Goal: Task Accomplishment & Management: Use online tool/utility

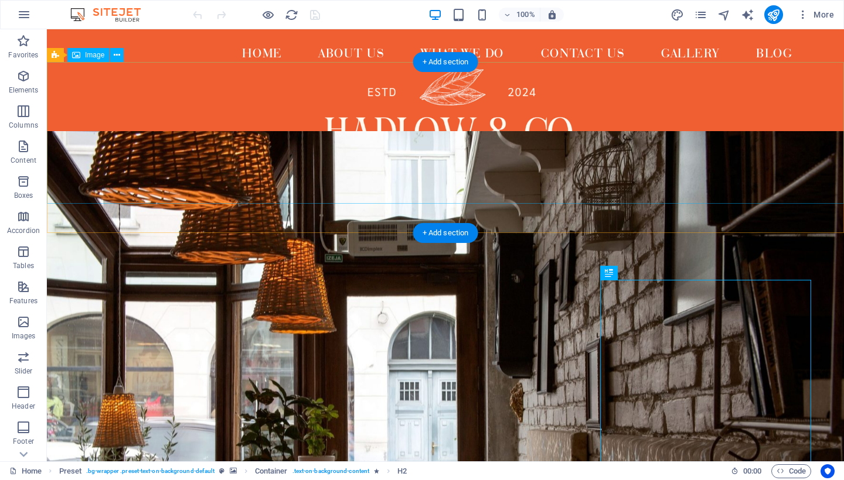
click at [462, 195] on figure at bounding box center [445, 133] width 797 height 142
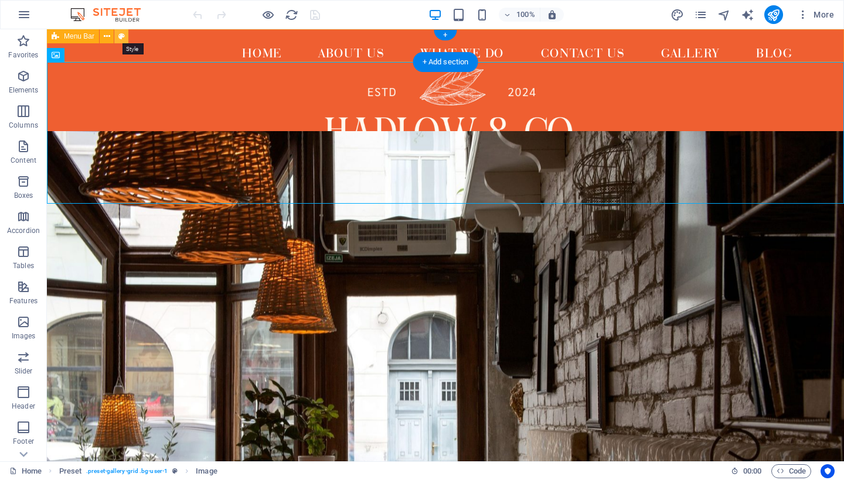
click at [125, 36] on button at bounding box center [121, 36] width 14 height 14
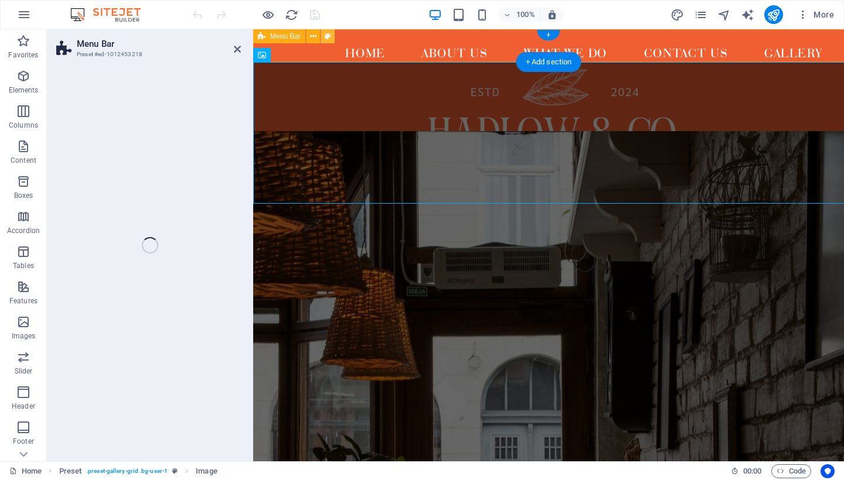
select select "rem"
select select "preset-menu-v2-defaultfull-width"
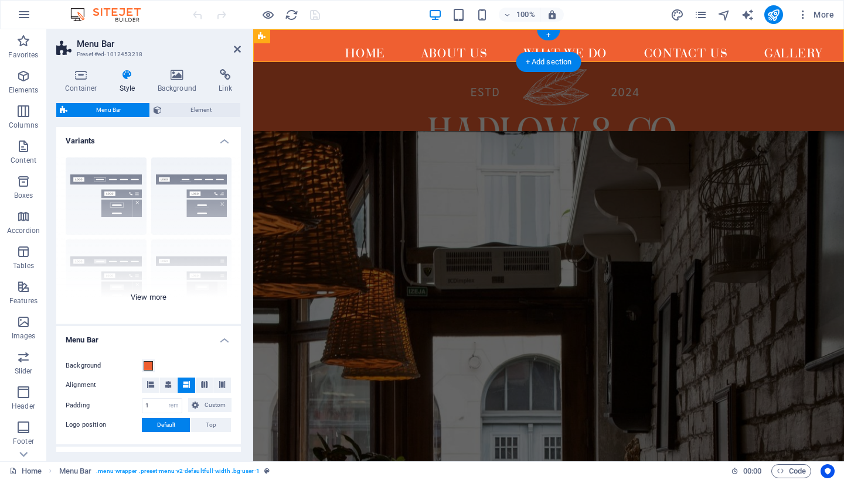
click at [88, 211] on div "Border Centered Default Fixed Loki Trigger Wide XXL" at bounding box center [148, 236] width 185 height 176
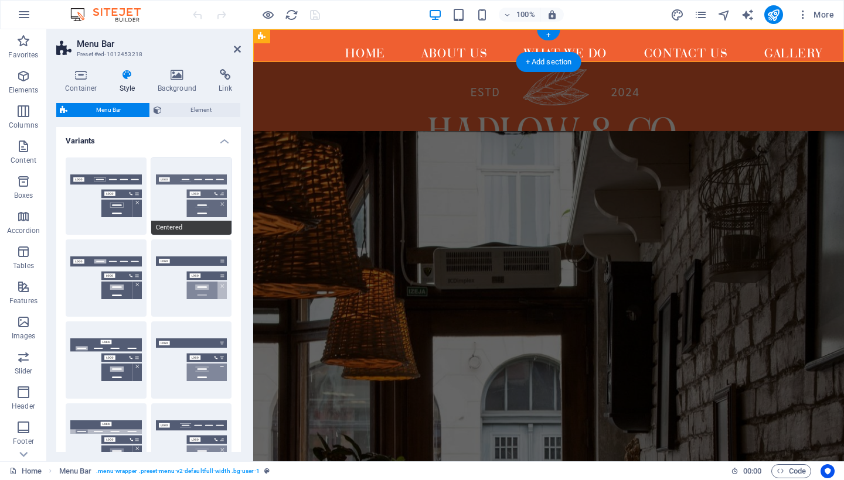
click at [166, 204] on button "Centered" at bounding box center [191, 196] width 81 height 77
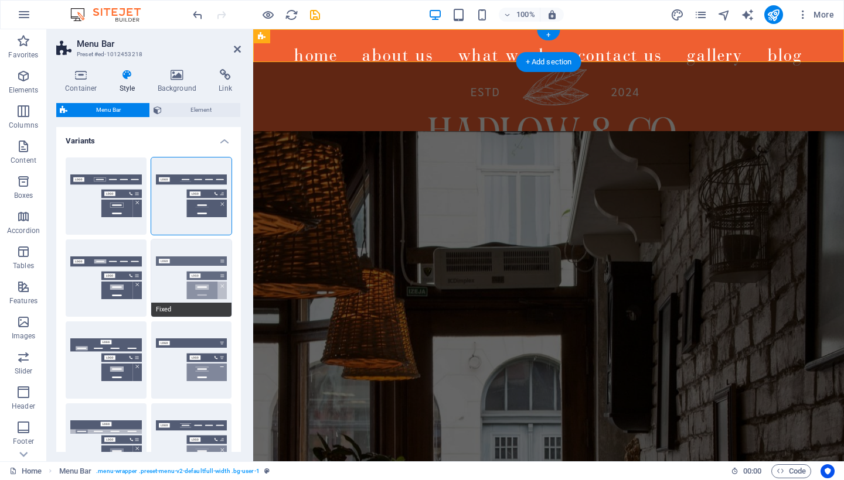
click at [164, 275] on button "Fixed" at bounding box center [191, 278] width 81 height 77
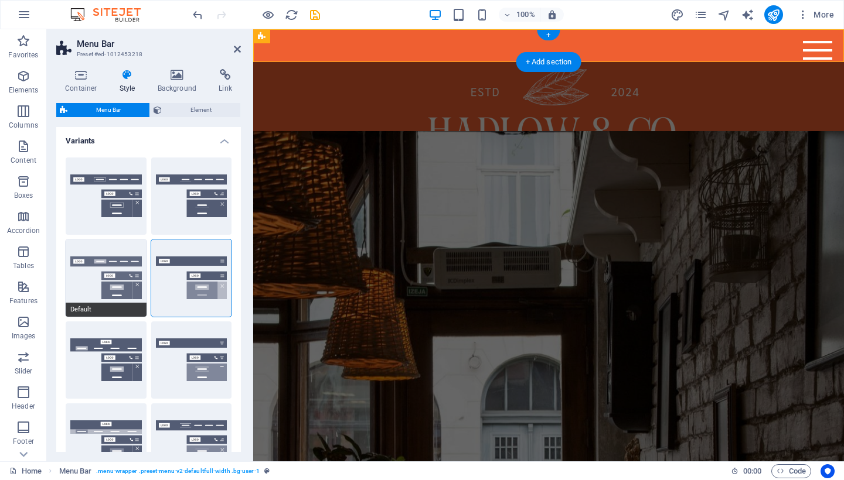
click at [88, 284] on button "Default" at bounding box center [106, 278] width 81 height 77
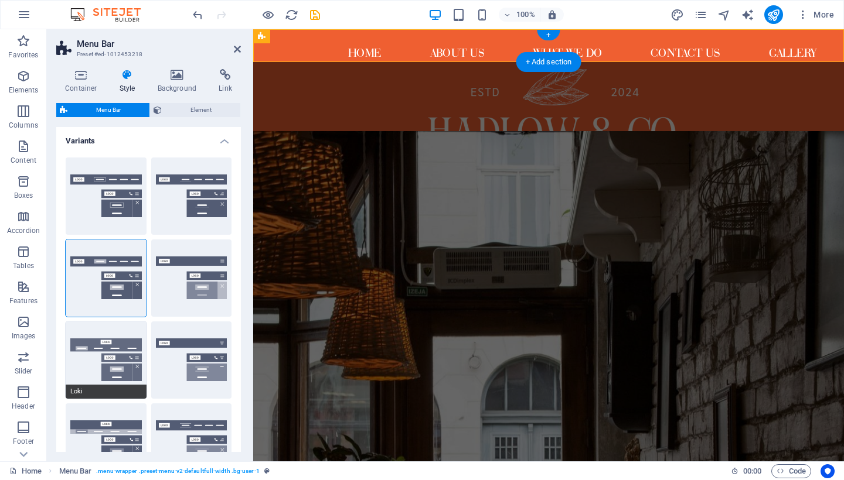
click at [87, 353] on button "Loki" at bounding box center [106, 360] width 81 height 77
type input "0"
select select "DISABLED_OPTION_VALUE"
type input "2"
type input "1"
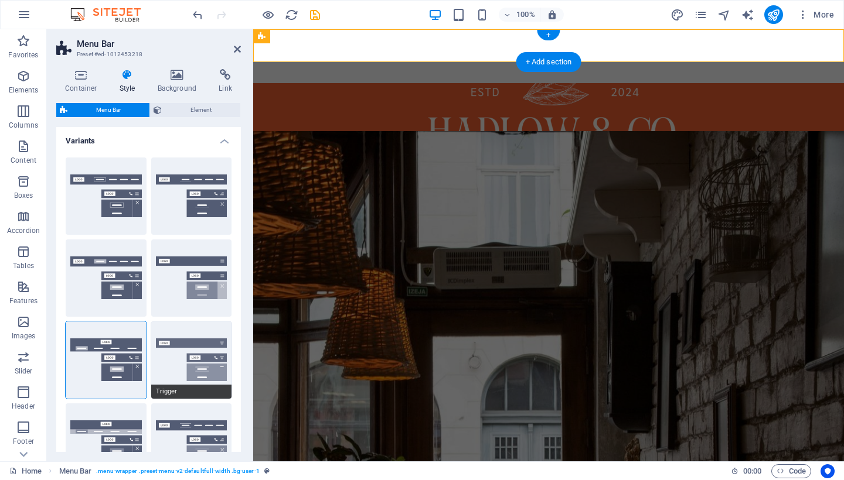
click at [162, 367] on button "Trigger" at bounding box center [191, 360] width 81 height 77
type input "1"
select select "rem"
type input "1"
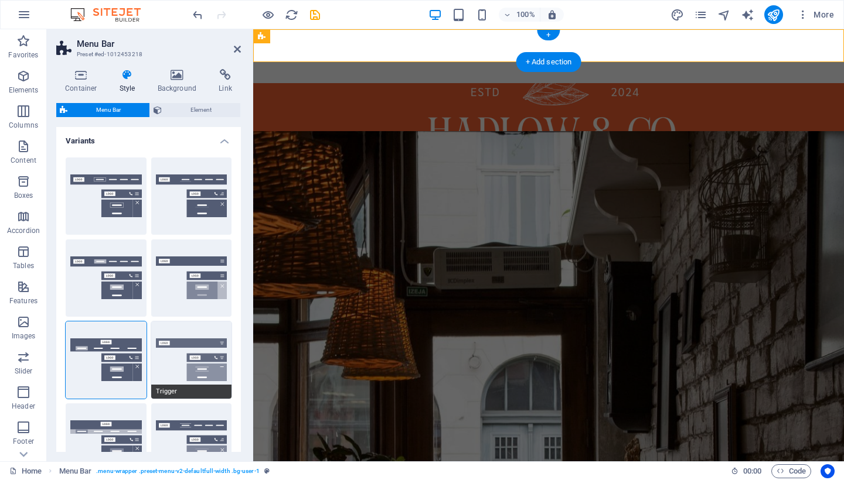
type input "0"
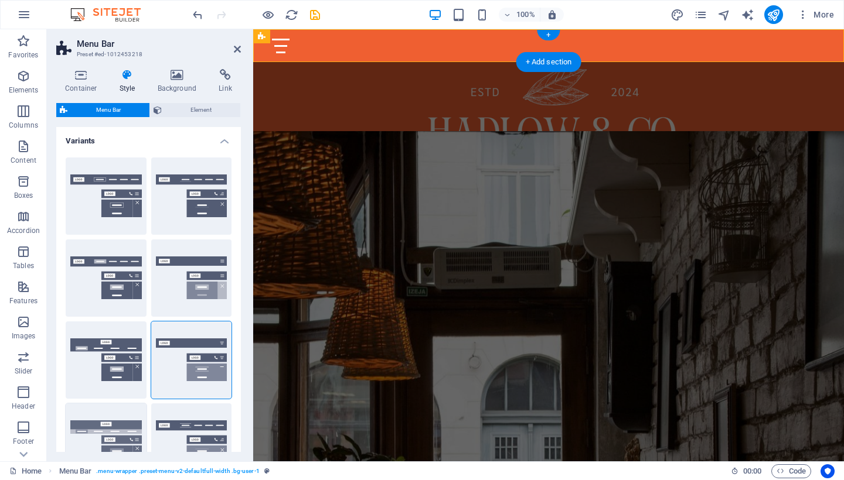
click at [124, 421] on button "Wide" at bounding box center [106, 442] width 81 height 77
type input "0"
type input "2"
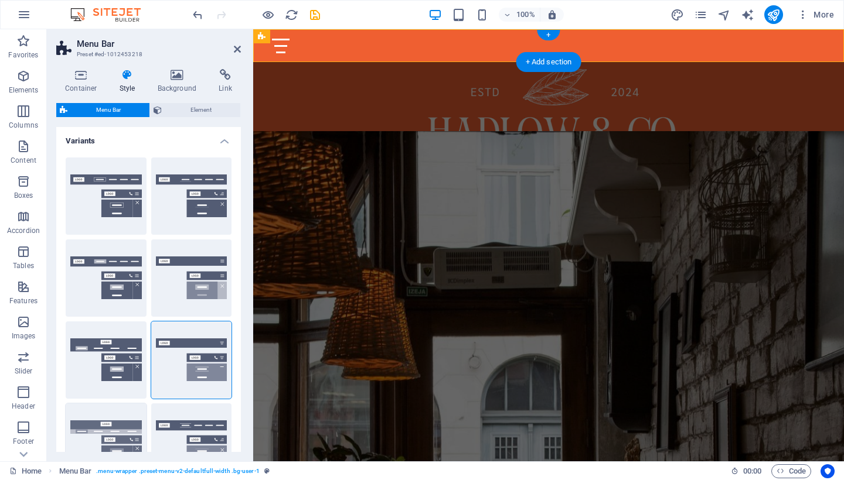
type input "2"
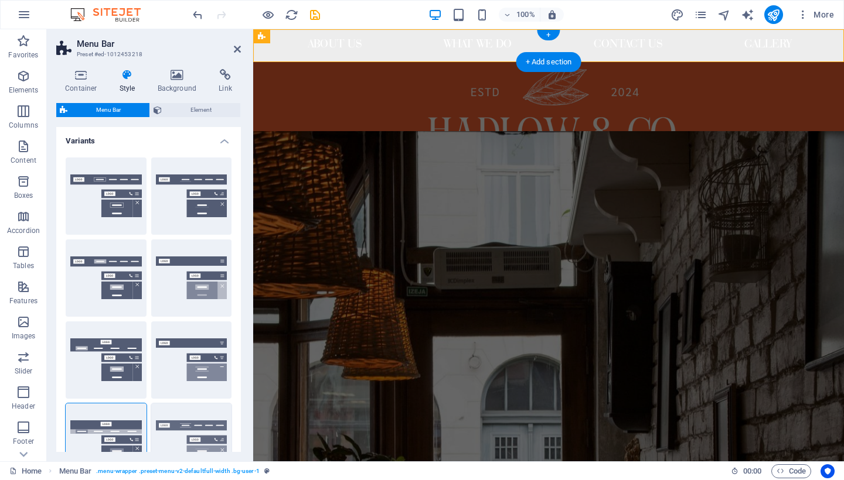
click at [169, 429] on button "XXL" at bounding box center [191, 442] width 81 height 77
type input "1"
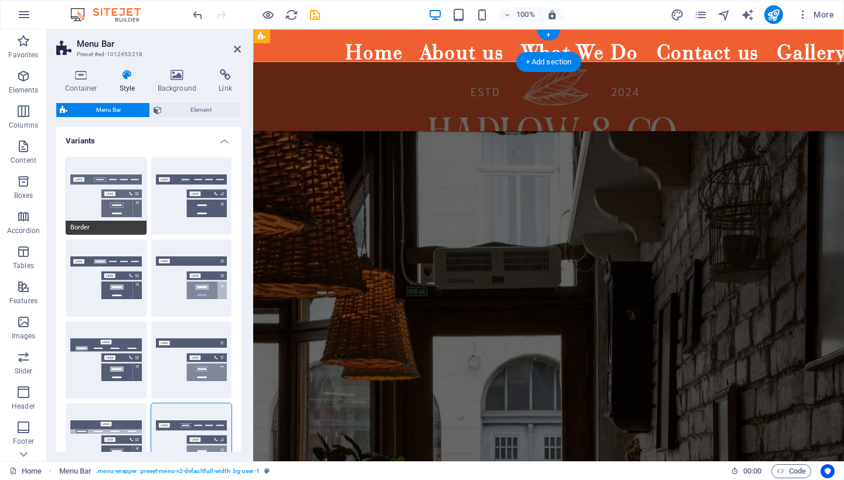
click at [82, 199] on button "Border" at bounding box center [106, 196] width 81 height 77
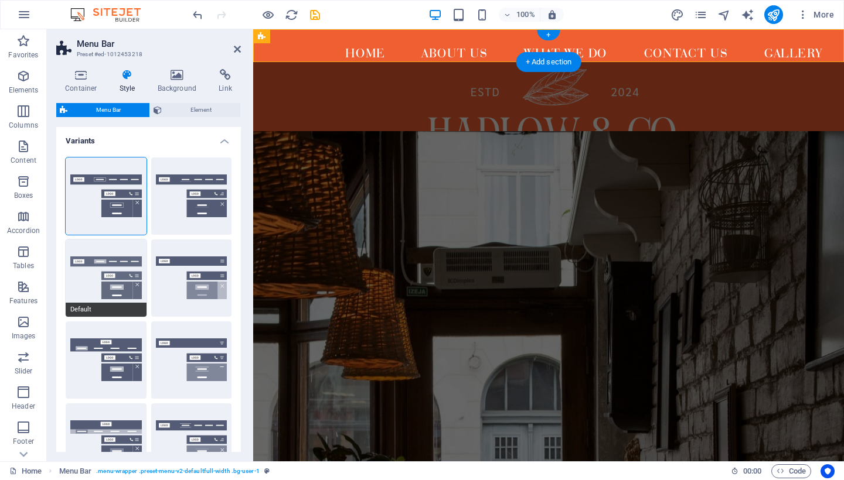
click at [94, 269] on button "Default" at bounding box center [106, 278] width 81 height 77
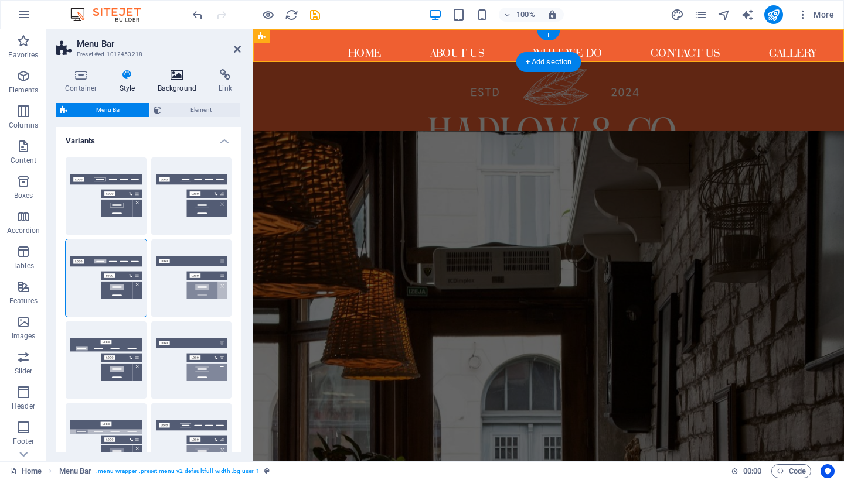
click at [177, 88] on h4 "Background" at bounding box center [180, 81] width 62 height 25
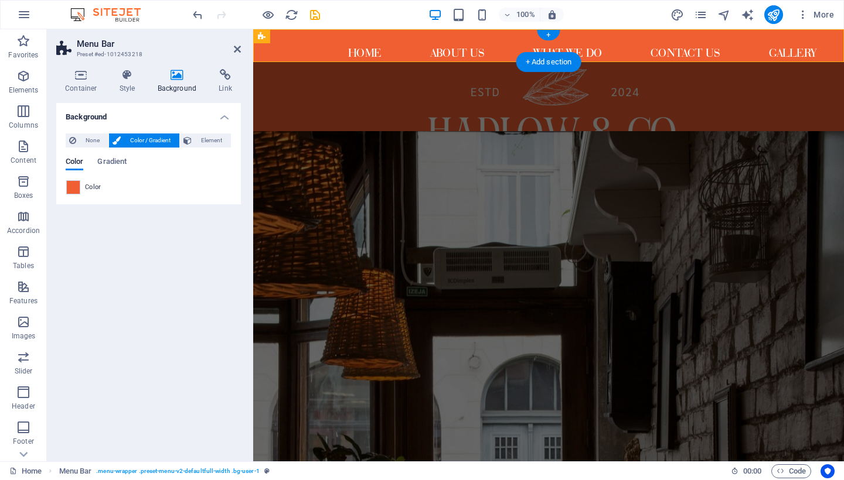
click at [67, 194] on div "Color" at bounding box center [149, 187] width 166 height 15
click at [70, 192] on span at bounding box center [73, 187] width 13 height 13
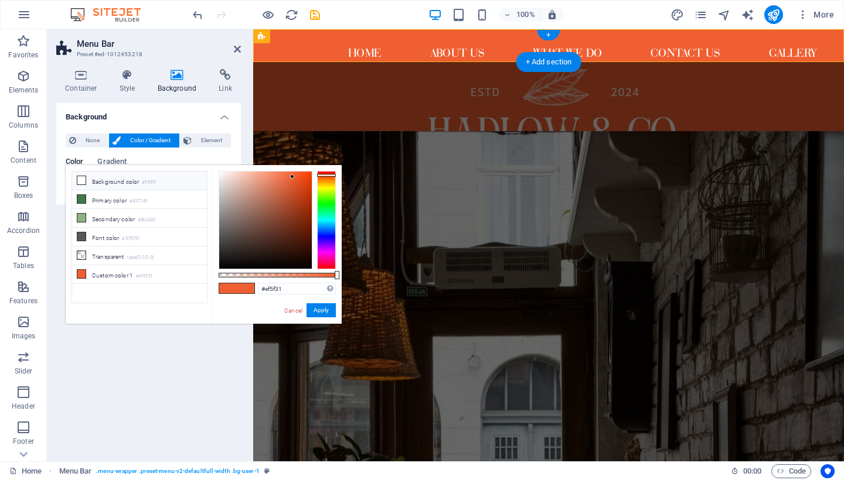
click at [83, 183] on icon at bounding box center [81, 180] width 8 height 8
type input "#ffffff"
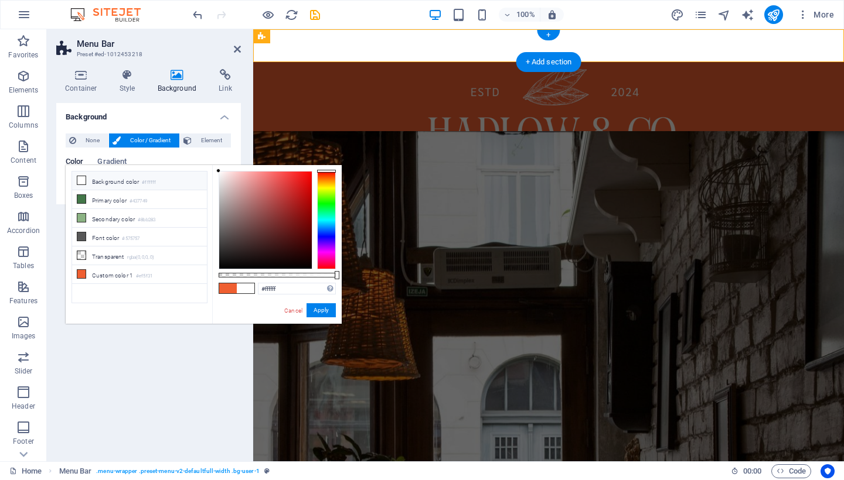
click at [149, 120] on h4 "Background" at bounding box center [148, 113] width 185 height 21
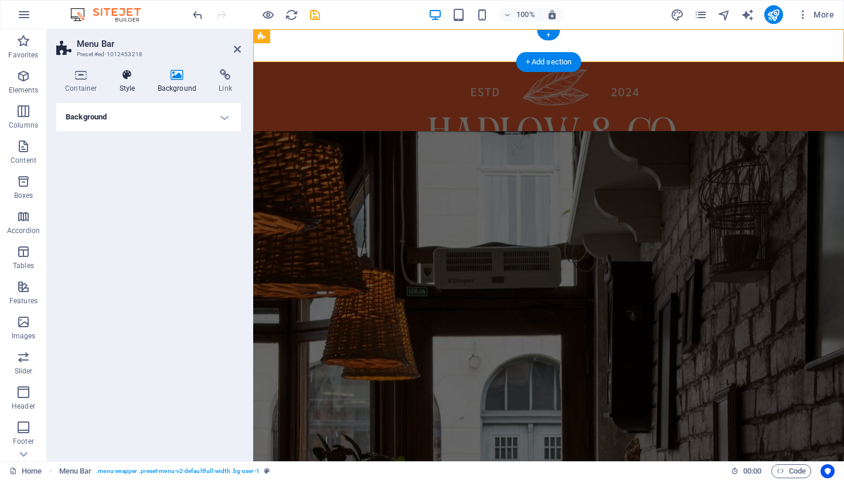
click at [122, 80] on icon at bounding box center [127, 75] width 33 height 12
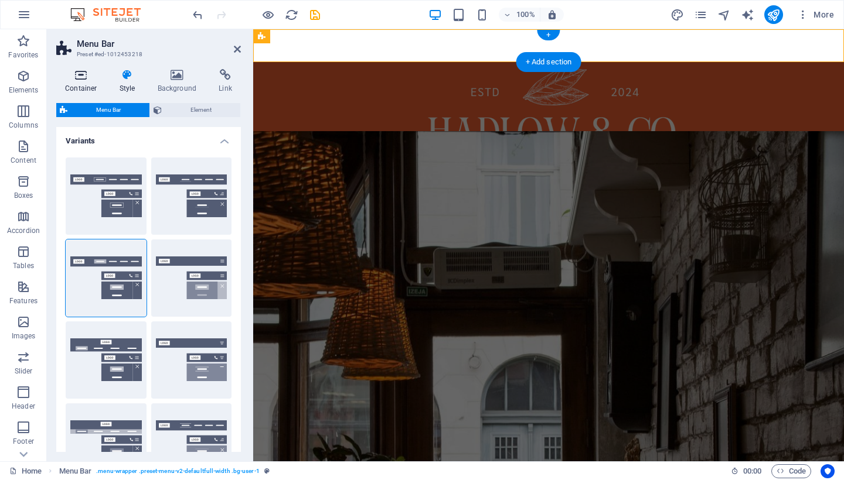
click at [77, 84] on h4 "Container" at bounding box center [83, 81] width 54 height 25
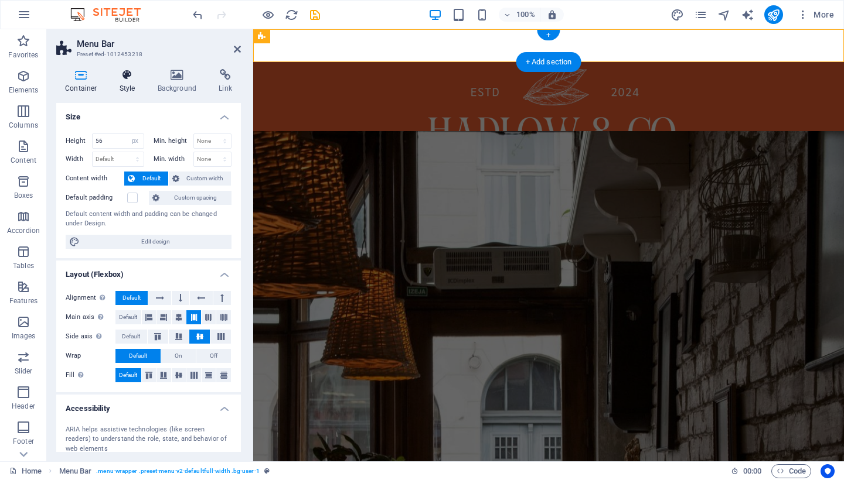
click at [127, 84] on h4 "Style" at bounding box center [130, 81] width 38 height 25
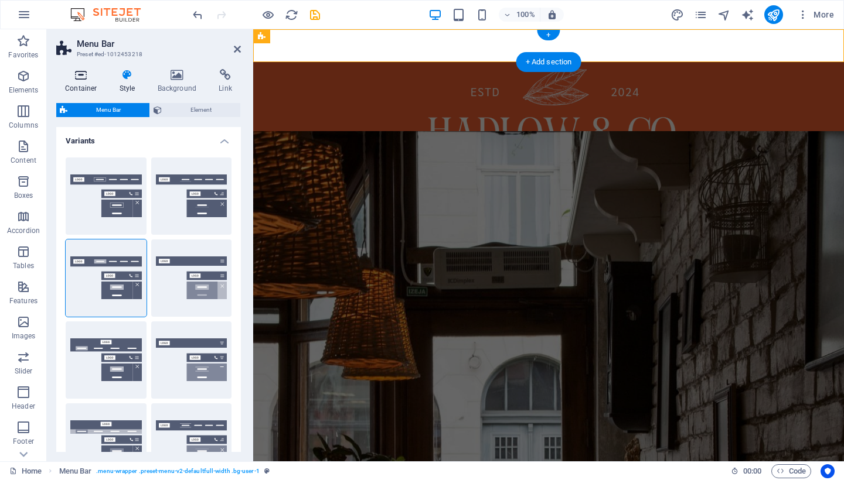
click at [83, 84] on h4 "Container" at bounding box center [83, 81] width 54 height 25
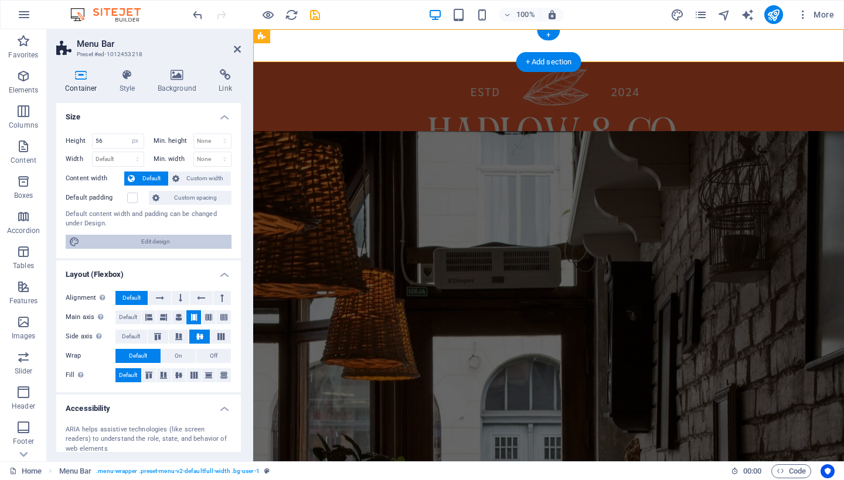
click at [166, 237] on span "Edit design" at bounding box center [155, 242] width 145 height 14
select select "rem"
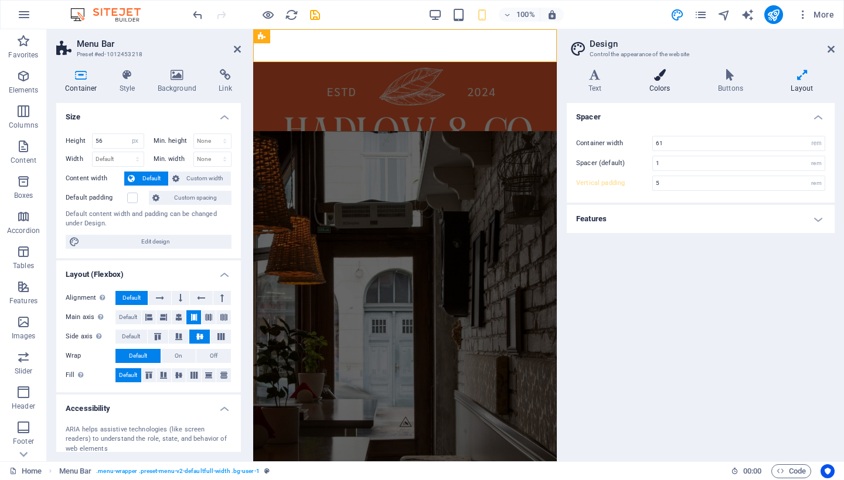
click at [660, 76] on icon at bounding box center [659, 75] width 64 height 12
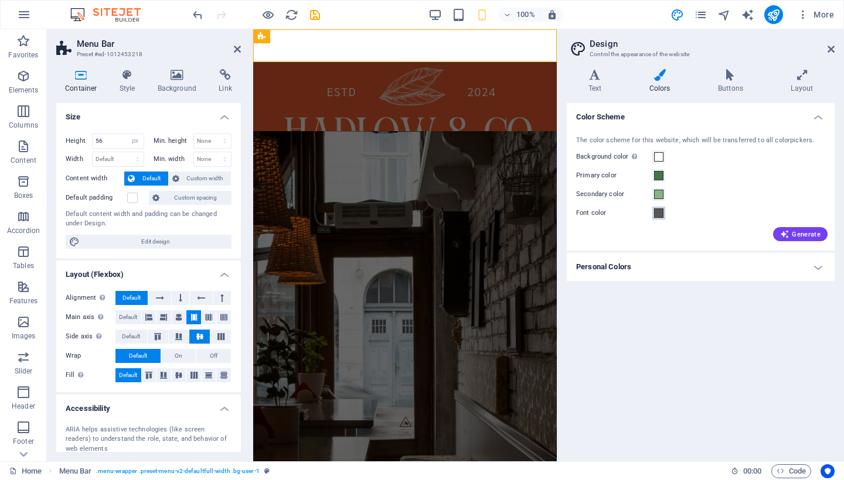
click at [657, 215] on span at bounding box center [658, 213] width 9 height 9
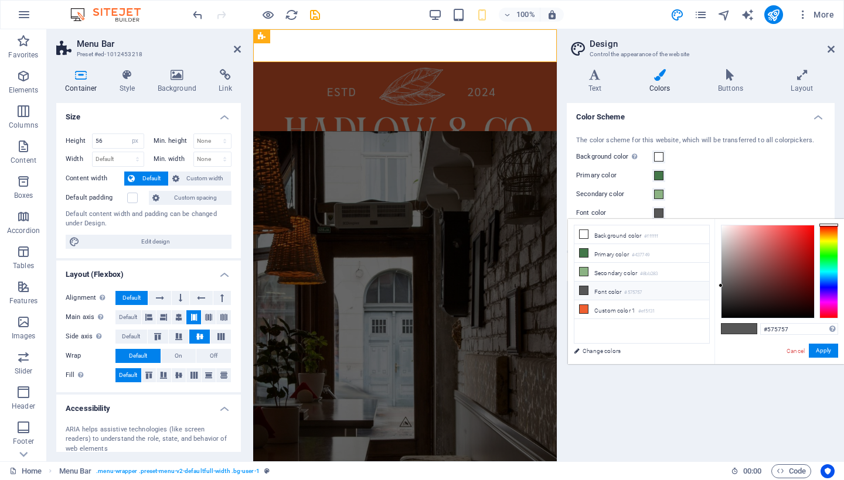
click at [582, 291] on icon at bounding box center [583, 290] width 8 height 8
click at [825, 346] on button "Apply" at bounding box center [822, 351] width 29 height 14
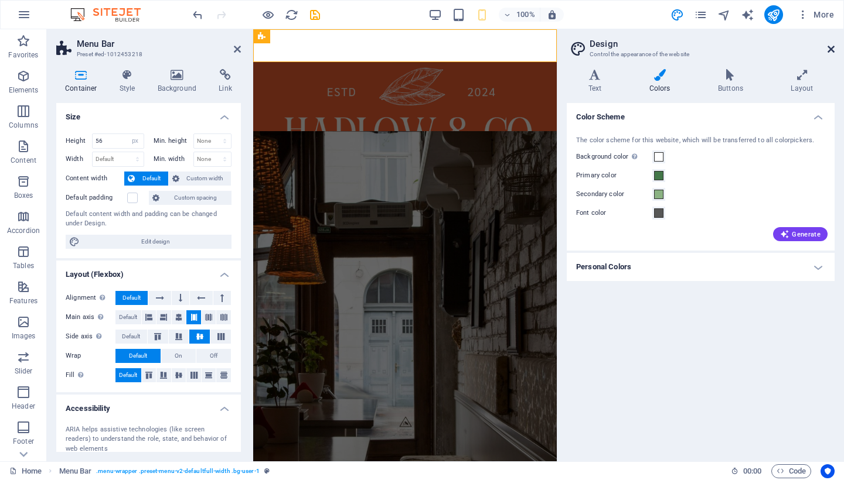
click at [832, 49] on icon at bounding box center [830, 49] width 7 height 9
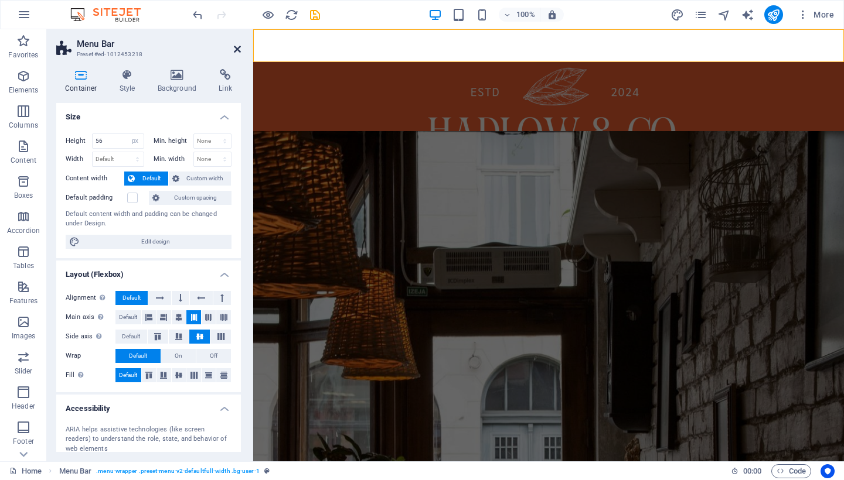
click at [237, 50] on icon at bounding box center [237, 49] width 7 height 9
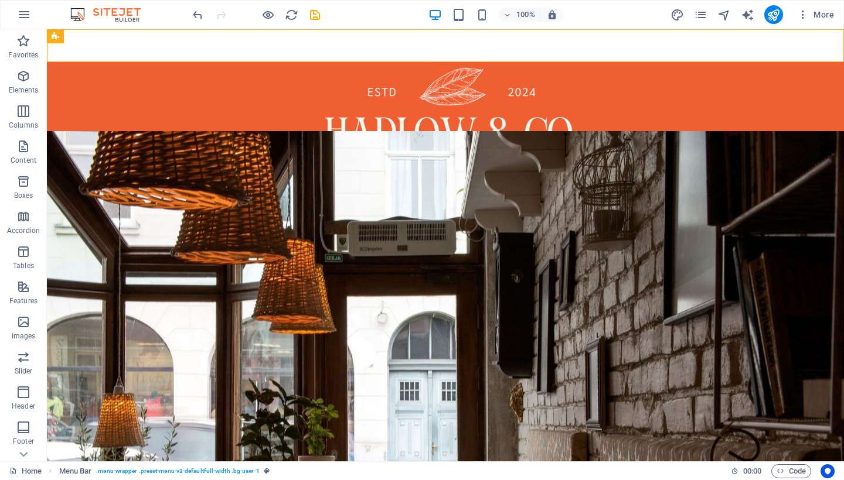
click at [232, 37] on nav "Home About us What We Do Contact us Gallery Blog" at bounding box center [445, 53] width 719 height 36
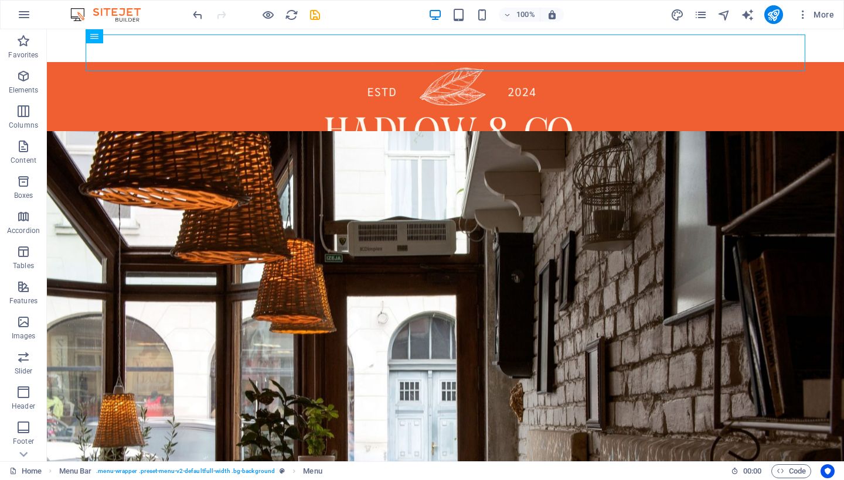
click at [132, 58] on nav "Home About us What We Do Contact us Gallery Blog" at bounding box center [445, 53] width 719 height 36
click at [131, 36] on icon at bounding box center [133, 36] width 6 height 12
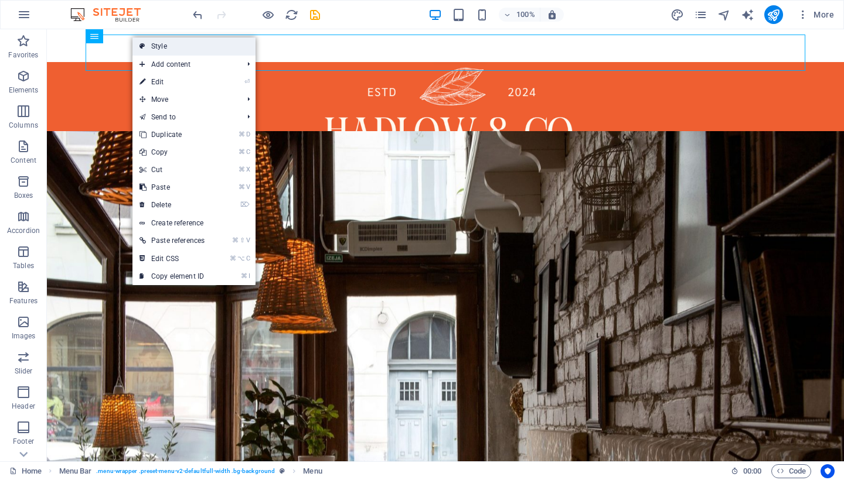
click at [161, 47] on link "Style" at bounding box center [193, 46] width 123 height 18
select select "rem"
select select "preset-menu-v2-defaultfull-width"
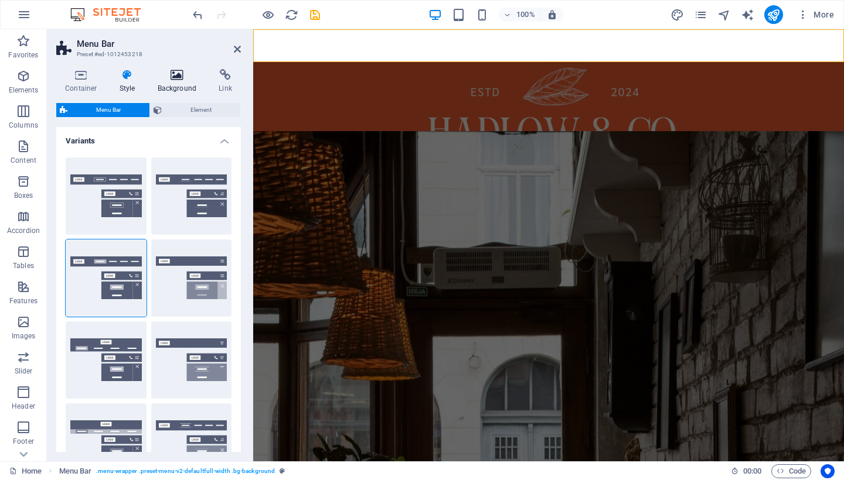
click at [180, 85] on h4 "Background" at bounding box center [180, 81] width 62 height 25
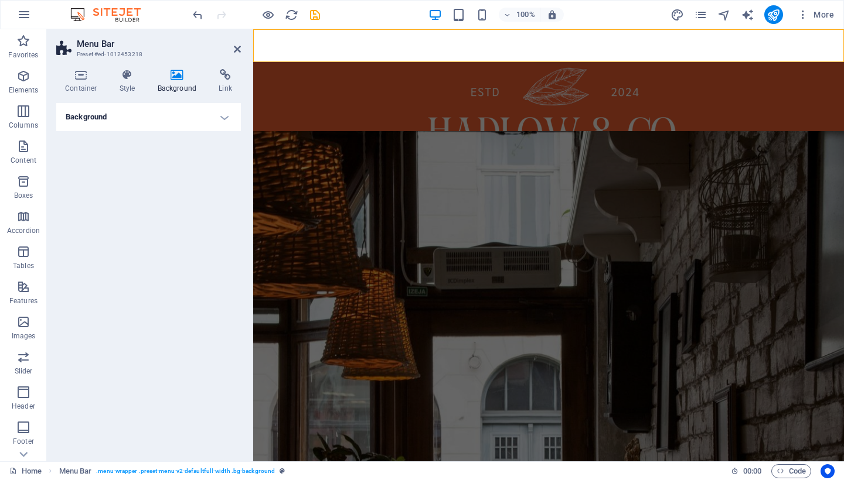
click at [223, 120] on h4 "Background" at bounding box center [148, 117] width 185 height 28
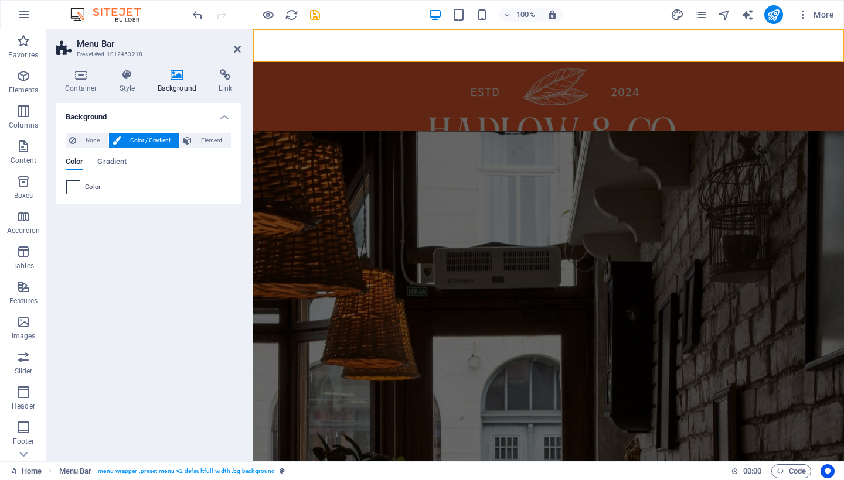
click at [74, 188] on span at bounding box center [73, 187] width 13 height 13
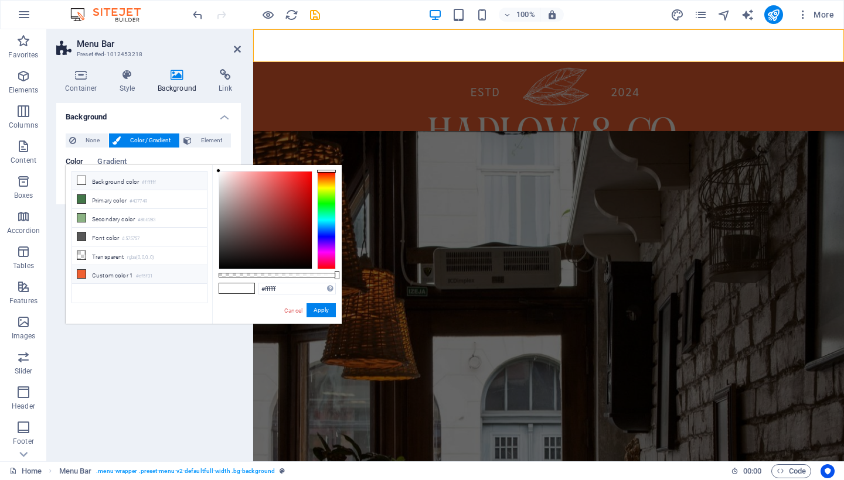
click at [82, 270] on icon at bounding box center [81, 274] width 8 height 8
type input "#ef5f31"
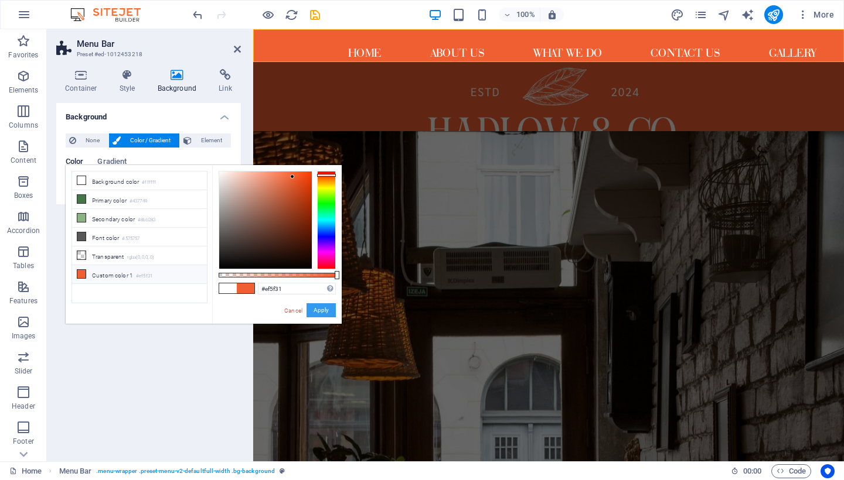
click at [317, 312] on button "Apply" at bounding box center [320, 310] width 29 height 14
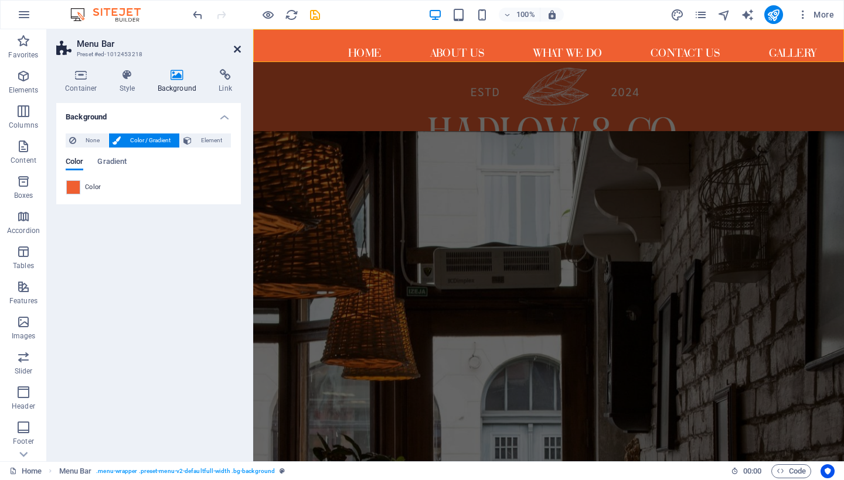
click at [237, 48] on icon at bounding box center [237, 49] width 7 height 9
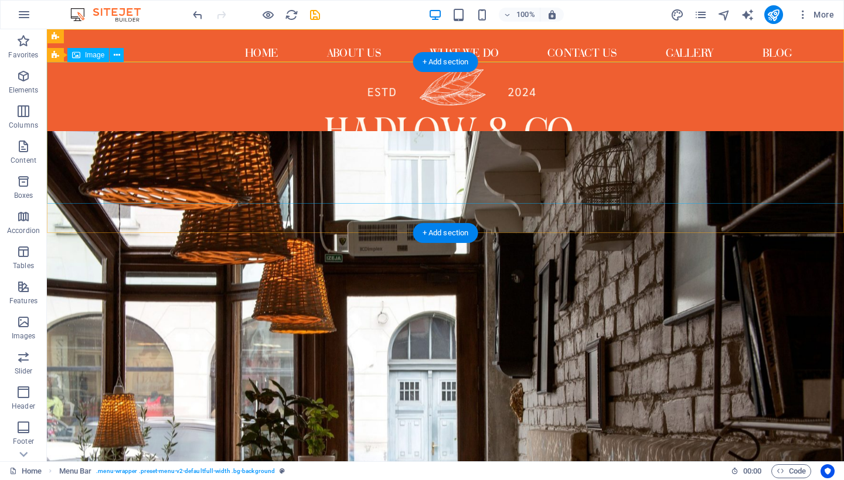
click at [440, 141] on figure at bounding box center [445, 133] width 797 height 142
click at [120, 92] on figure at bounding box center [445, 133] width 797 height 142
click at [71, 91] on figure at bounding box center [445, 133] width 797 height 142
click at [120, 100] on figure at bounding box center [445, 133] width 797 height 142
click at [223, 131] on figure at bounding box center [445, 133] width 797 height 142
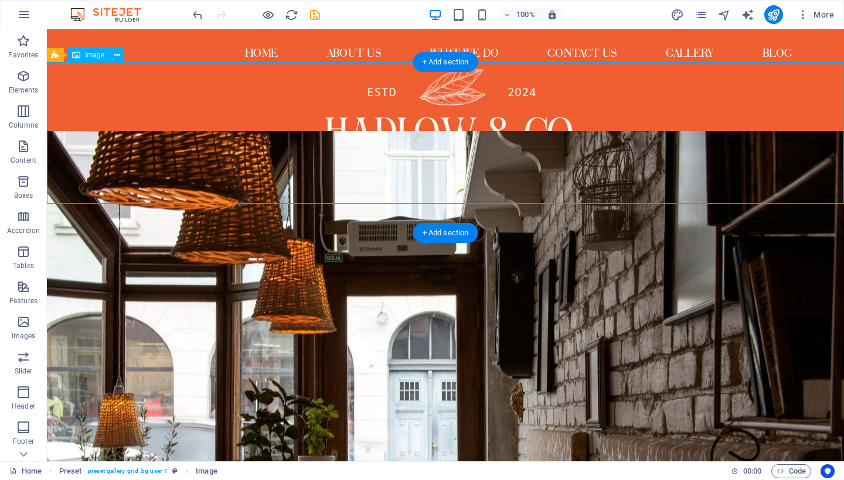
drag, startPoint x: 272, startPoint y: 122, endPoint x: 271, endPoint y: 159, distance: 36.9
click at [271, 159] on figure at bounding box center [445, 133] width 797 height 142
click at [269, 159] on figure at bounding box center [445, 133] width 797 height 142
select select "px"
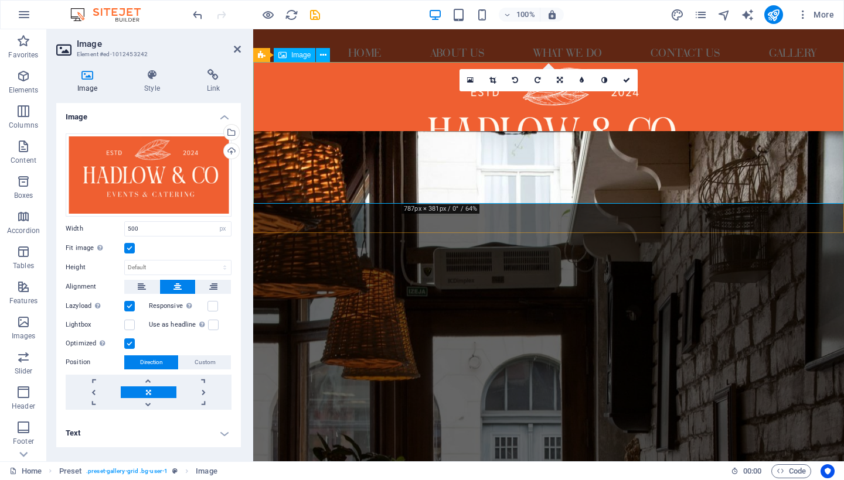
click at [329, 103] on figure at bounding box center [548, 133] width 591 height 142
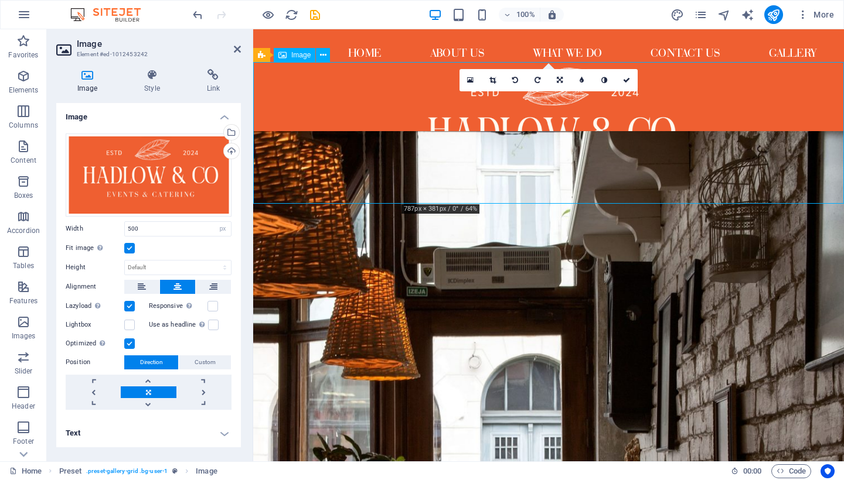
drag, startPoint x: 331, startPoint y: 102, endPoint x: 331, endPoint y: 115, distance: 13.5
click at [331, 115] on figure at bounding box center [548, 133] width 591 height 142
click at [319, 39] on icon at bounding box center [321, 36] width 6 height 12
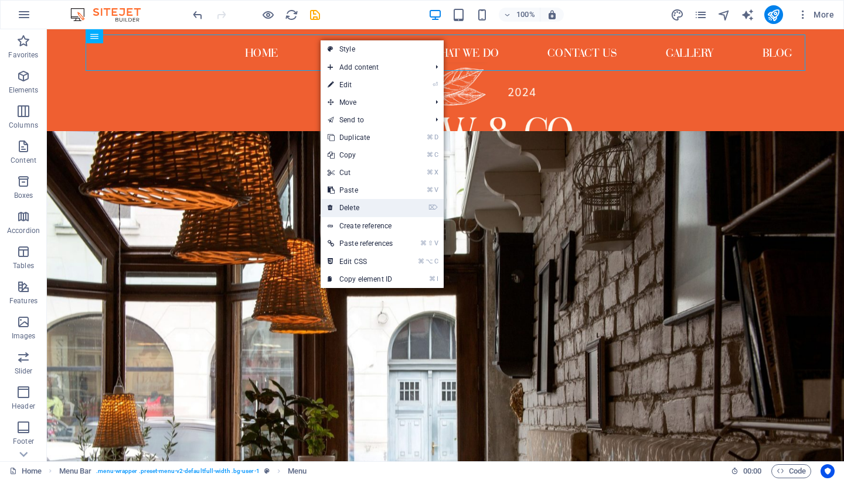
click at [347, 210] on link "⌦ Delete" at bounding box center [359, 208] width 79 height 18
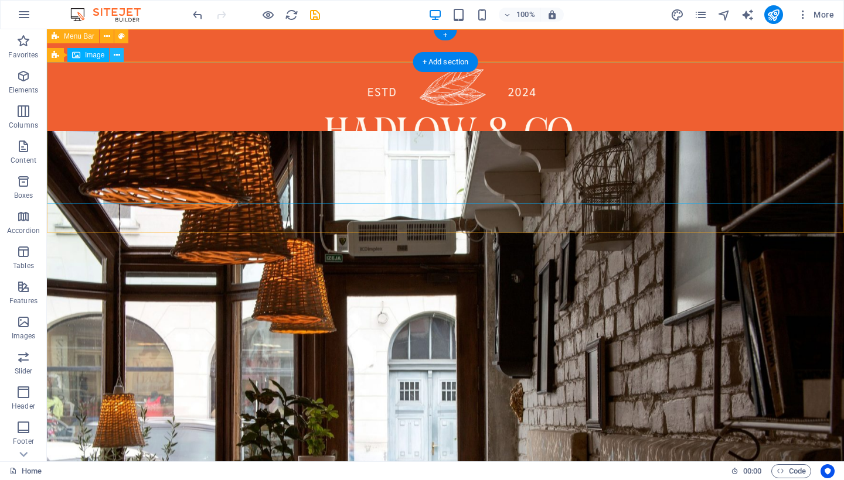
click at [119, 57] on icon at bounding box center [117, 55] width 6 height 12
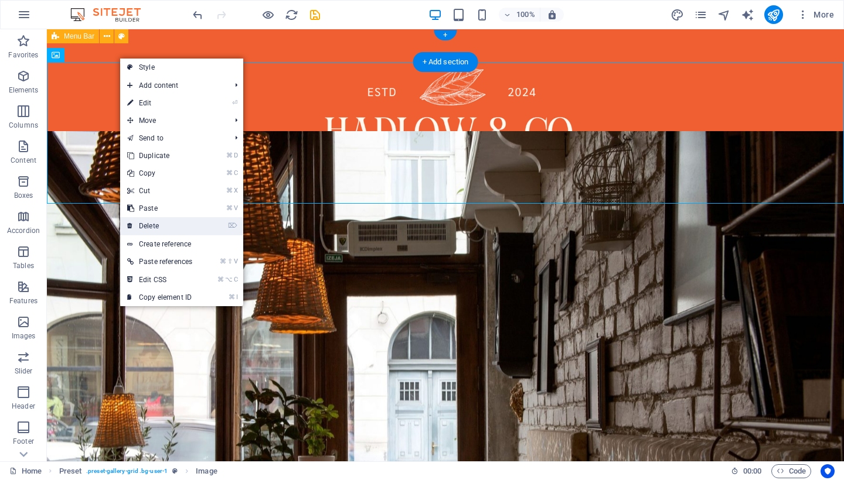
click at [172, 224] on link "⌦ Delete" at bounding box center [159, 226] width 79 height 18
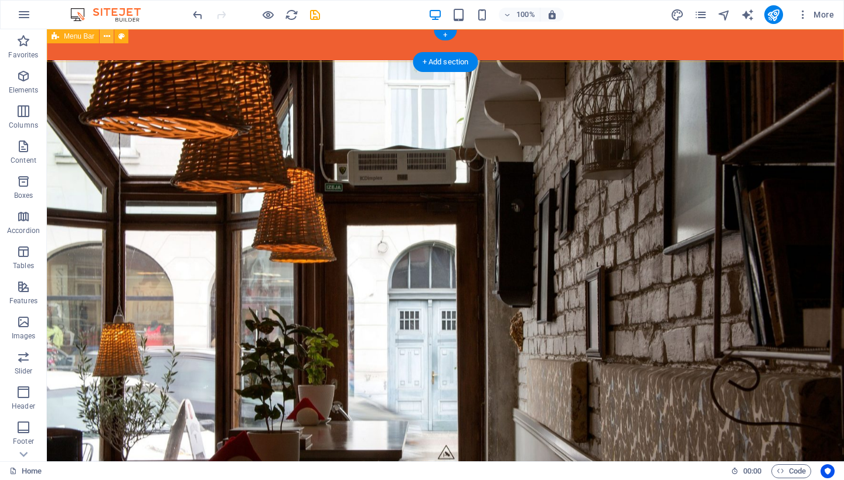
click at [107, 40] on icon at bounding box center [107, 36] width 6 height 12
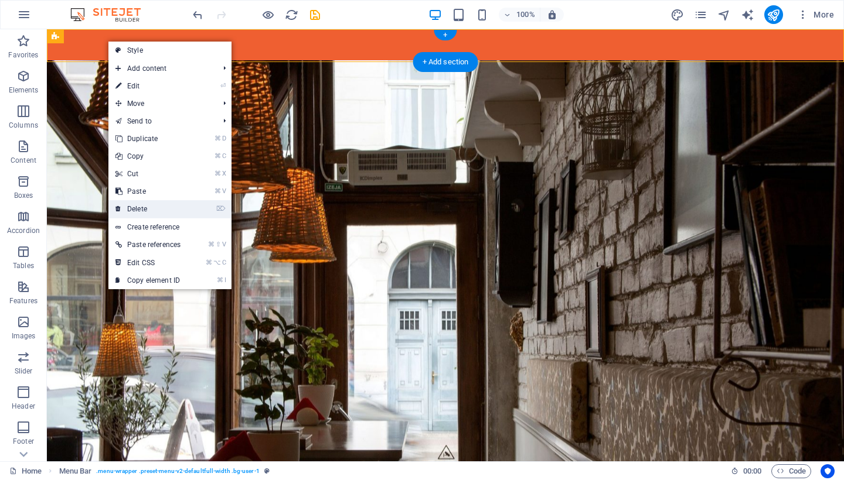
click at [163, 206] on link "⌦ Delete" at bounding box center [147, 209] width 79 height 18
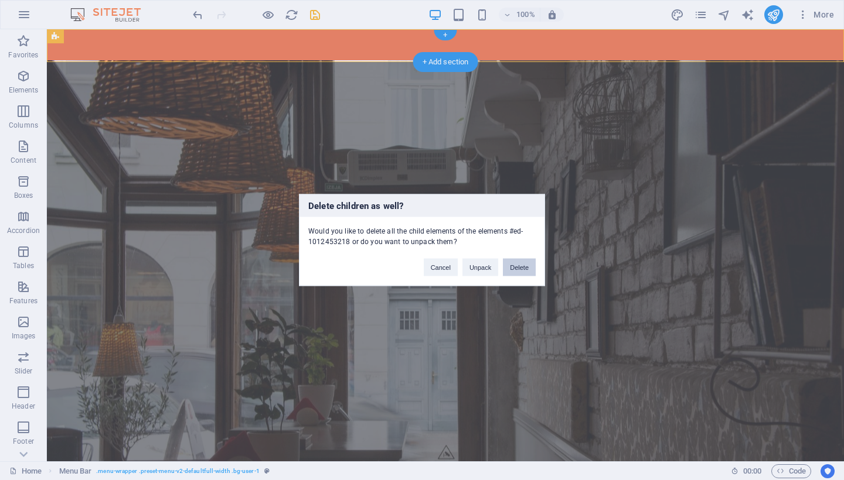
click at [507, 268] on button "Delete" at bounding box center [519, 268] width 33 height 18
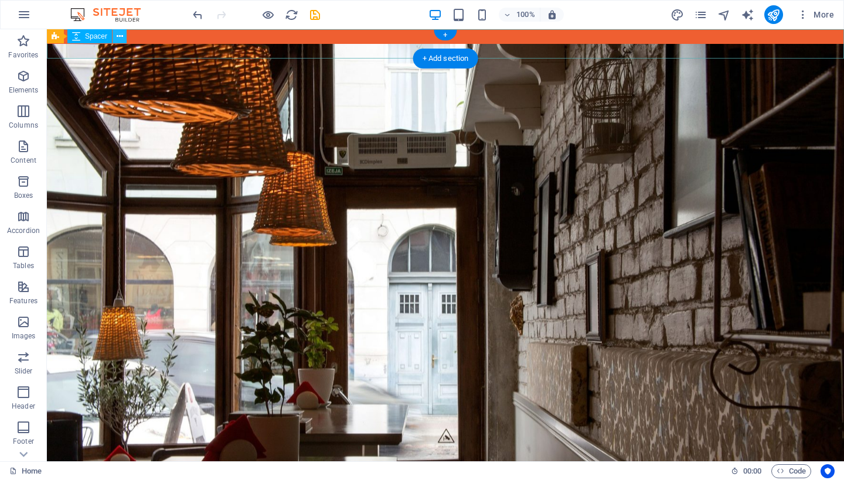
click at [119, 36] on icon at bounding box center [120, 36] width 6 height 12
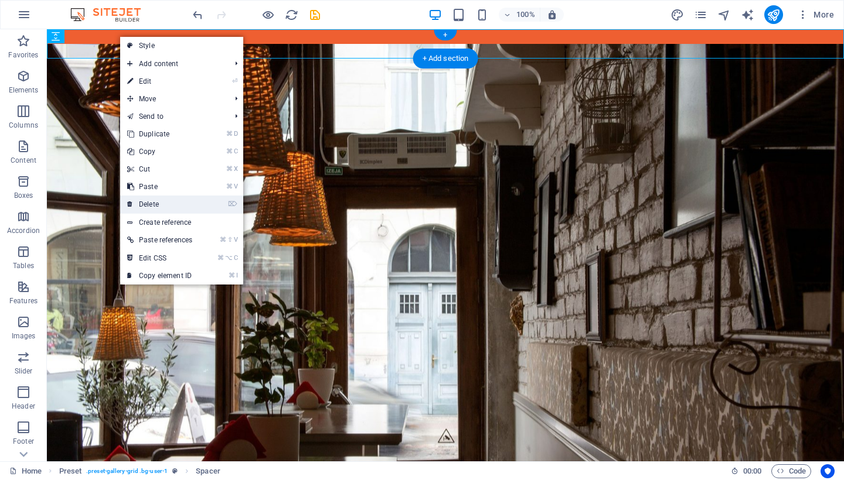
click at [169, 201] on link "⌦ Delete" at bounding box center [159, 205] width 79 height 18
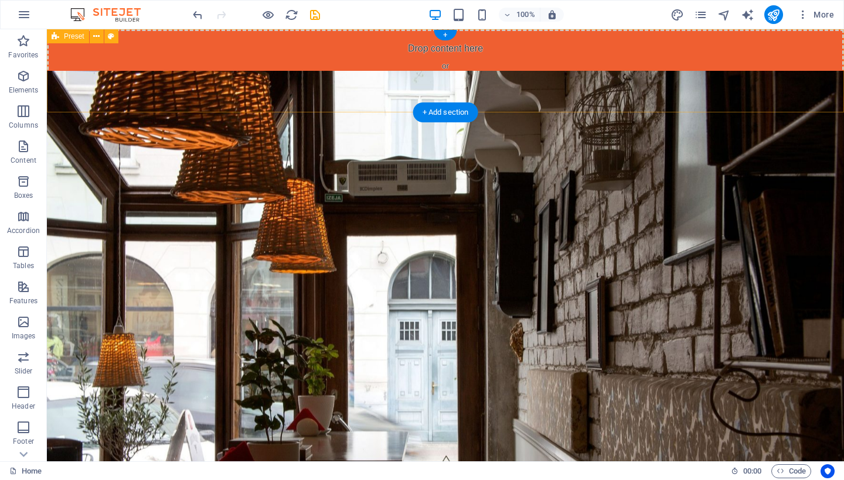
click at [408, 88] on span "Add elements" at bounding box center [411, 88] width 58 height 16
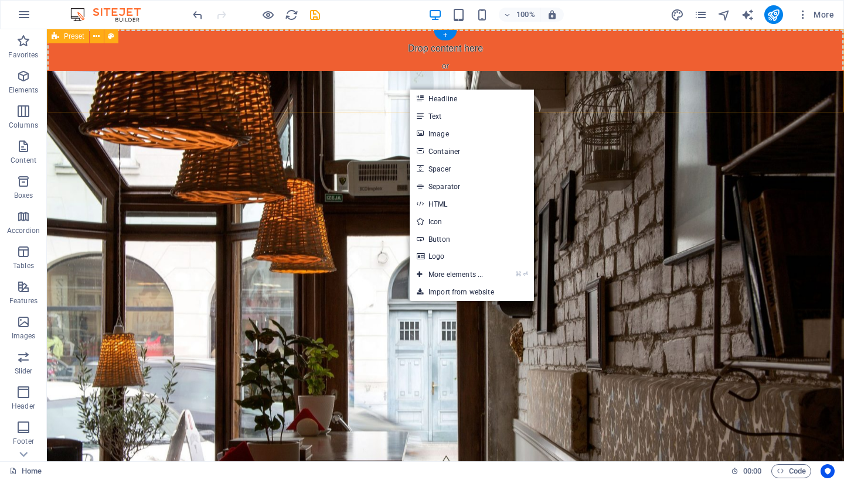
click at [407, 66] on div "Drop content here or Add elements Paste clipboard" at bounding box center [445, 70] width 797 height 83
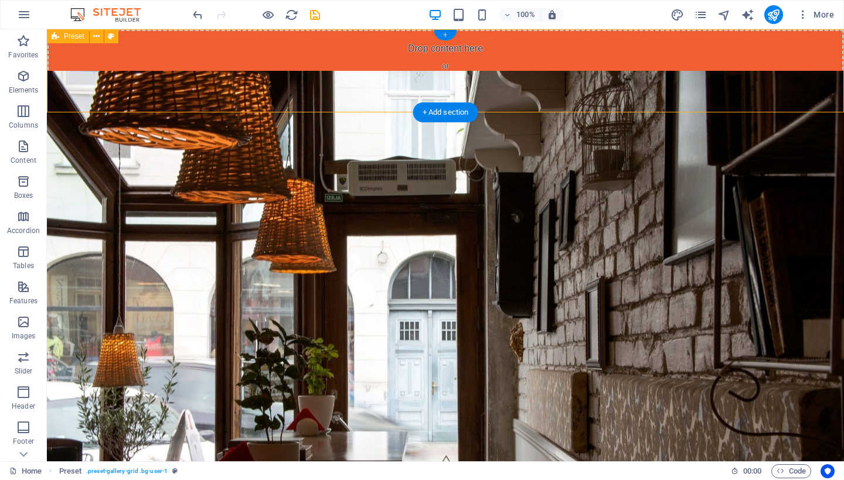
click at [450, 37] on div "+" at bounding box center [445, 35] width 23 height 11
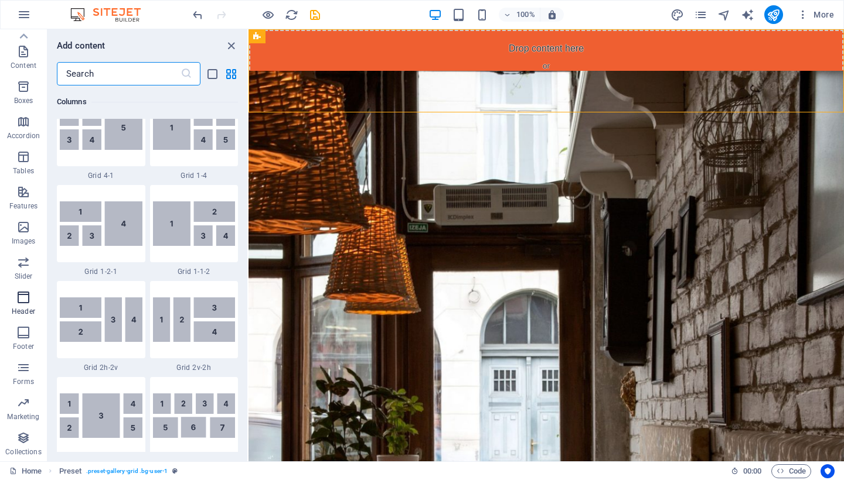
scroll to position [95, 0]
click at [23, 301] on icon "button" at bounding box center [23, 298] width 14 height 14
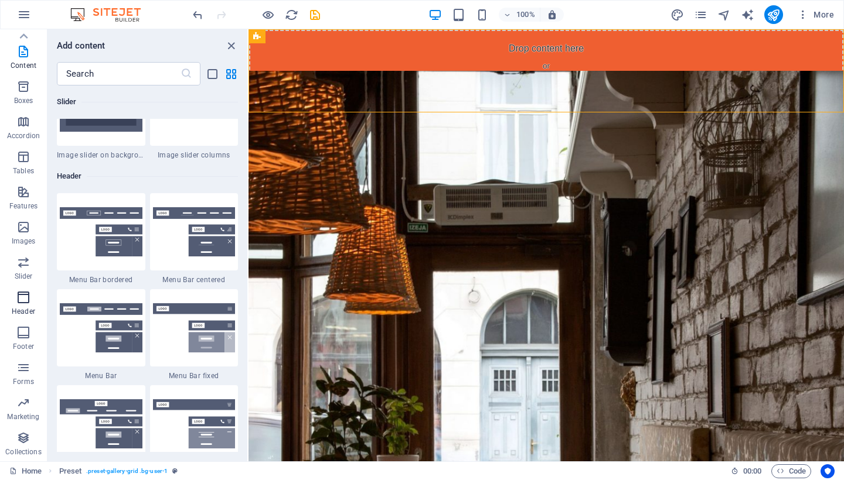
scroll to position [7054, 0]
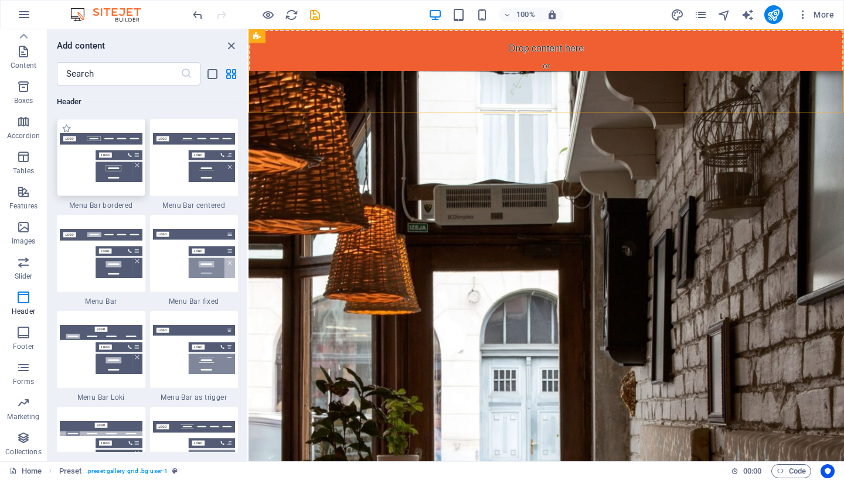
click at [71, 172] on img at bounding box center [101, 158] width 83 height 50
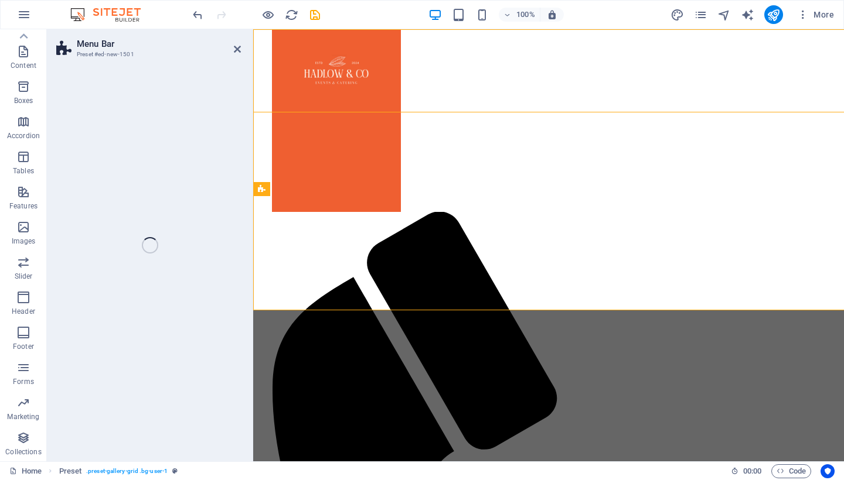
select select "rem"
select select "preset-menu-v2-border"
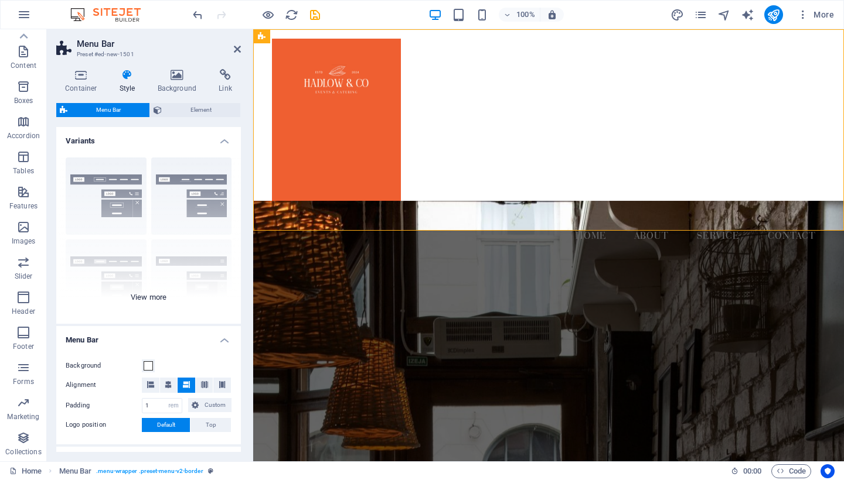
click at [168, 202] on div "Border Centered Default Fixed Loki Trigger Wide XXL" at bounding box center [148, 236] width 185 height 176
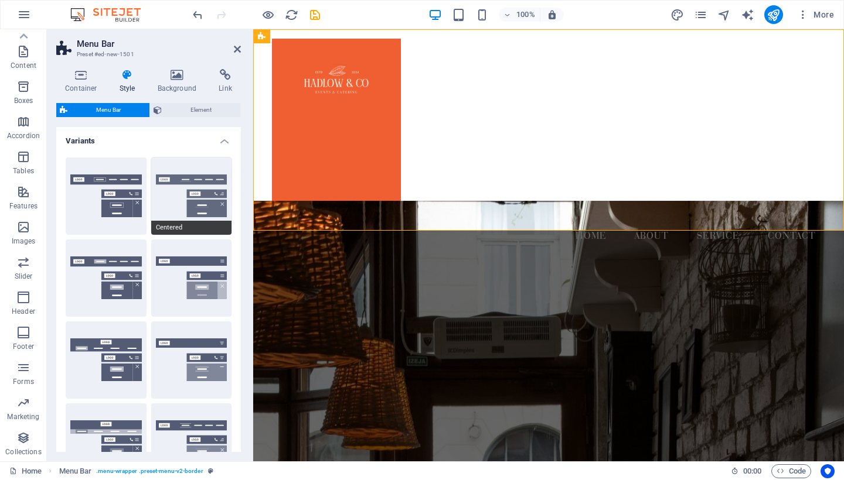
click at [182, 216] on button "Centered" at bounding box center [191, 196] width 81 height 77
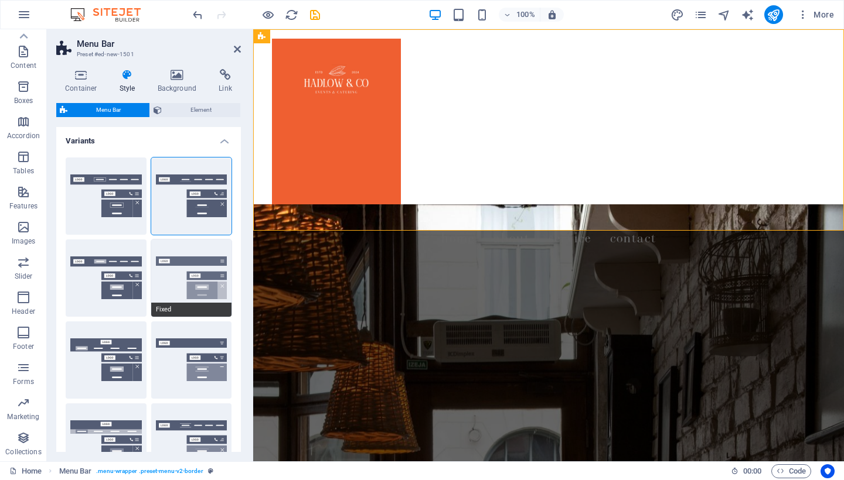
click at [170, 279] on button "Fixed" at bounding box center [191, 278] width 81 height 77
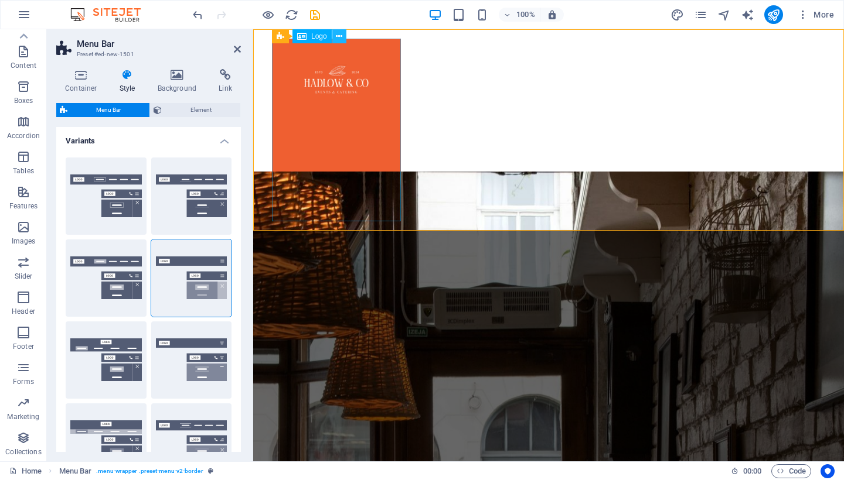
click at [339, 33] on icon at bounding box center [339, 36] width 6 height 12
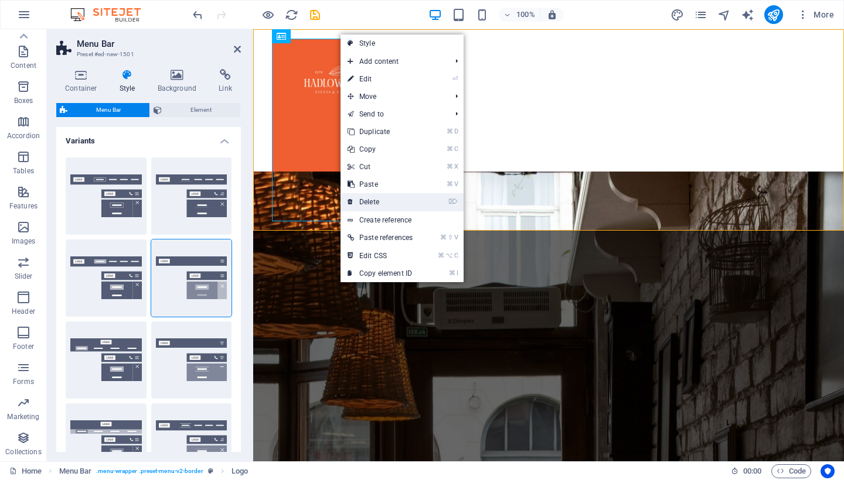
click at [384, 202] on link "⌦ Delete" at bounding box center [379, 202] width 79 height 18
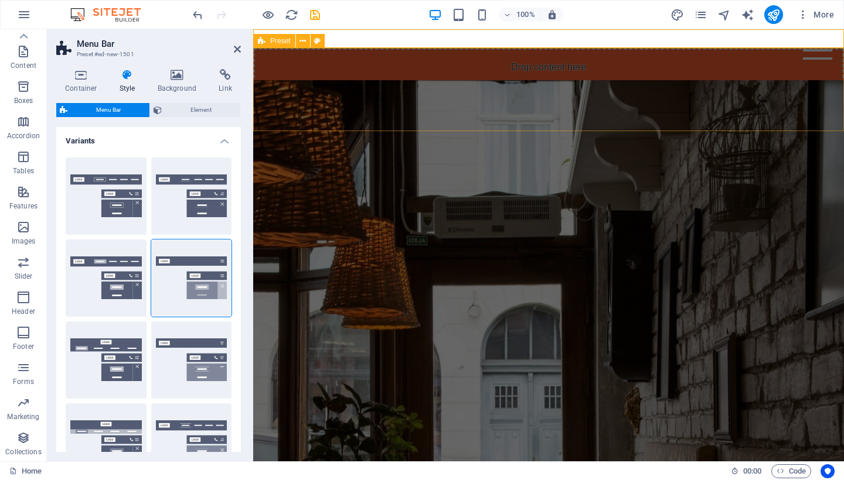
click at [444, 60] on div "Drop content here or Add elements Paste clipboard" at bounding box center [548, 89] width 591 height 83
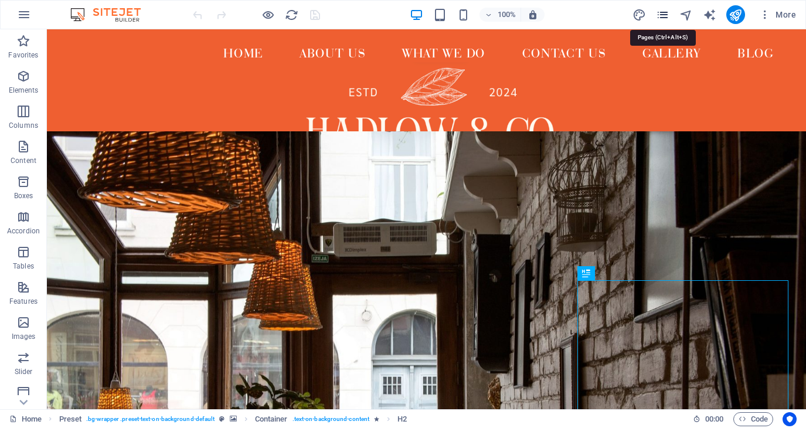
click at [660, 14] on icon "pages" at bounding box center [662, 14] width 13 height 13
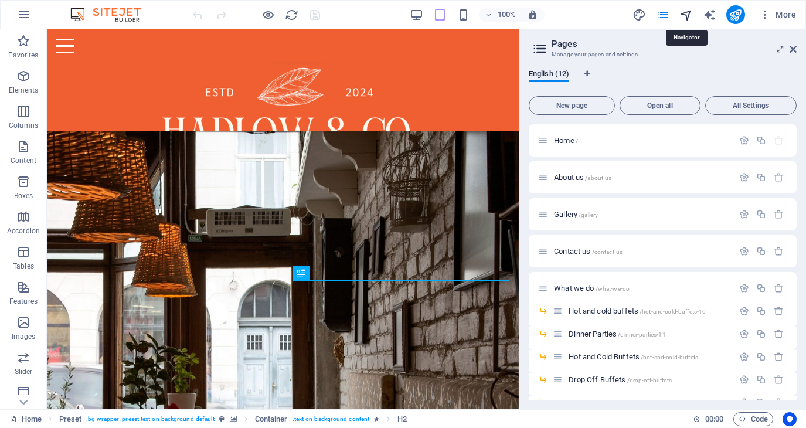
click at [687, 16] on icon "navigator" at bounding box center [685, 14] width 13 height 13
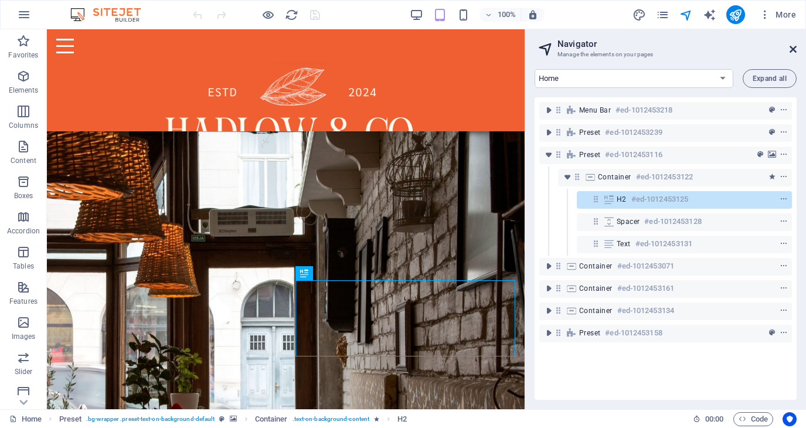
click at [793, 49] on icon at bounding box center [792, 49] width 7 height 9
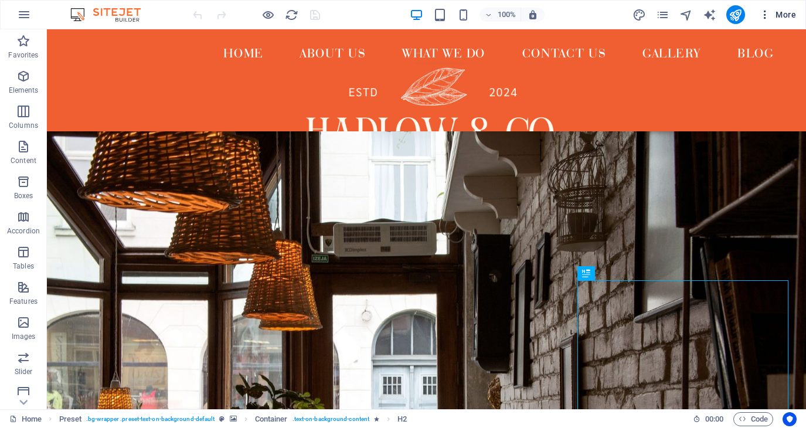
click at [764, 17] on icon "button" at bounding box center [765, 15] width 12 height 12
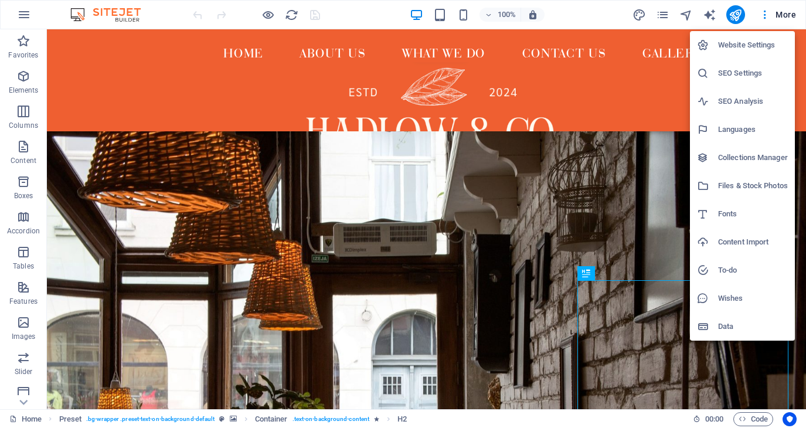
click at [645, 114] on div at bounding box center [403, 214] width 806 height 428
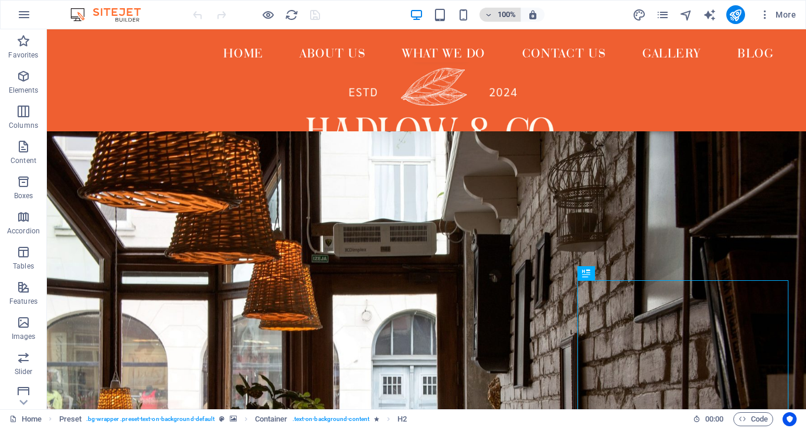
click at [501, 18] on h6 "100%" at bounding box center [506, 15] width 19 height 14
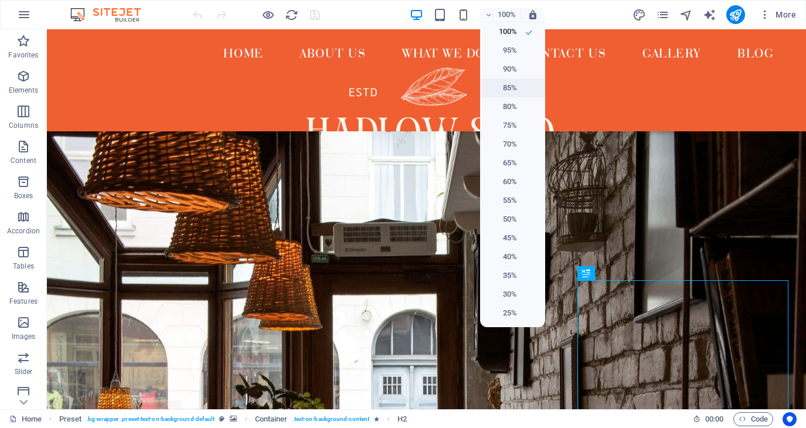
click at [514, 91] on h6 "85%" at bounding box center [502, 88] width 30 height 14
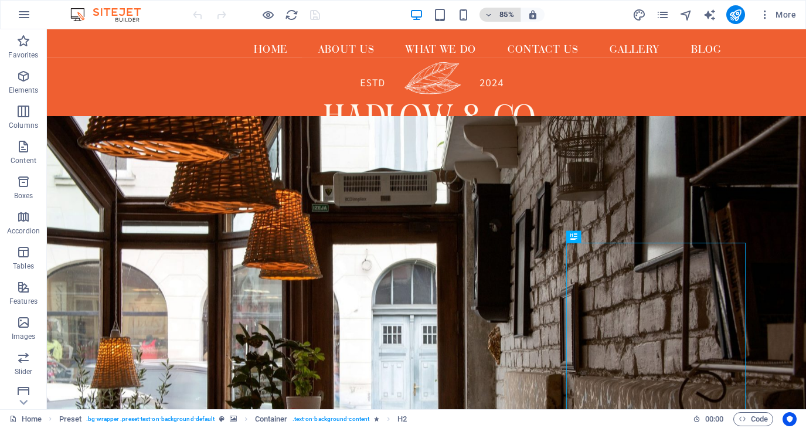
click at [500, 9] on h6 "85%" at bounding box center [506, 15] width 19 height 14
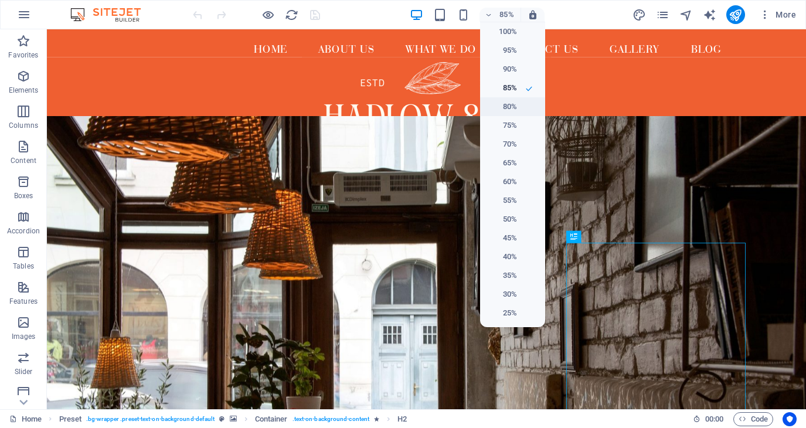
click at [511, 105] on h6 "80%" at bounding box center [502, 107] width 30 height 14
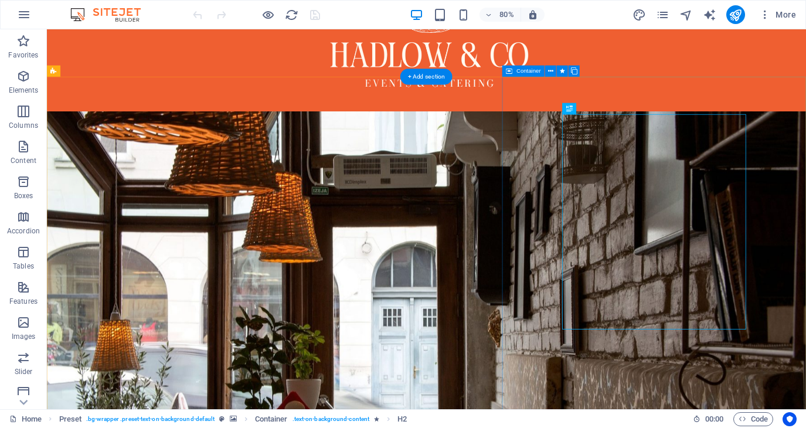
scroll to position [152, 0]
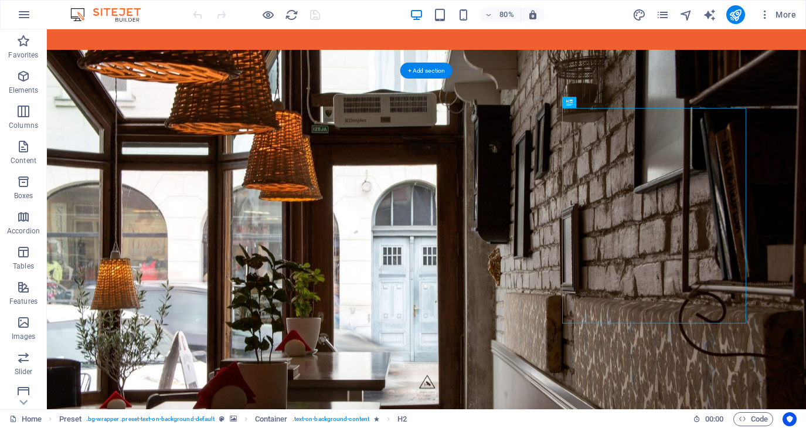
click at [519, 141] on figure at bounding box center [521, 308] width 948 height 506
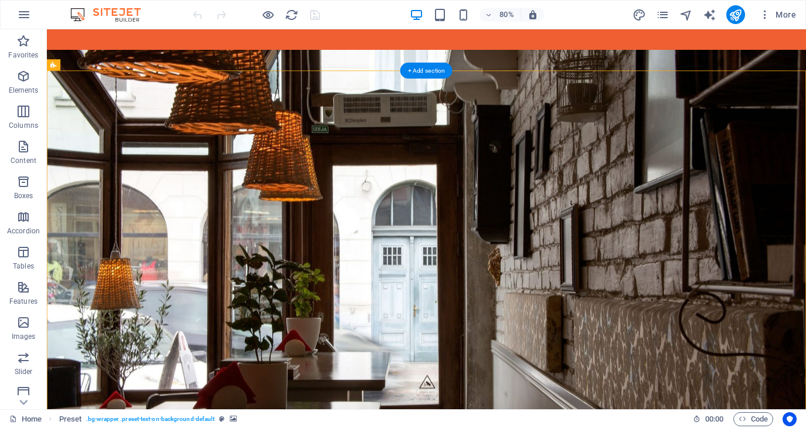
click at [499, 146] on figure at bounding box center [521, 308] width 948 height 506
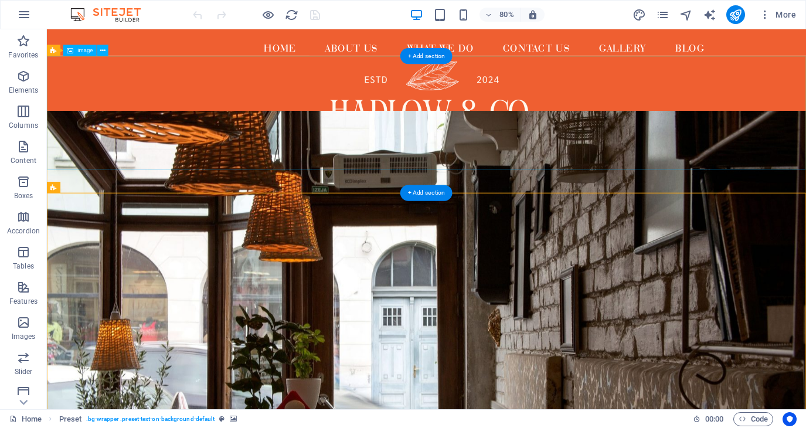
scroll to position [0, 0]
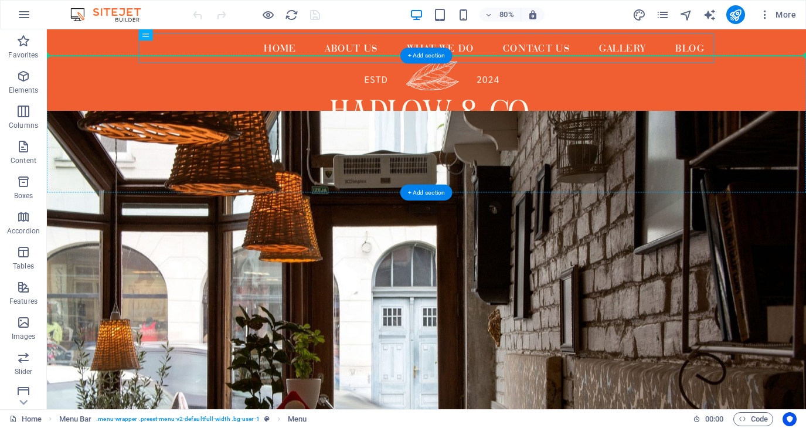
drag, startPoint x: 443, startPoint y: 64, endPoint x: 438, endPoint y: 82, distance: 18.5
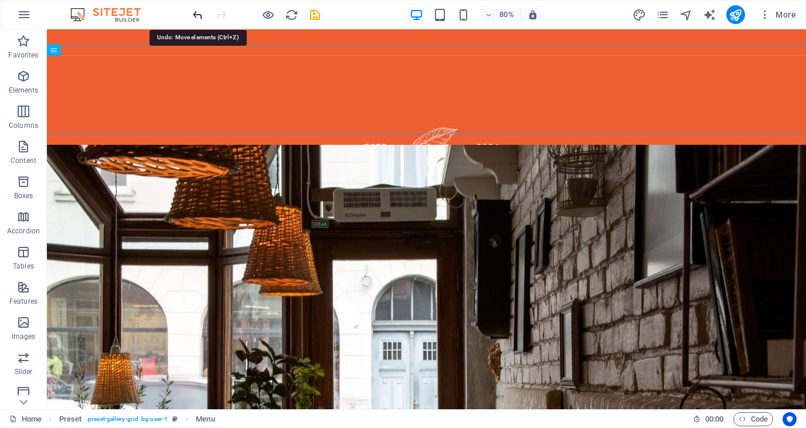
click at [201, 17] on icon "undo" at bounding box center [197, 14] width 13 height 13
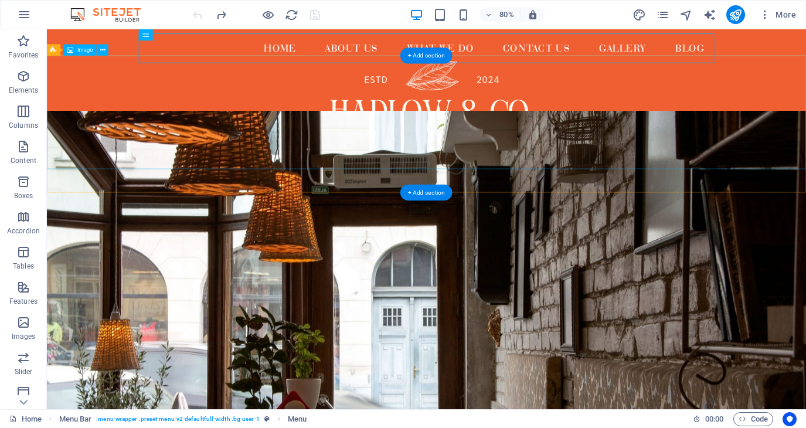
click at [272, 136] on figure at bounding box center [521, 133] width 948 height 142
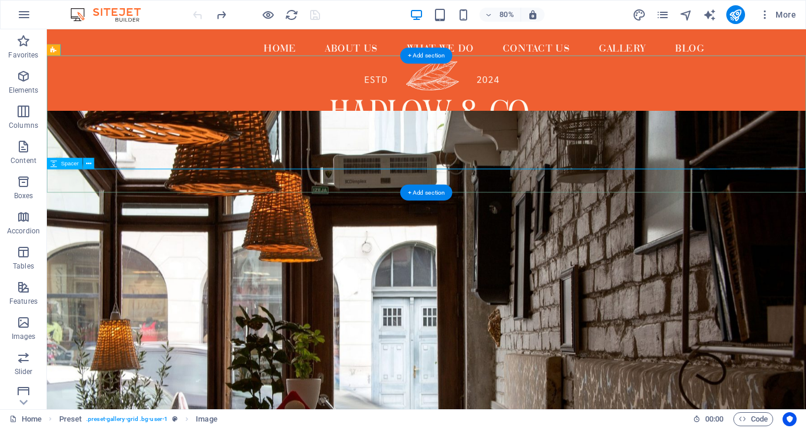
click at [435, 219] on div at bounding box center [521, 218] width 948 height 29
click at [84, 162] on button at bounding box center [88, 163] width 11 height 11
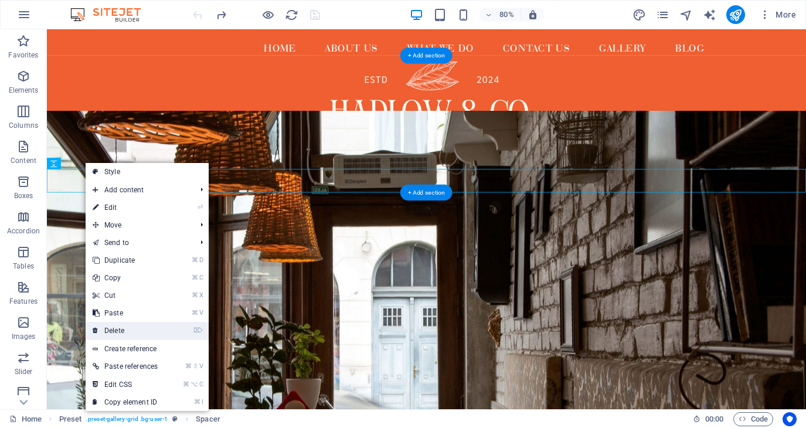
click at [134, 333] on link "⌦ Delete" at bounding box center [125, 331] width 79 height 18
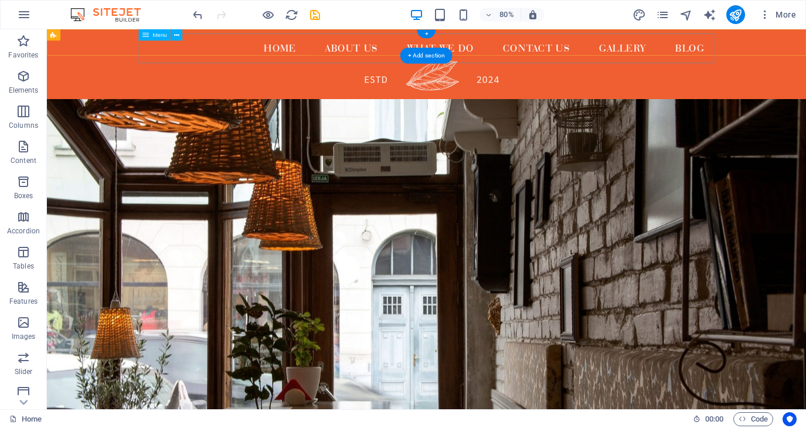
click at [303, 47] on nav "Home About us What We Do Contact us Gallery Blog" at bounding box center [521, 53] width 719 height 37
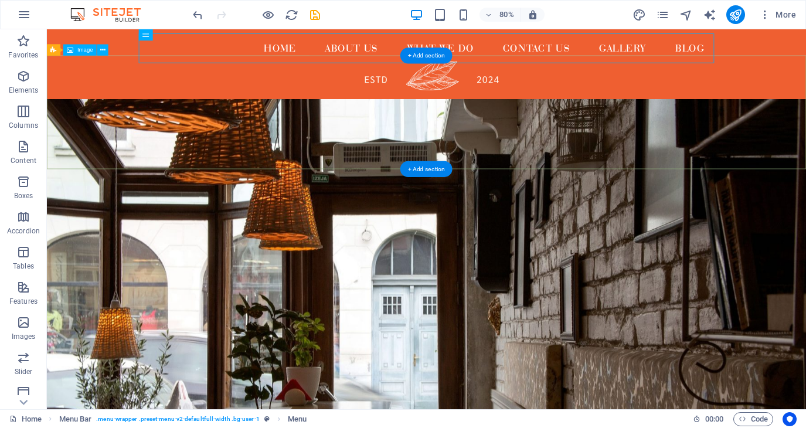
click at [281, 134] on figure at bounding box center [521, 133] width 948 height 142
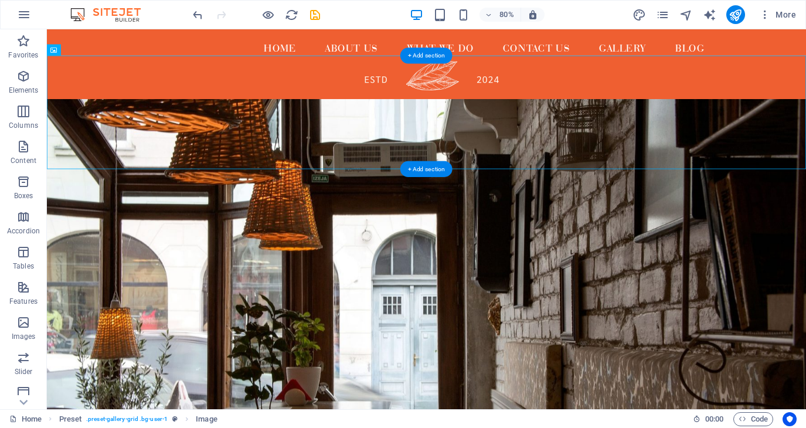
drag, startPoint x: 94, startPoint y: 54, endPoint x: 57, endPoint y: 53, distance: 36.9
click at [93, 72] on div "Drag here to replace the existing content. Press “Ctrl” if you want to create a…" at bounding box center [426, 219] width 759 height 380
click at [353, 153] on figure at bounding box center [521, 133] width 948 height 142
click at [405, 337] on figure at bounding box center [521, 370] width 948 height 506
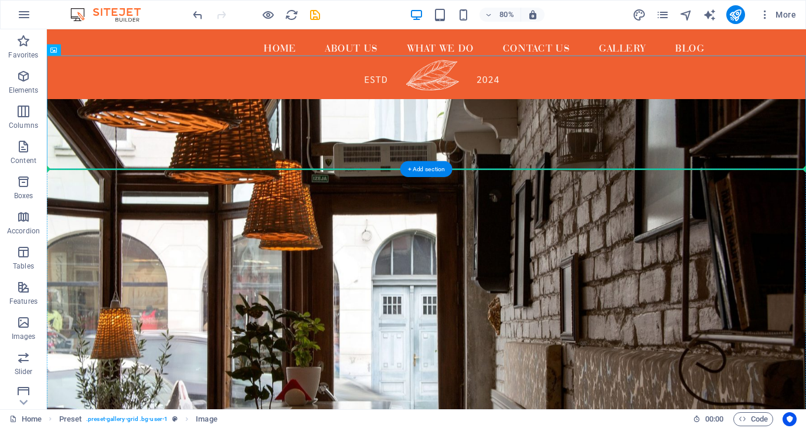
drag, startPoint x: 663, startPoint y: 111, endPoint x: 663, endPoint y: 224, distance: 113.7
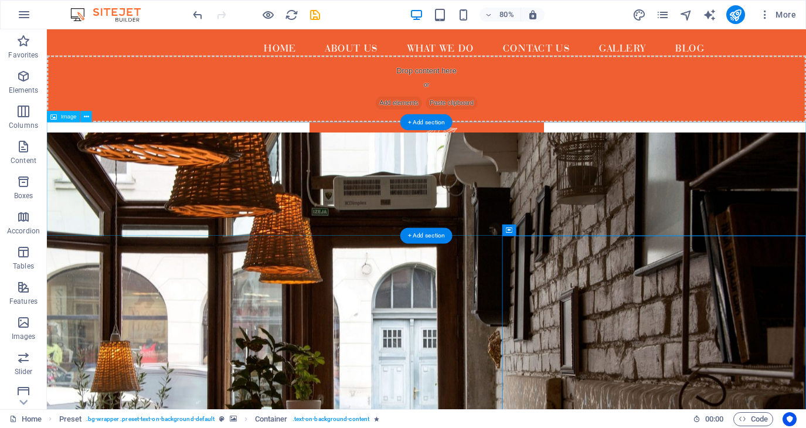
click at [704, 227] on figure at bounding box center [521, 216] width 948 height 142
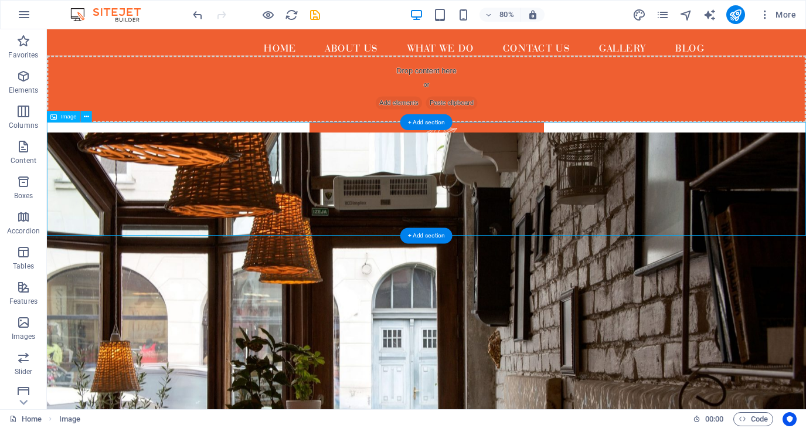
click at [417, 210] on figure at bounding box center [521, 216] width 948 height 142
click at [244, 210] on figure at bounding box center [521, 216] width 948 height 142
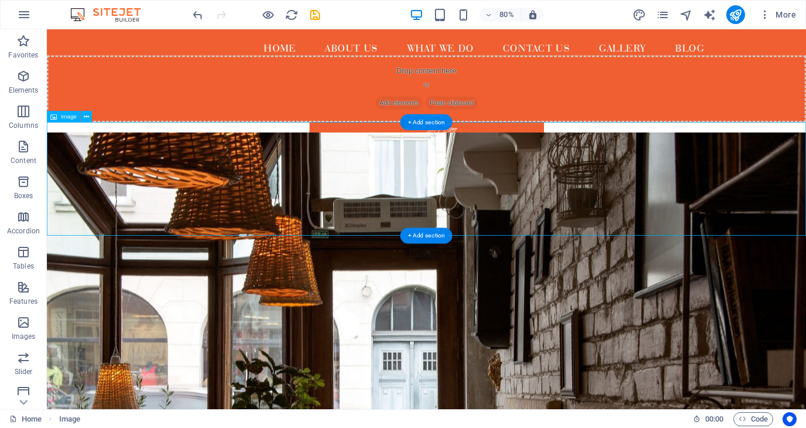
select select "px"
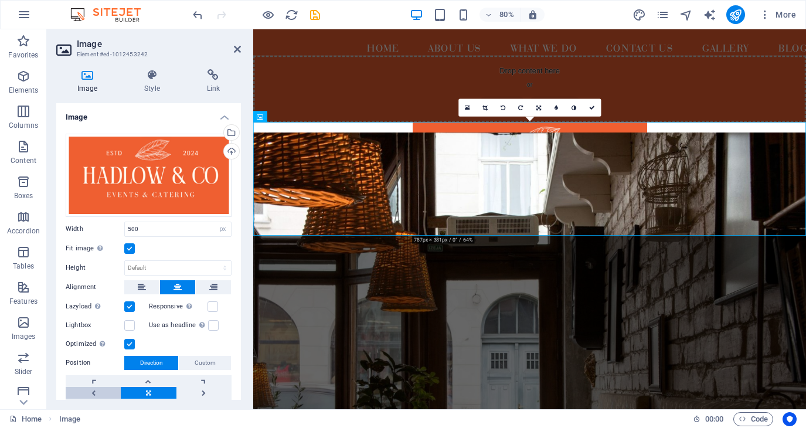
click at [100, 387] on link at bounding box center [93, 393] width 55 height 12
click at [148, 393] on link at bounding box center [148, 393] width 55 height 12
click at [237, 45] on link at bounding box center [237, 50] width 7 height 10
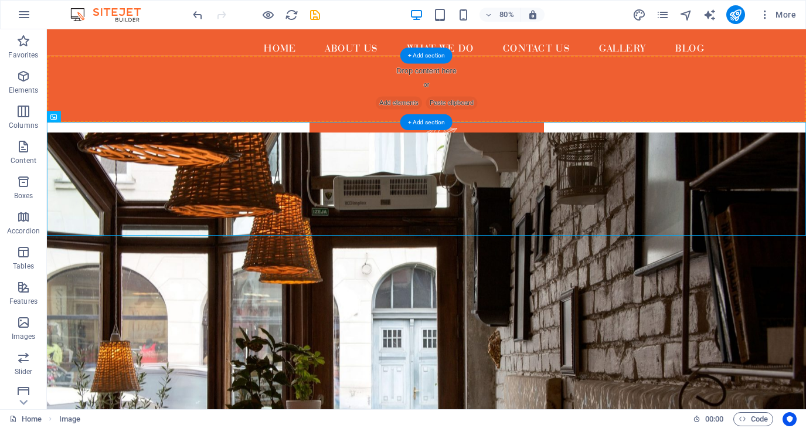
drag, startPoint x: 411, startPoint y: 161, endPoint x: 407, endPoint y: 111, distance: 49.9
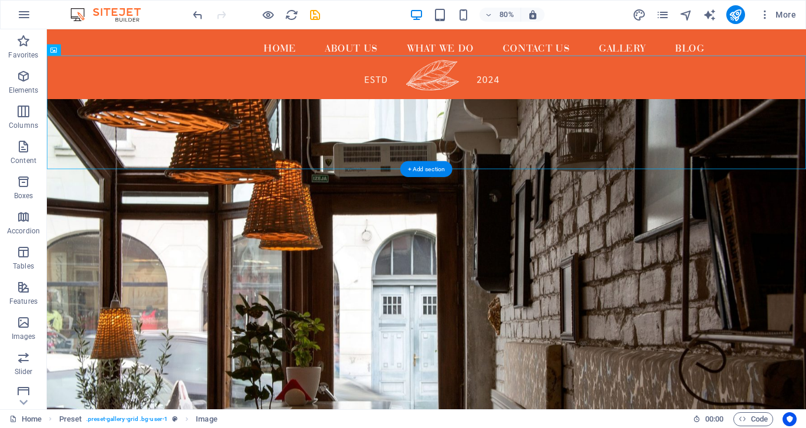
click at [449, 272] on figure at bounding box center [521, 370] width 948 height 506
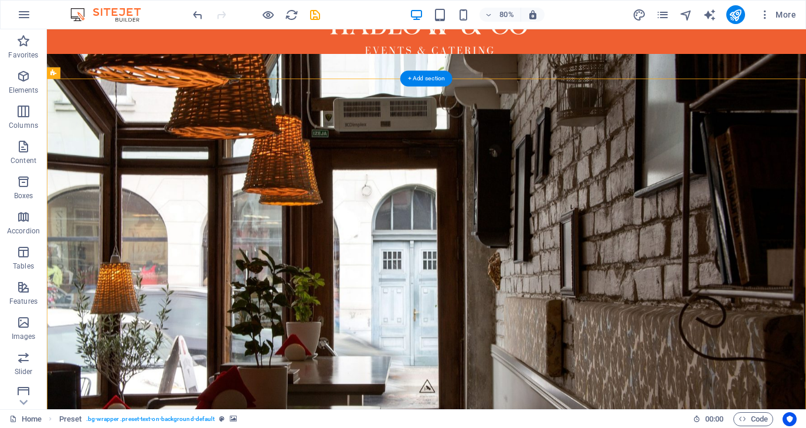
scroll to position [113, 0]
click at [454, 226] on figure at bounding box center [521, 313] width 948 height 506
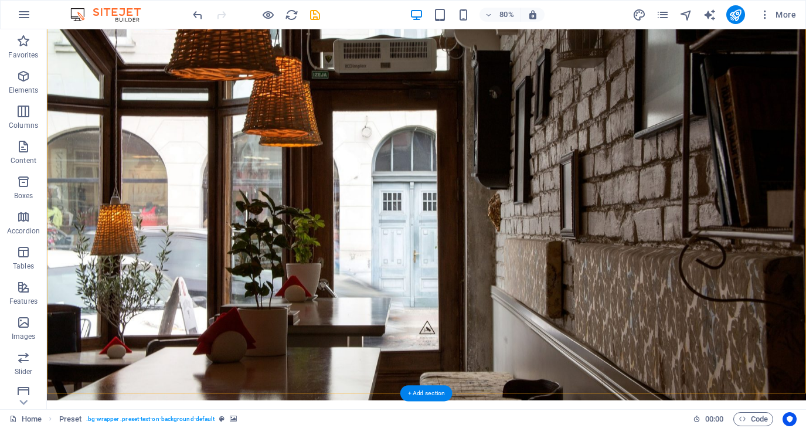
scroll to position [260, 0]
click at [480, 304] on figure at bounding box center [521, 240] width 948 height 506
click at [483, 207] on figure at bounding box center [521, 240] width 948 height 506
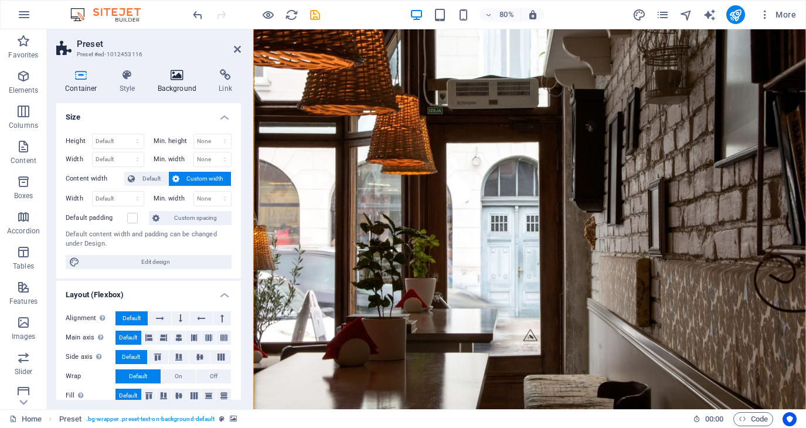
click at [175, 82] on h4 "Background" at bounding box center [180, 81] width 62 height 25
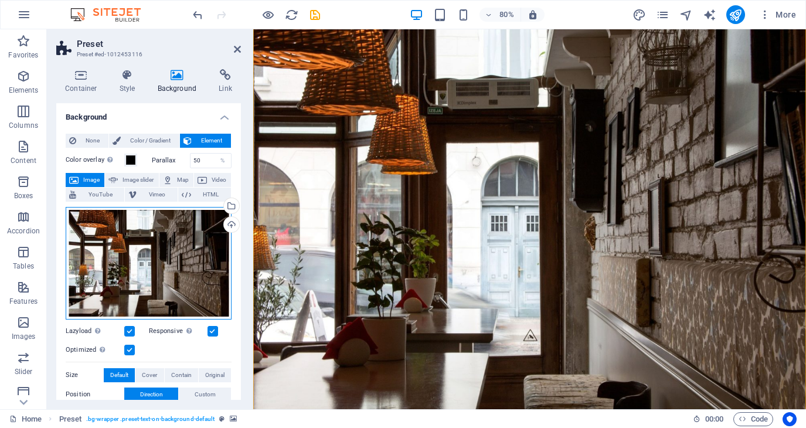
click at [192, 245] on div "Drag files here, click to choose files or select files from Files or our free s…" at bounding box center [149, 263] width 166 height 112
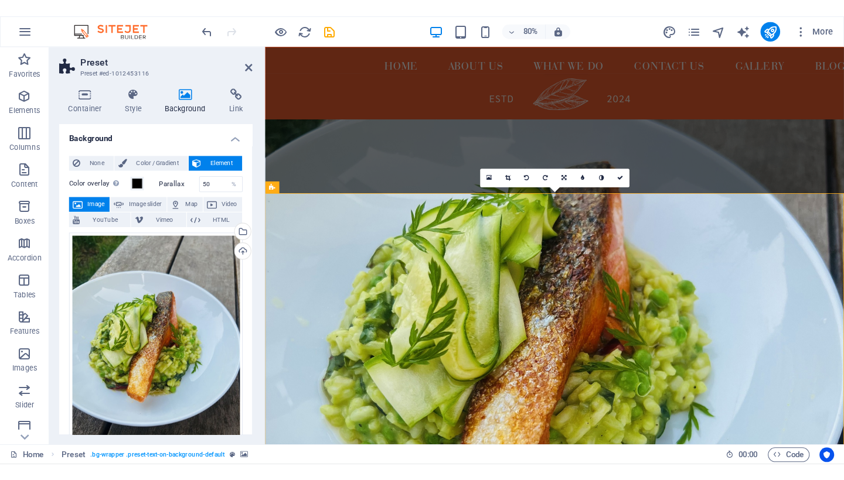
scroll to position [0, 0]
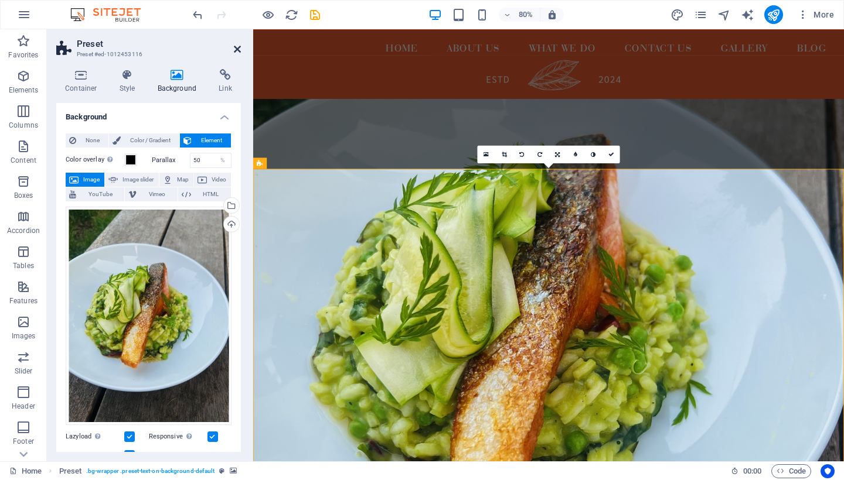
click at [239, 48] on icon at bounding box center [237, 49] width 7 height 9
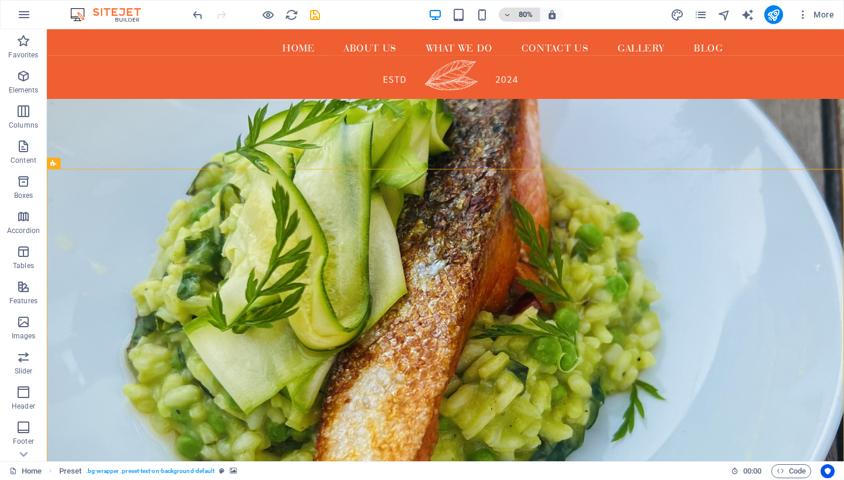
click at [510, 14] on icon "button" at bounding box center [507, 15] width 8 height 8
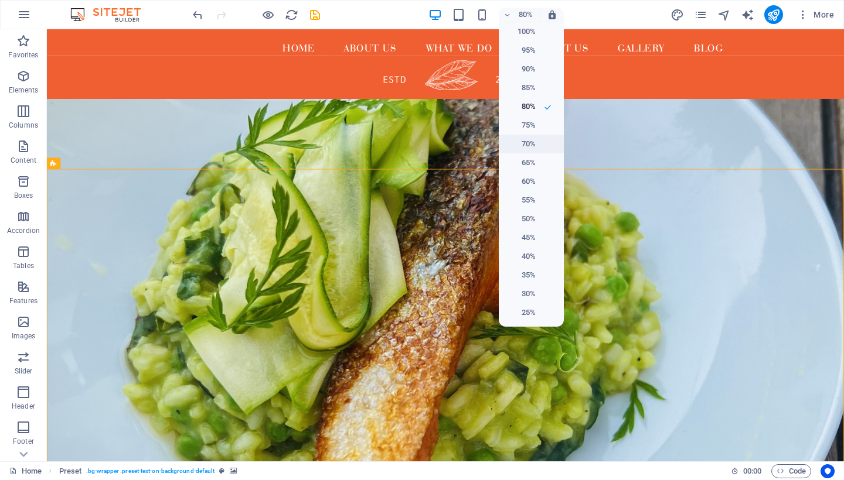
click at [530, 139] on h6 "70%" at bounding box center [521, 144] width 30 height 14
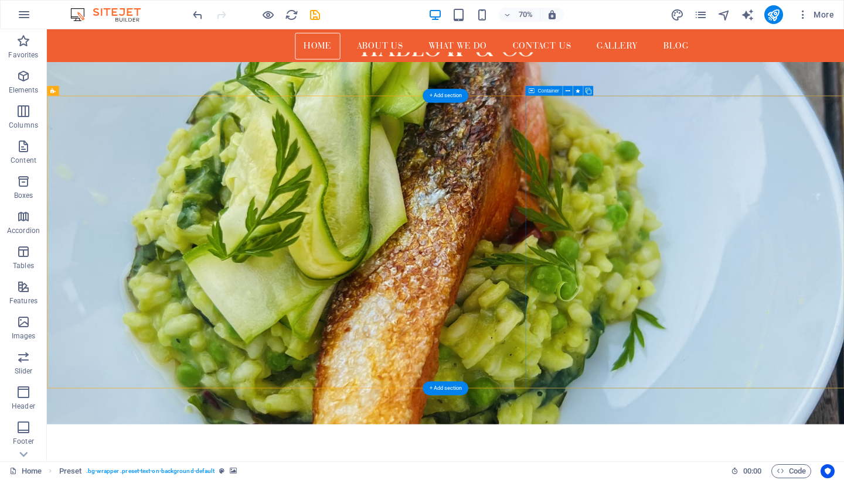
scroll to position [80, 0]
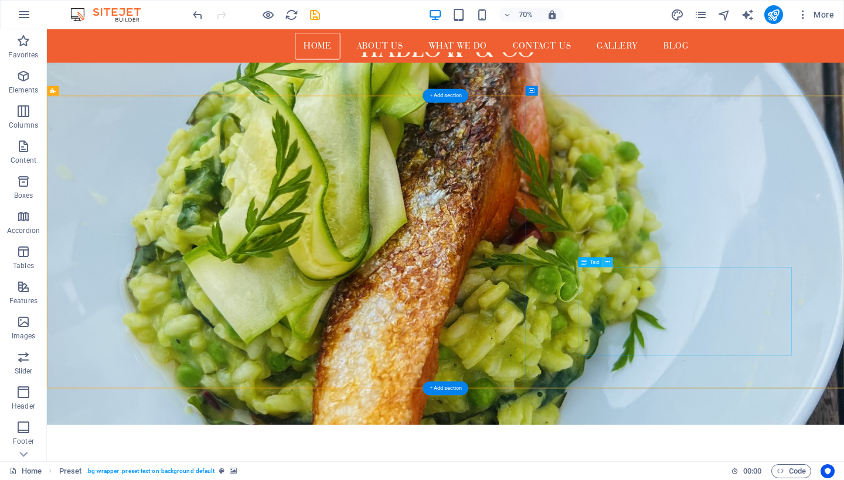
click at [606, 265] on icon at bounding box center [607, 262] width 5 height 9
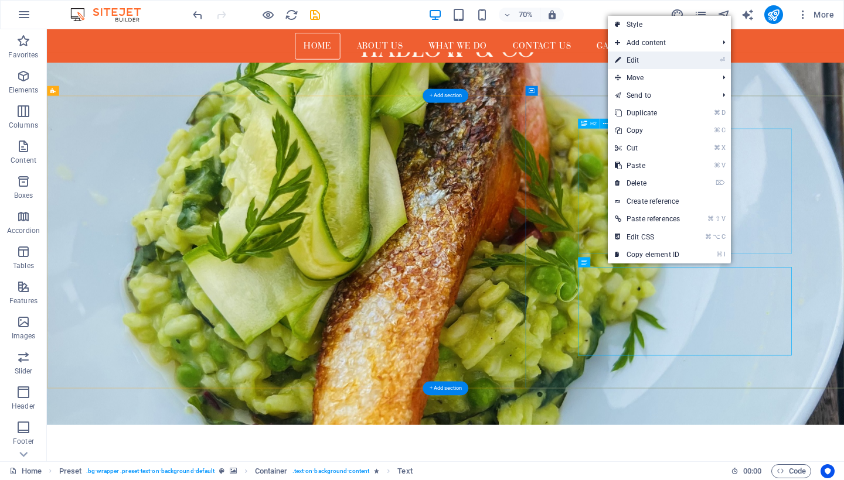
click at [650, 63] on link "⏎ Edit" at bounding box center [646, 61] width 79 height 18
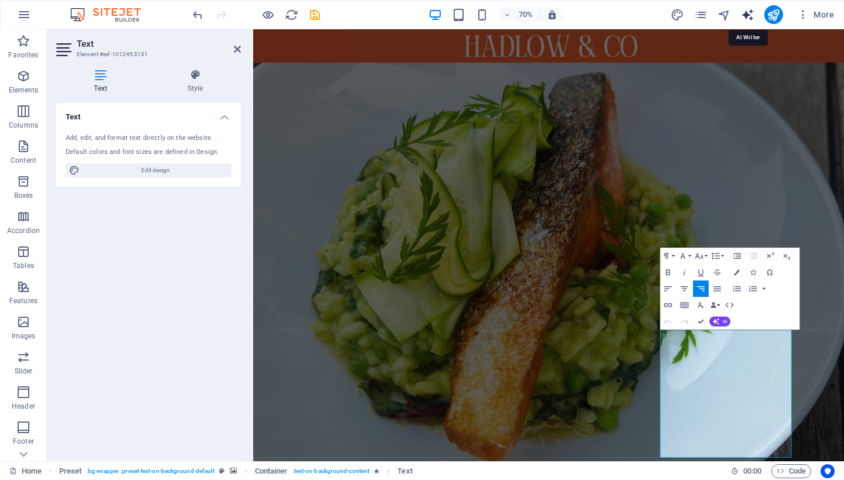
click at [748, 14] on icon "text_generator" at bounding box center [746, 14] width 13 height 13
select select "English"
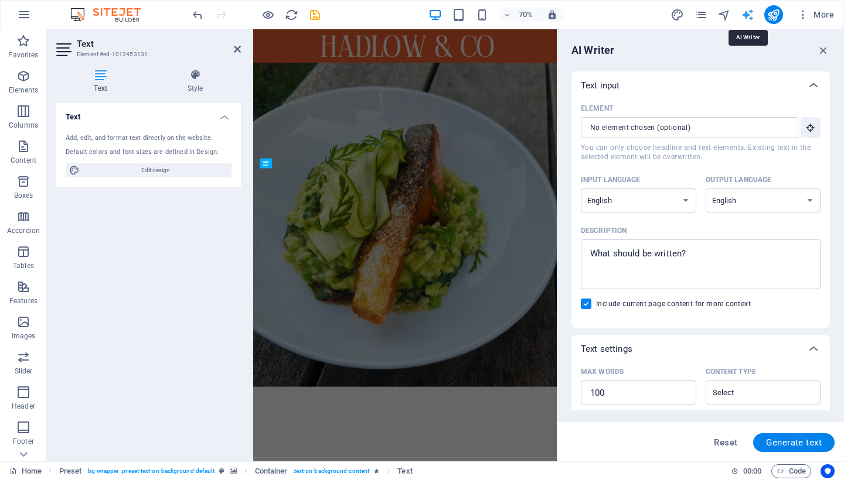
scroll to position [0, 0]
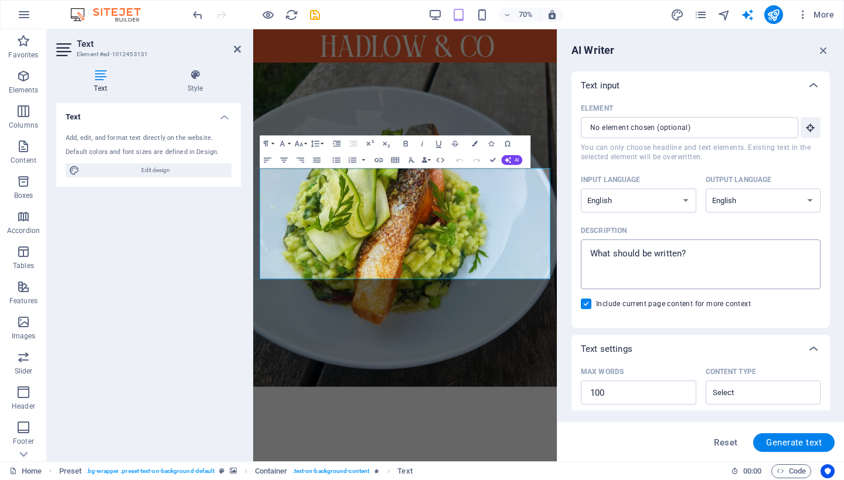
type textarea "x"
click at [692, 251] on textarea "Description x ​" at bounding box center [700, 264] width 228 height 38
click at [692, 257] on textarea "Description x ​" at bounding box center [700, 264] width 228 height 38
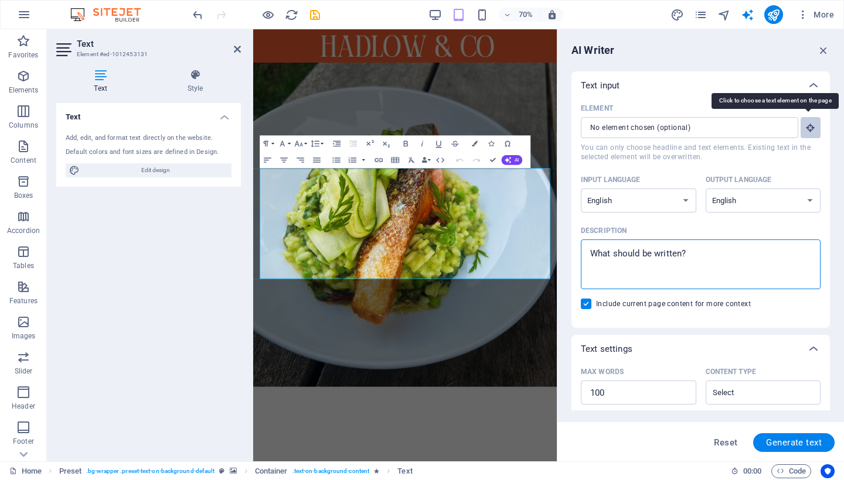
type textarea "w"
type textarea "x"
type textarea "we"
type textarea "x"
type textarea "we"
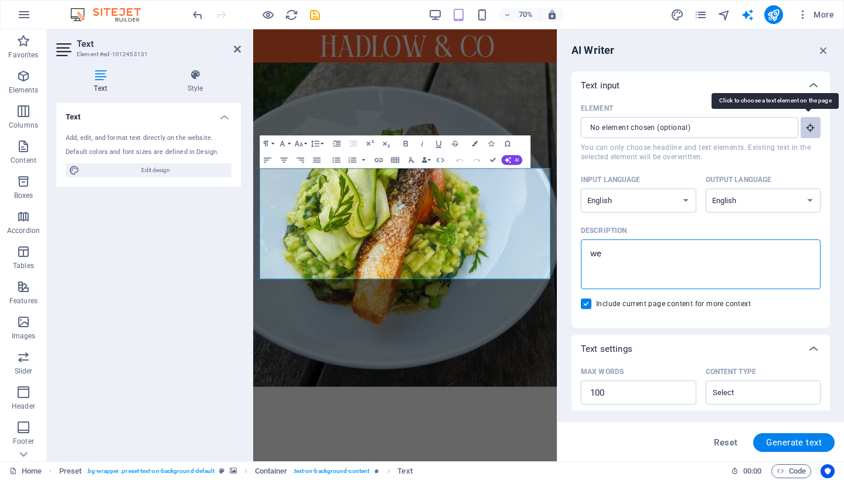
type textarea "x"
type textarea "we a"
type textarea "x"
type textarea "we ar"
type textarea "x"
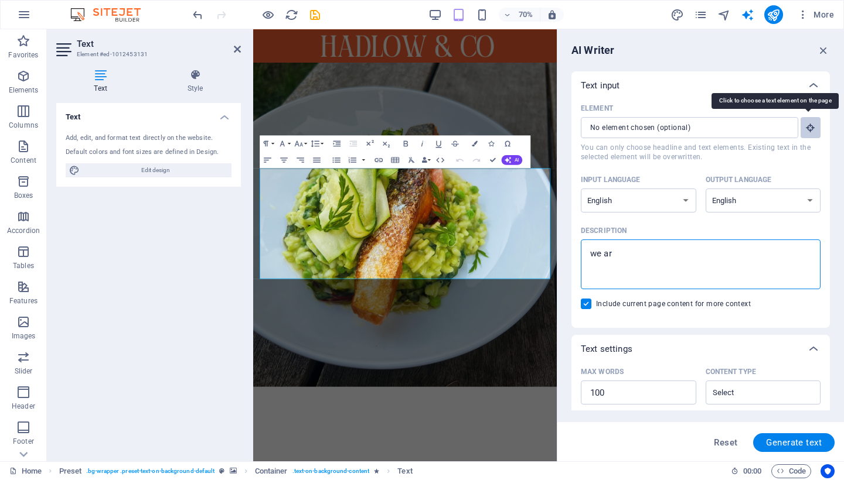
type textarea "we are"
type textarea "x"
type textarea "we are"
type textarea "x"
type textarea "we are a"
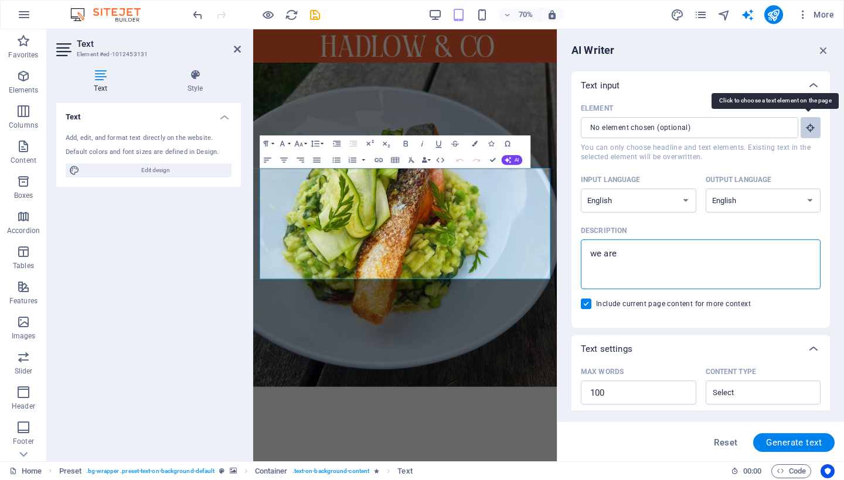
type textarea "x"
type textarea "we are a"
type textarea "x"
type textarea "we are a l"
type textarea "x"
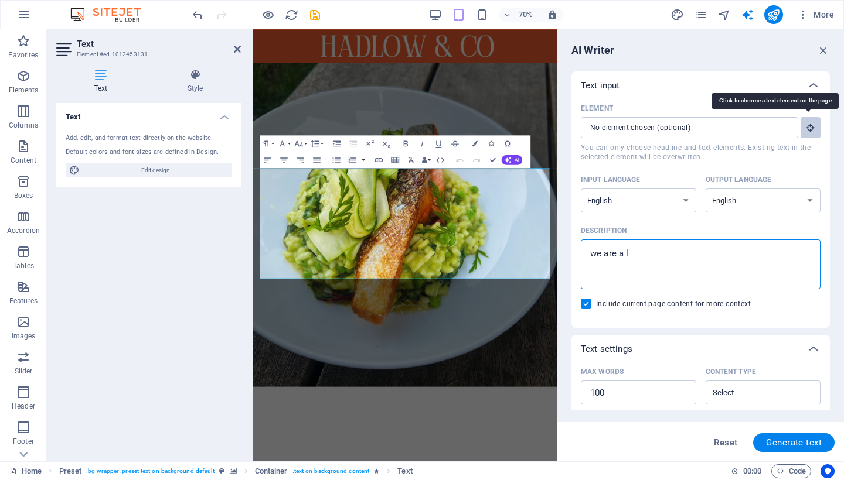
type textarea "we are a lu"
type textarea "x"
type textarea "we are a lux"
type textarea "x"
type textarea "we are a luxa"
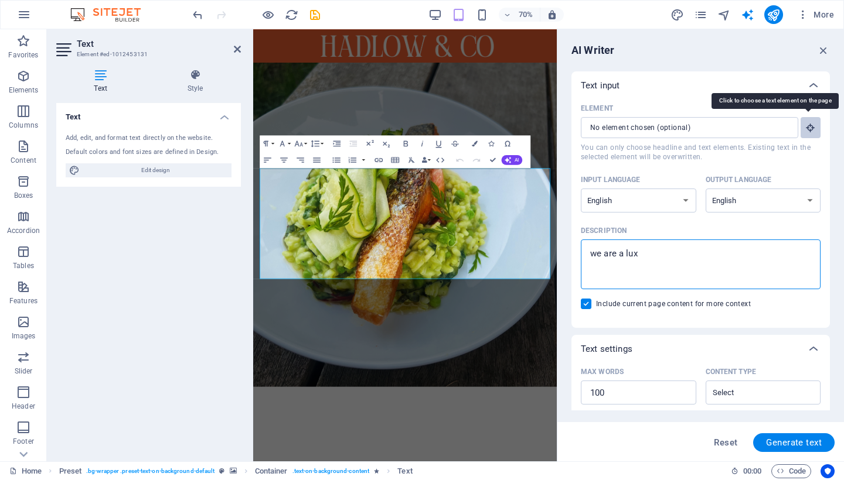
type textarea "x"
type textarea "we are a luxar"
type textarea "x"
type textarea "we are a luxaru"
type textarea "x"
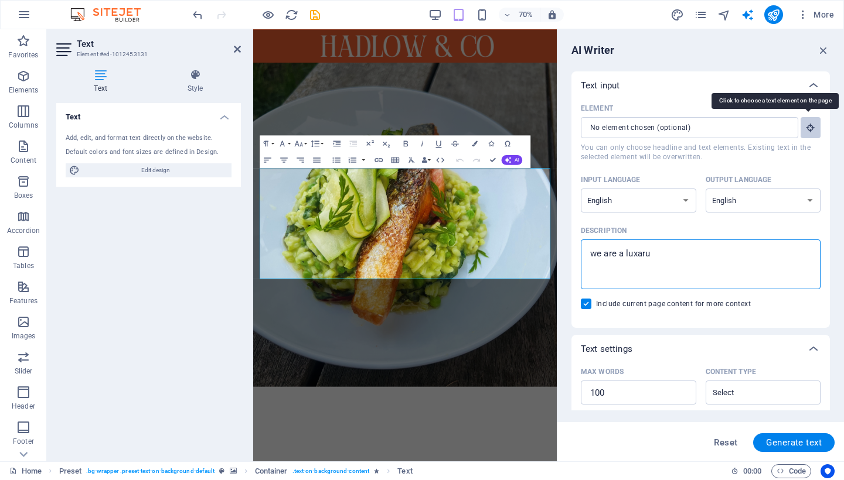
type textarea "we are a luxury"
type textarea "x"
type textarea "we are a luxury c"
type textarea "x"
type textarea "we are a luxury ca"
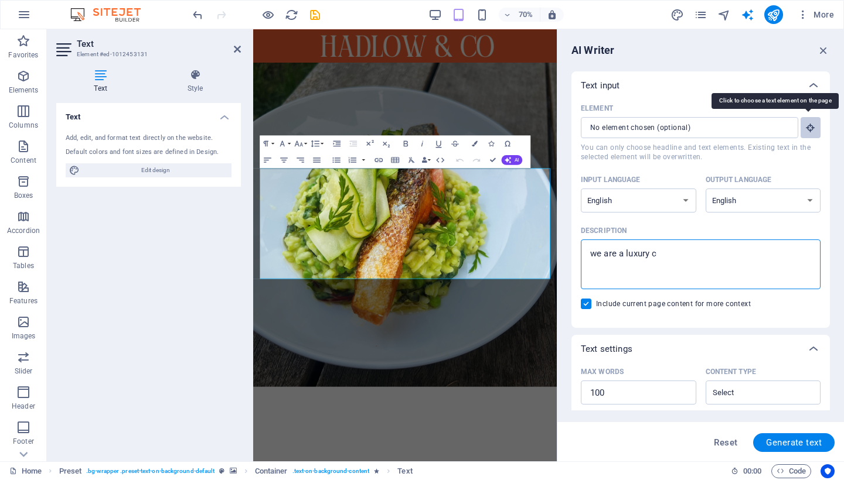
type textarea "x"
type textarea "we are a luxury cat"
type textarea "x"
type textarea "we are a luxury cate"
type textarea "x"
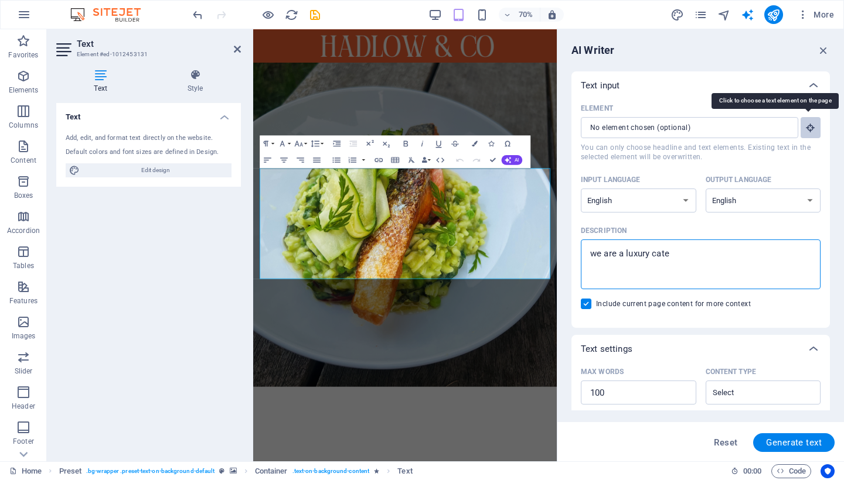
type textarea "we are a luxury cater"
type textarea "x"
type textarea "we are a luxury cateri"
type textarea "x"
type textarea "we are a luxury caterin"
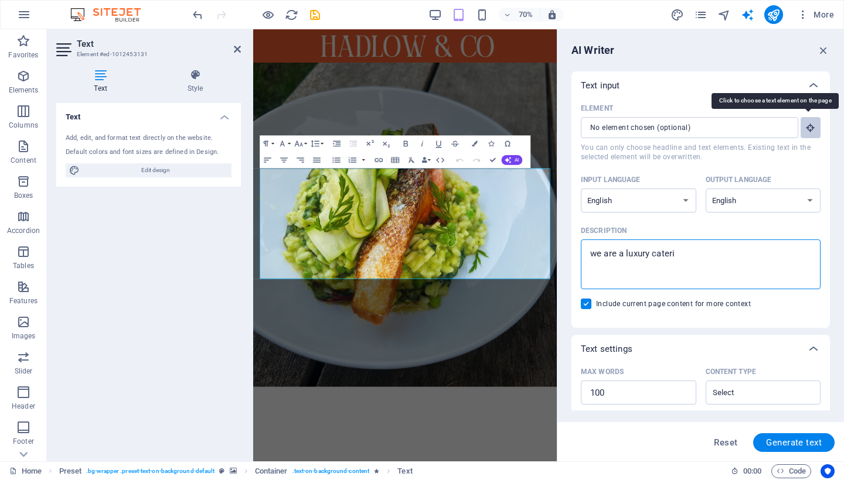
type textarea "x"
type textarea "we are a luxury catering"
type textarea "x"
type textarea "we are a luxury catering"
type textarea "x"
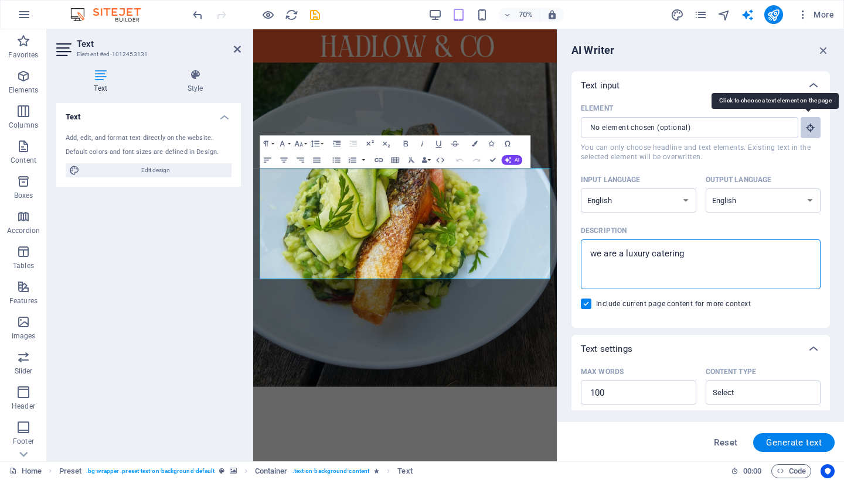
type textarea "we are a luxury catering c"
type textarea "x"
type textarea "we are a luxury catering co"
type textarea "x"
type textarea "we are a luxury catering com"
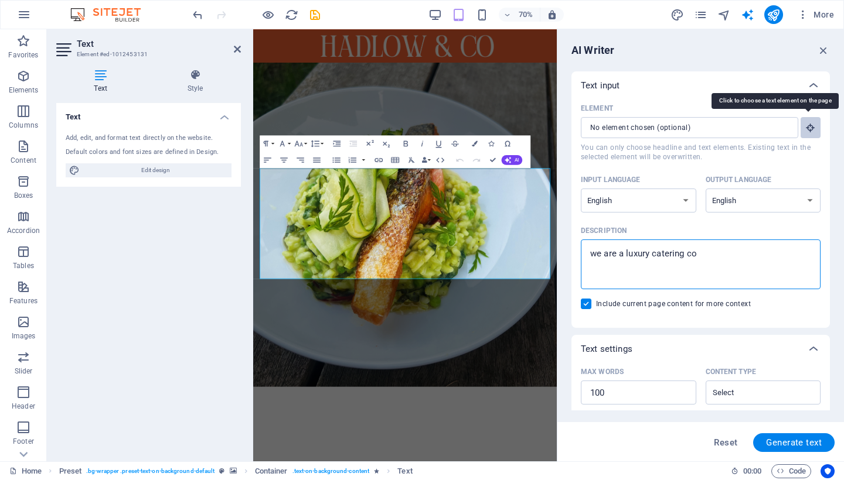
type textarea "x"
type textarea "we are a luxury catering comp"
type textarea "x"
type textarea "we are a luxury catering compa"
type textarea "x"
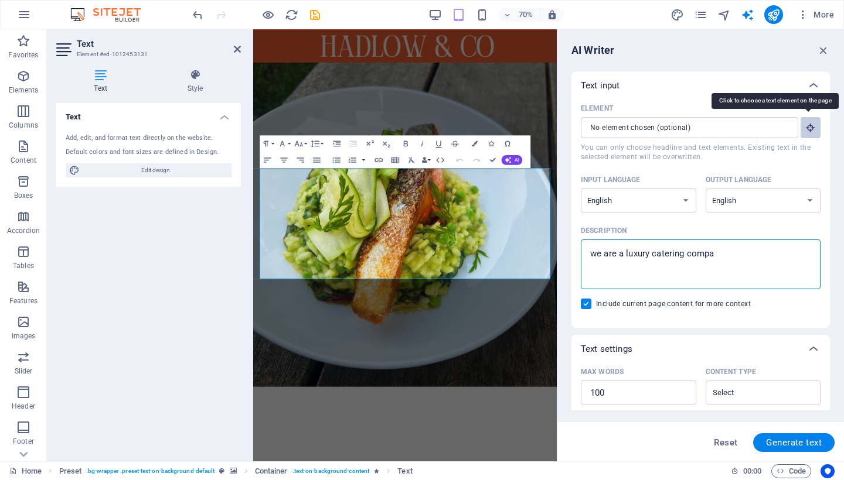
type textarea "we are a luxury catering compan"
type textarea "x"
type textarea "we are a luxury catering company"
type textarea "x"
type textarea "we are a luxury catering company"
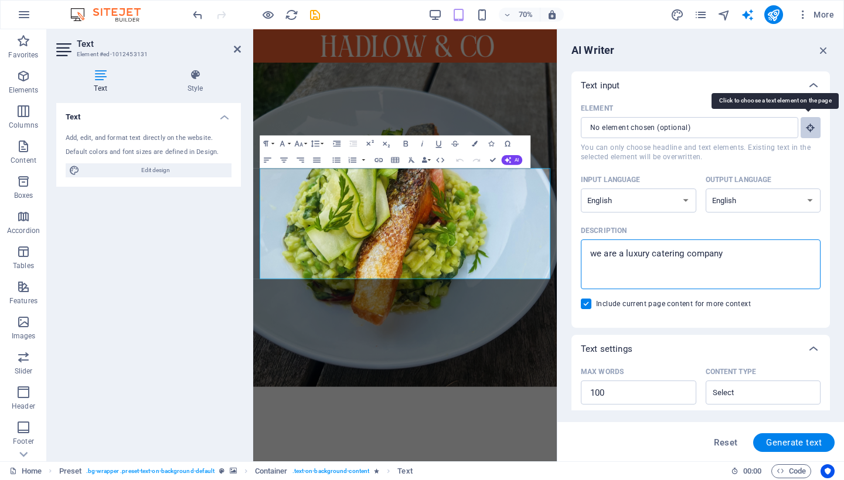
type textarea "x"
type textarea "we are a luxury catering company b"
type textarea "x"
type textarea "we are a luxury catering company ba"
type textarea "x"
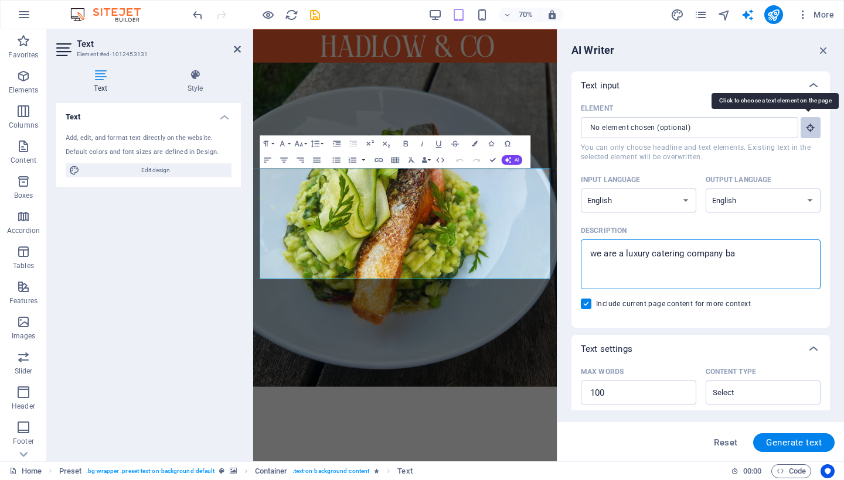
type textarea "we are a luxury catering company bas"
type textarea "x"
type textarea "we are a luxury catering company base"
type textarea "x"
type textarea "we are a luxury catering company based"
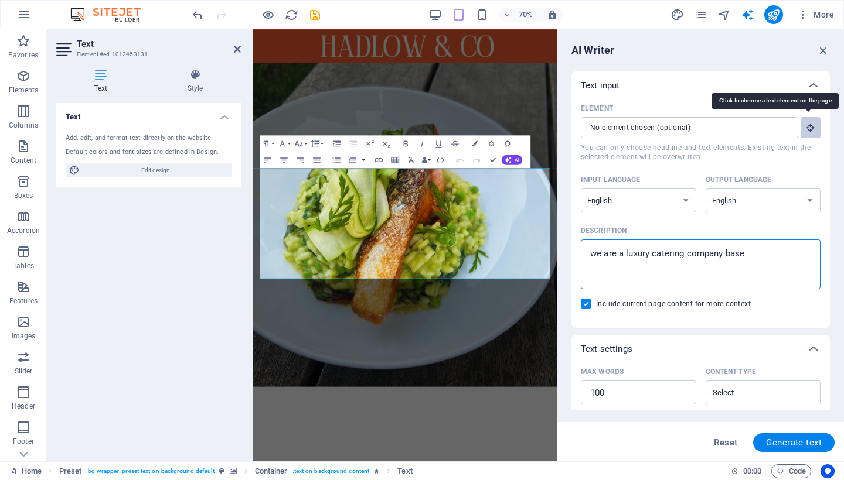
type textarea "x"
type textarea "we are a luxury catering company based"
type textarea "x"
type textarea "we are a luxury catering company based i"
type textarea "x"
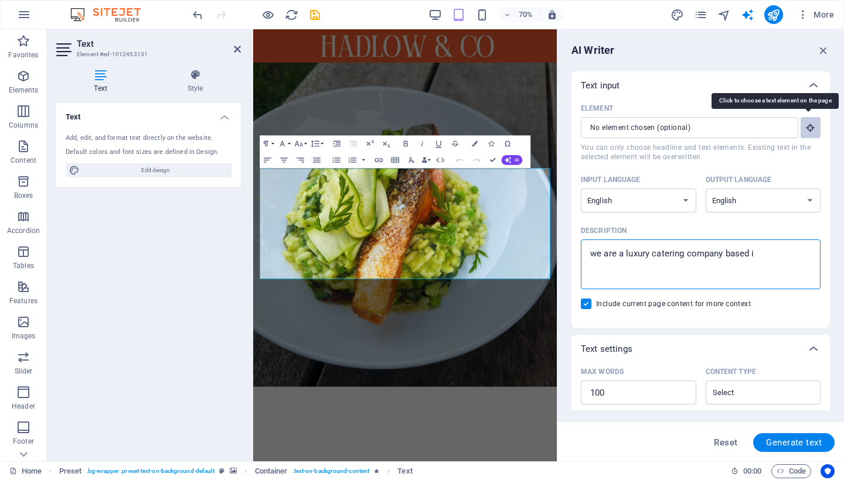
type textarea "we are a luxury catering company based in"
type textarea "x"
type textarea "we are a luxury catering company based in"
type textarea "x"
type textarea "we are a luxury catering company based in e"
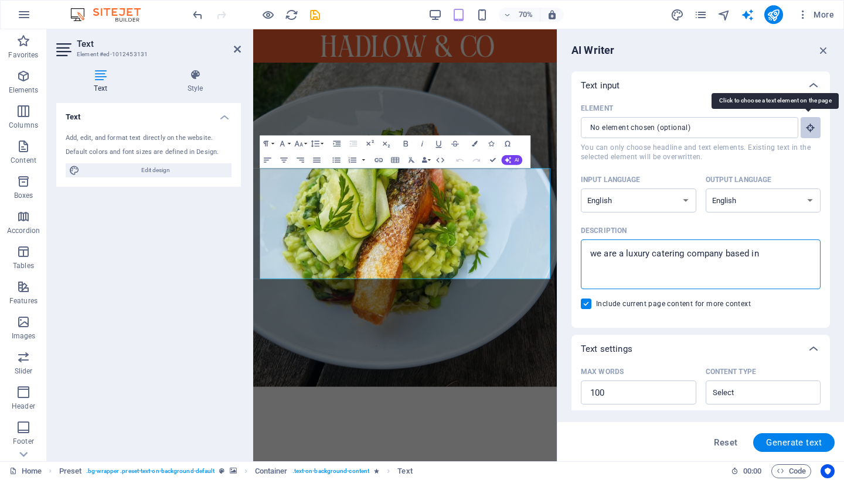
type textarea "x"
type textarea "we are a luxury catering company based in"
type textarea "x"
type textarea "we are a luxury catering company based in s"
type textarea "x"
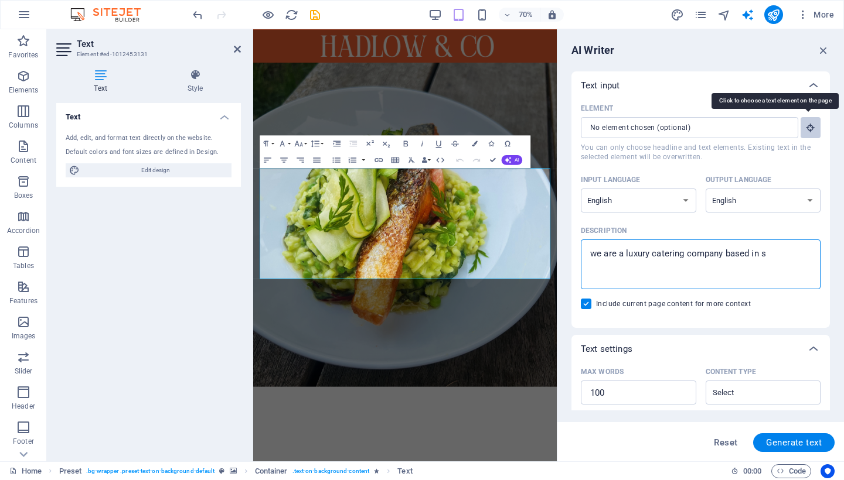
type textarea "we are a luxury catering company based in [GEOGRAPHIC_DATA]"
type textarea "x"
type textarea "we are a luxury catering company based in sta"
type textarea "x"
type textarea "we are a luxury catering company based in [PERSON_NAME]"
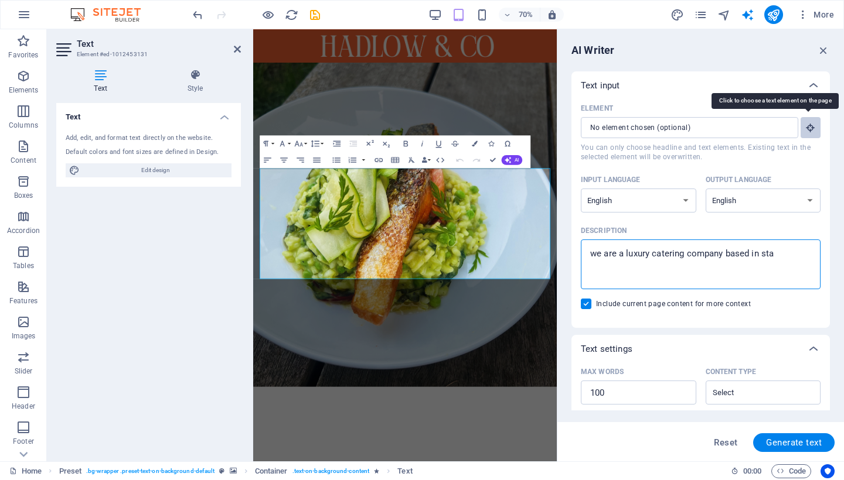
type textarea "x"
type textarea "we are a luxury catering company based in stans"
type textarea "x"
type textarea "we are a luxury catering company based in stanst"
type textarea "x"
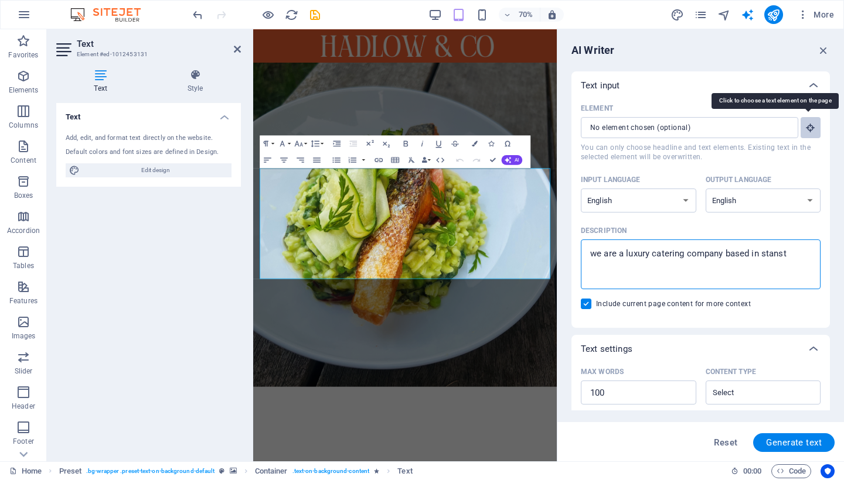
type textarea "we are a luxury catering company based in stanste"
type textarea "x"
type textarea "we are a luxury catering company based in [GEOGRAPHIC_DATA]"
type textarea "x"
type textarea "we are a luxury catering company based in [GEOGRAPHIC_DATA]"
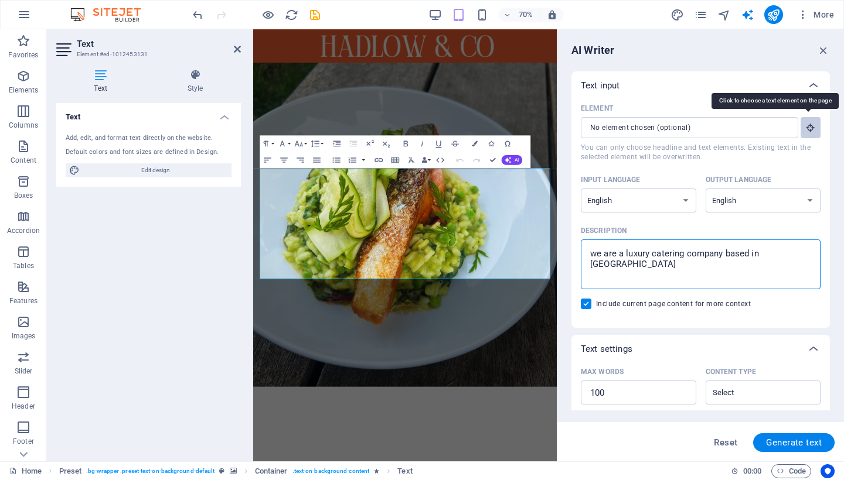
type textarea "x"
type textarea "we are a luxury catering company based in [GEOGRAPHIC_DATA] e"
type textarea "x"
type textarea "we are a luxury catering company based in [GEOGRAPHIC_DATA] es"
type textarea "x"
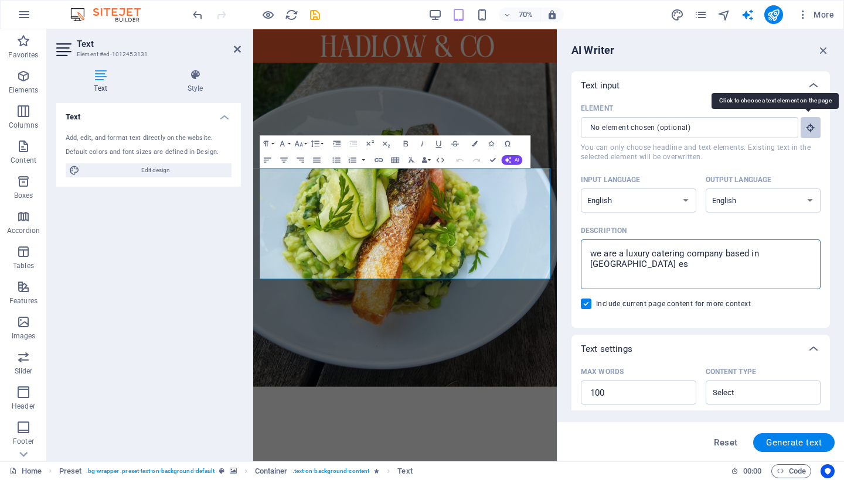
type textarea "we are a luxury catering company based in [GEOGRAPHIC_DATA] ess"
type textarea "x"
type textarea "we are a luxury catering company based in [GEOGRAPHIC_DATA] esse"
type textarea "x"
type textarea "we are a luxury catering company based in [GEOGRAPHIC_DATA]"
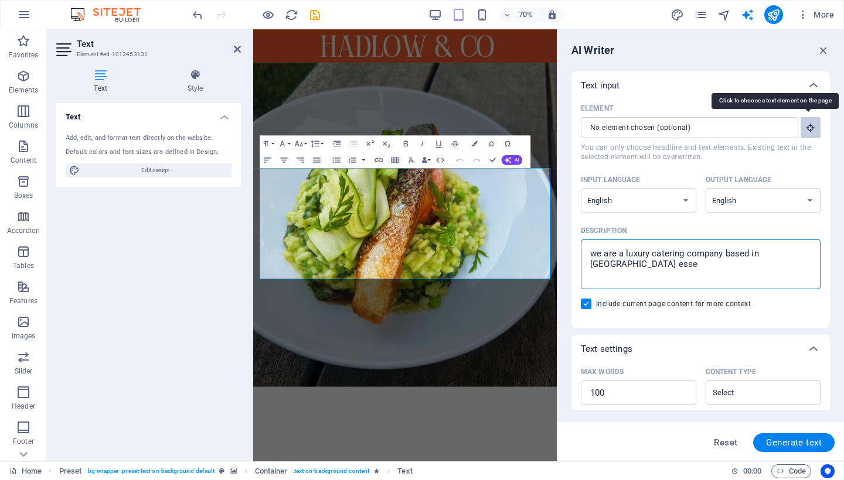
type textarea "x"
type textarea "we are a luxury catering company based in [GEOGRAPHIC_DATA]"
type textarea "x"
type textarea "we are a luxury catering company based in [GEOGRAPHIC_DATA]"
type textarea "x"
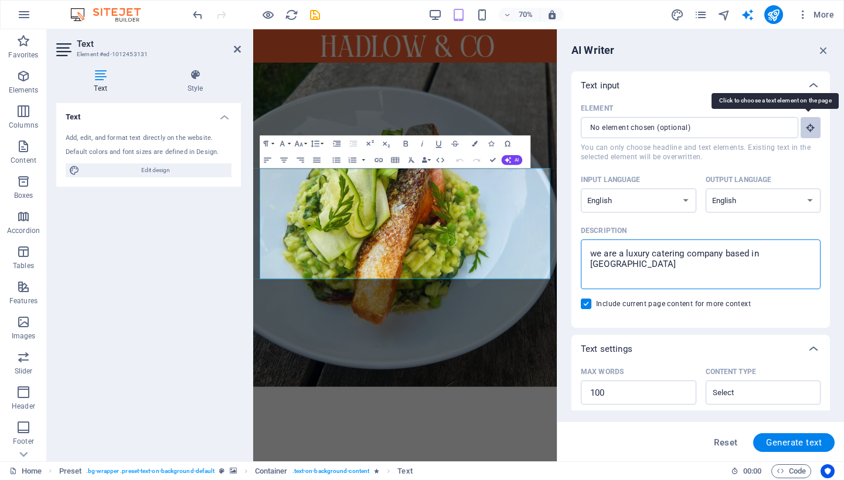
type textarea "we are a luxury catering company based in [GEOGRAPHIC_DATA],"
type textarea "x"
type textarea "we are a luxury catering company based in [GEOGRAPHIC_DATA],"
type textarea "x"
type textarea "we are a luxury catering company based in [GEOGRAPHIC_DATA], w"
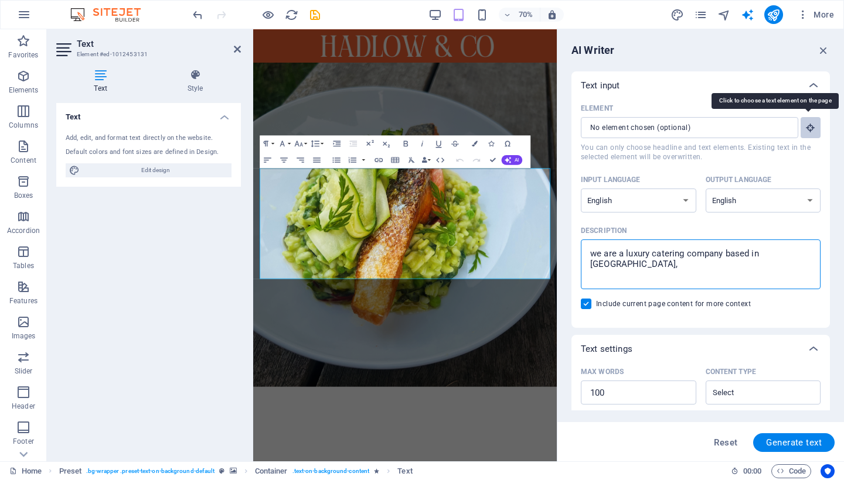
type textarea "x"
type textarea "we are a luxury catering company based in [GEOGRAPHIC_DATA], we"
type textarea "x"
type textarea "we are a luxury catering company based in [GEOGRAPHIC_DATA], we"
type textarea "x"
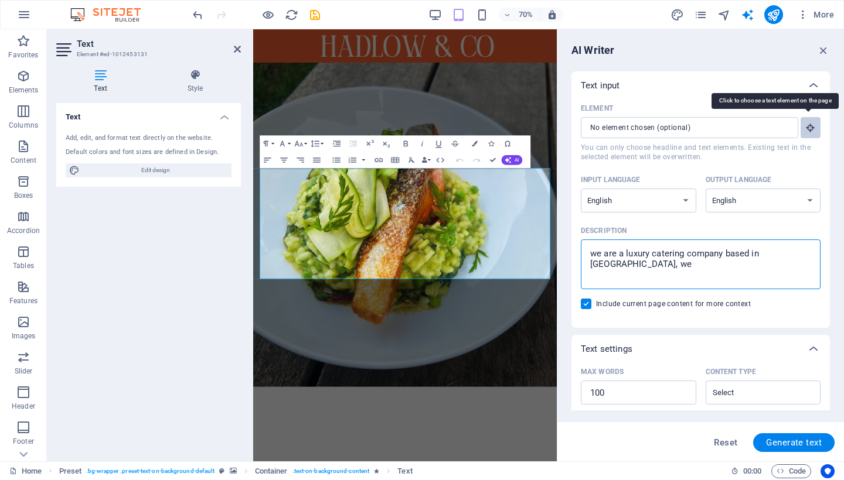
type textarea "we are a luxury catering company based in [GEOGRAPHIC_DATA], we c"
type textarea "x"
type textarea "we are a luxury catering company based in [GEOGRAPHIC_DATA], we co"
type textarea "x"
type textarea "we are a luxury catering company based in [GEOGRAPHIC_DATA], we cov"
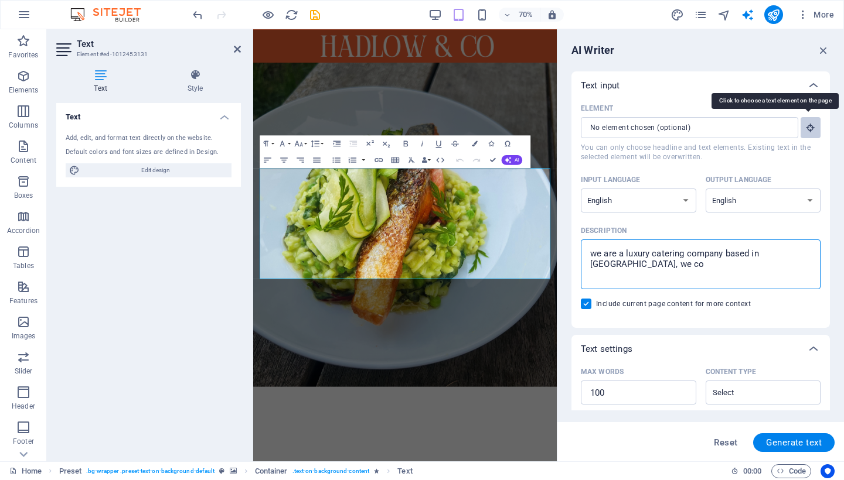
type textarea "x"
type textarea "we are a luxury catering company based in [GEOGRAPHIC_DATA], we cove"
type textarea "x"
type textarea "we are a luxury catering company based in [GEOGRAPHIC_DATA], we cover"
type textarea "x"
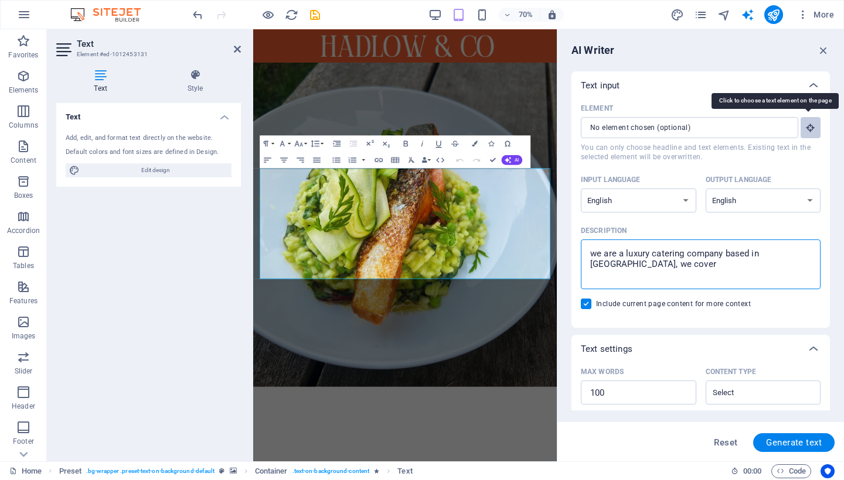
type textarea "we are a luxury catering company based in [GEOGRAPHIC_DATA], we cover"
type textarea "x"
type textarea "we are a luxury catering company based in [GEOGRAPHIC_DATA], we cover e"
type textarea "x"
type textarea "we are a luxury catering company based in [GEOGRAPHIC_DATA], we cover es"
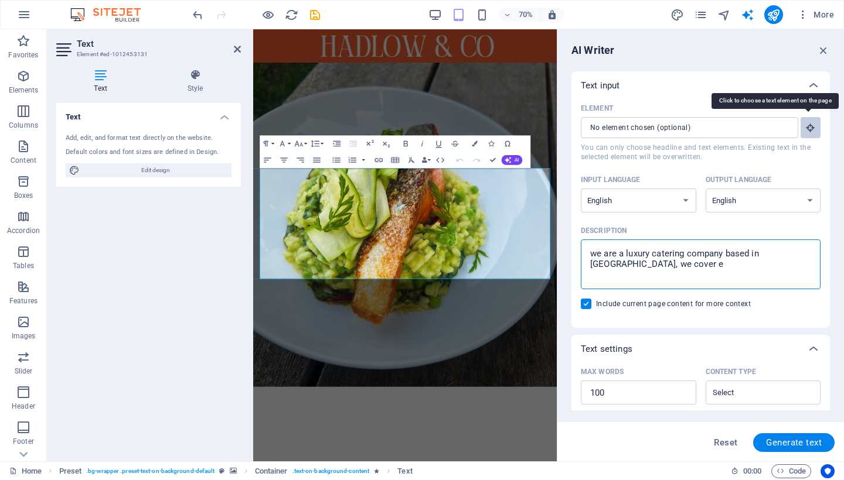
type textarea "x"
type textarea "we are a luxury catering company based in [GEOGRAPHIC_DATA], we cover ess"
type textarea "x"
type textarea "we are a luxury catering company based in [GEOGRAPHIC_DATA], we cover esse"
type textarea "x"
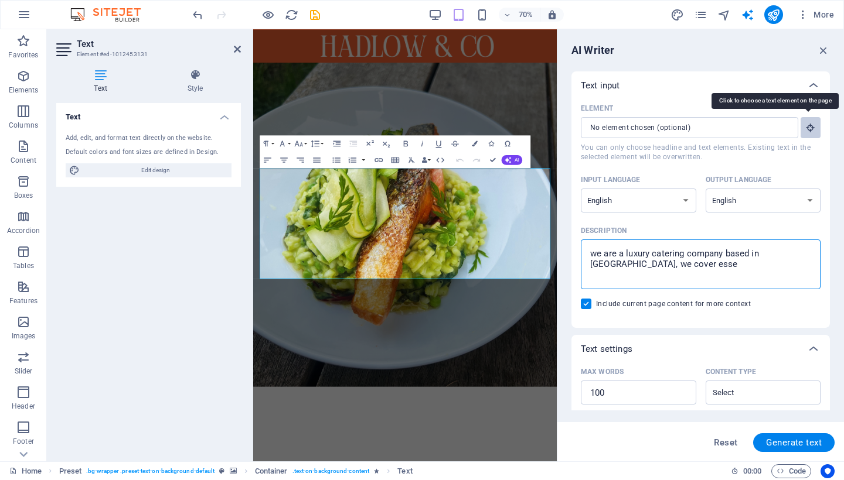
type textarea "we are a luxury catering company based in [GEOGRAPHIC_DATA], we cover [GEOGRAPH…"
type textarea "x"
type textarea "we are a luxury catering company based in [GEOGRAPHIC_DATA], we cover [GEOGRAPH…"
type textarea "x"
type textarea "we are a luxury catering company based in [GEOGRAPHIC_DATA], we cover [GEOGRAPH…"
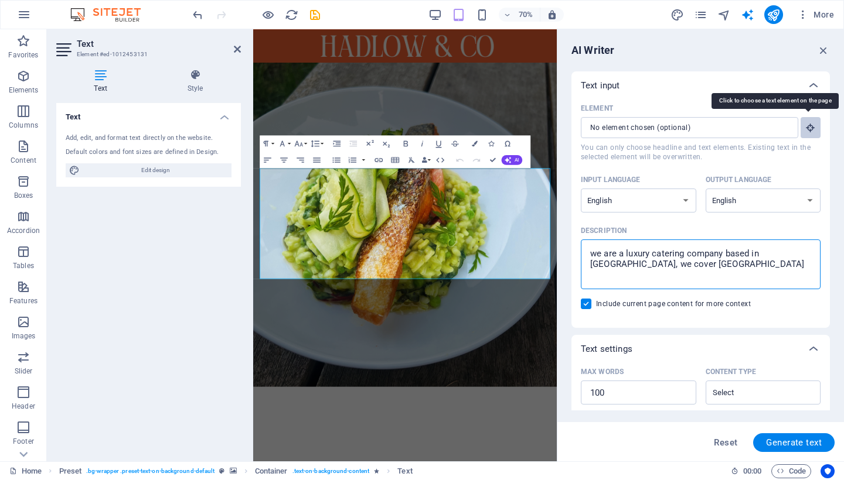
type textarea "x"
type textarea "we are a luxury catering company based in [GEOGRAPHIC_DATA], we cover [GEOGRAPH…"
type textarea "x"
type textarea "we are a luxury catering company based in [GEOGRAPHIC_DATA], we cover [GEOGRAPH…"
type textarea "x"
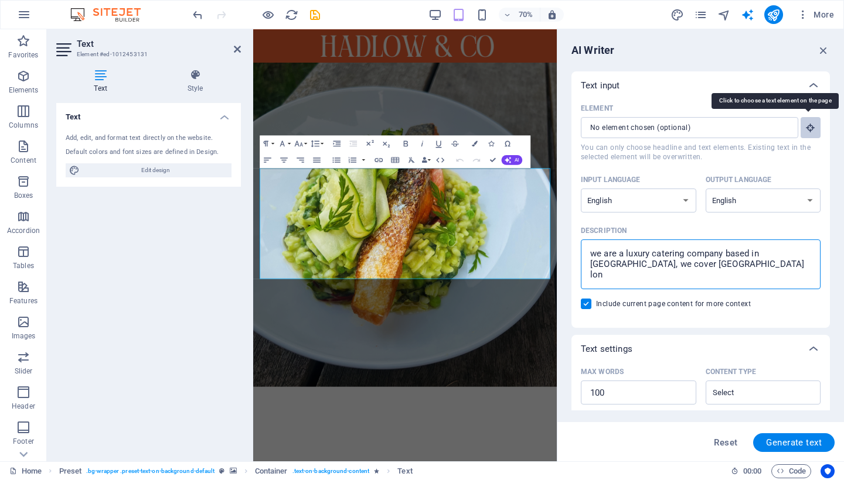
type textarea "we are a luxury catering company based in [GEOGRAPHIC_DATA], we cover [GEOGRAPH…"
type textarea "x"
type textarea "we are a luxury catering company based in [GEOGRAPHIC_DATA], we cover [GEOGRAPH…"
type textarea "x"
type textarea "we are a luxury catering company based in [GEOGRAPHIC_DATA], we cover [GEOGRAPH…"
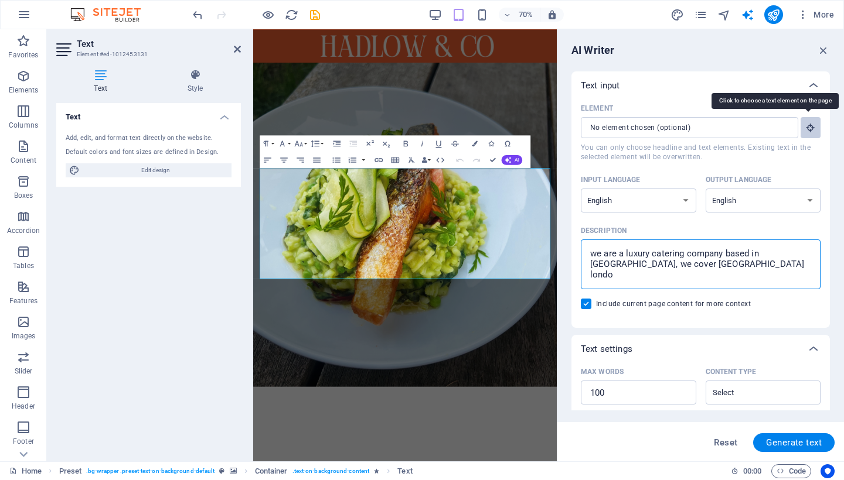
type textarea "x"
type textarea "we are a luxury catering company based in [GEOGRAPHIC_DATA], we cover [GEOGRAPH…"
type textarea "x"
type textarea "we are a luxury catering company based in [GEOGRAPHIC_DATA], we cover [GEOGRAPH…"
type textarea "x"
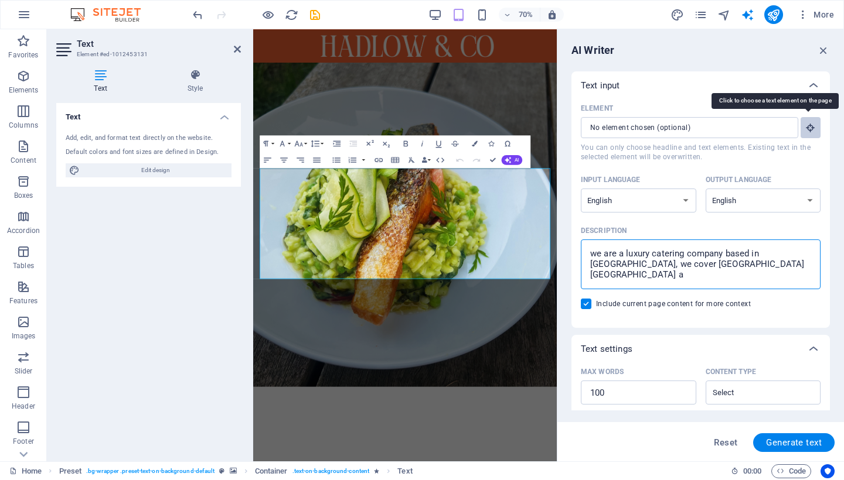
type textarea "we are a luxury catering company based in [GEOGRAPHIC_DATA], we cover [GEOGRAPH…"
type textarea "x"
type textarea "we are a luxury catering company based in [GEOGRAPHIC_DATA], we cover [GEOGRAPH…"
type textarea "x"
type textarea "we are a luxury catering company based in [GEOGRAPHIC_DATA], we cover [GEOGRAPH…"
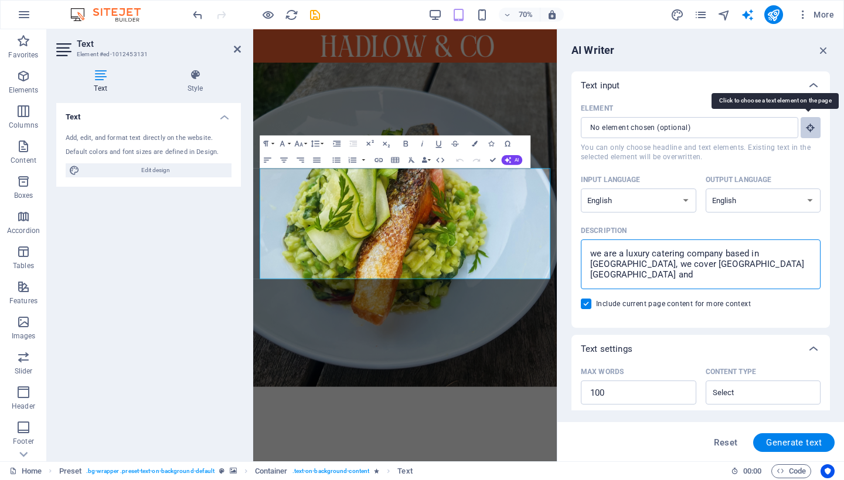
type textarea "x"
type textarea "we are a luxury catering company based in [GEOGRAPHIC_DATA], we cover [GEOGRAPH…"
type textarea "x"
type textarea "we are a luxury catering company based in [GEOGRAPHIC_DATA], we cover [GEOGRAPH…"
type textarea "x"
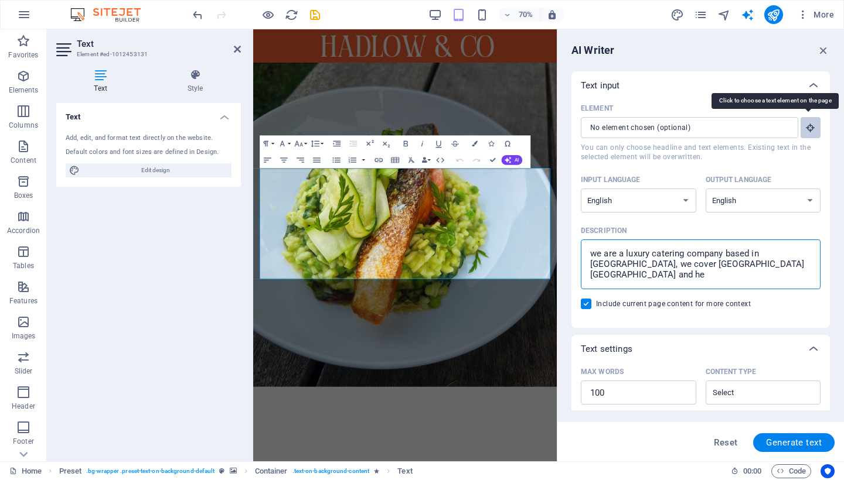
type textarea "we are a luxury catering company based in [GEOGRAPHIC_DATA], we cover [GEOGRAPH…"
type textarea "x"
type textarea "we are a luxury catering company based in [GEOGRAPHIC_DATA], we cover [GEOGRAPH…"
type textarea "x"
type textarea "we are a luxury catering company based in [GEOGRAPHIC_DATA], we cover [GEOGRAPH…"
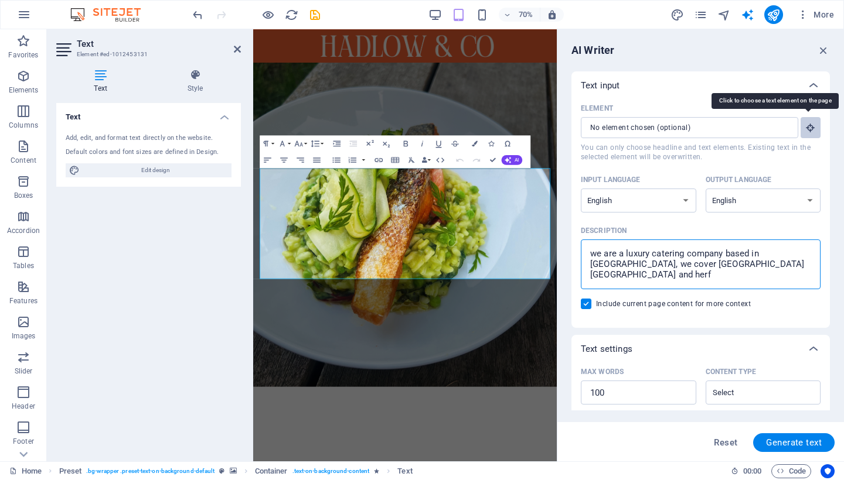
type textarea "x"
type textarea "we are a luxury catering company based in [GEOGRAPHIC_DATA], we cover [GEOGRAPH…"
type textarea "x"
type textarea "we are a luxury catering company based in [GEOGRAPHIC_DATA], we cover [GEOGRAPH…"
type textarea "x"
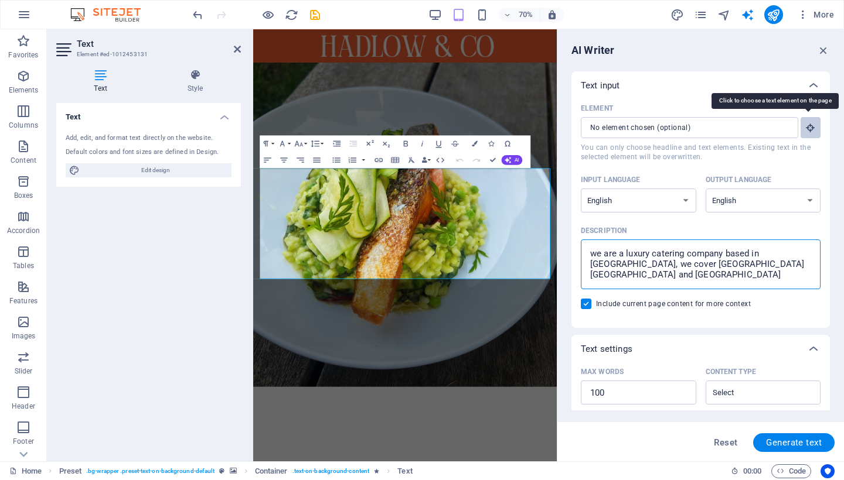
type textarea "we are a luxury catering company based in [GEOGRAPHIC_DATA], we cover [GEOGRAPH…"
type textarea "x"
type textarea "we are a luxury catering company based in [GEOGRAPHIC_DATA], we cover [GEOGRAPH…"
type textarea "x"
type textarea "we are a luxury catering company based in [GEOGRAPHIC_DATA], we cover [GEOGRAPH…"
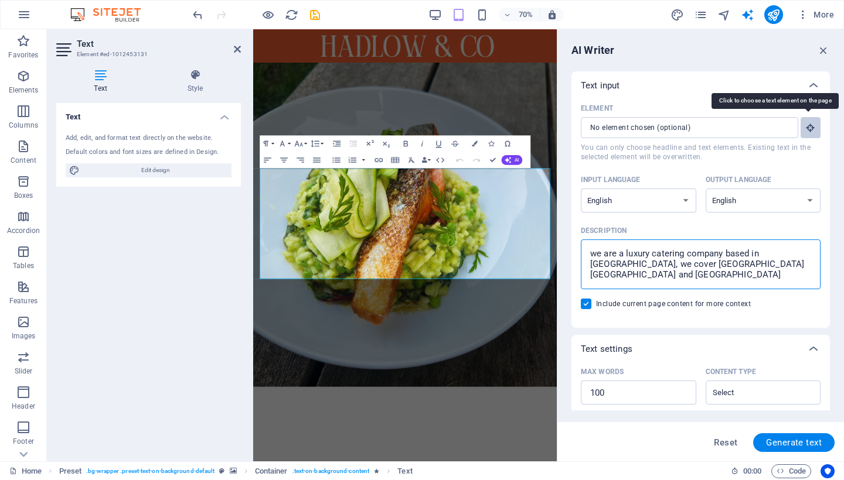
type textarea "x"
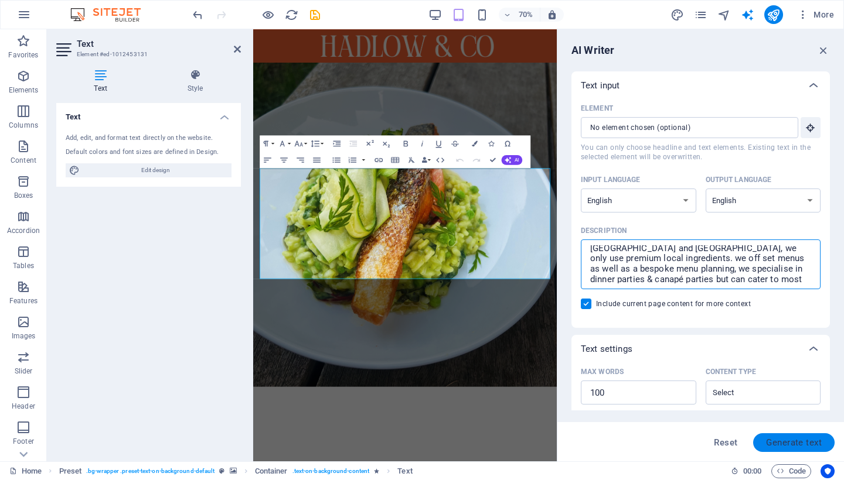
click at [785, 427] on span "Generate text" at bounding box center [794, 442] width 56 height 9
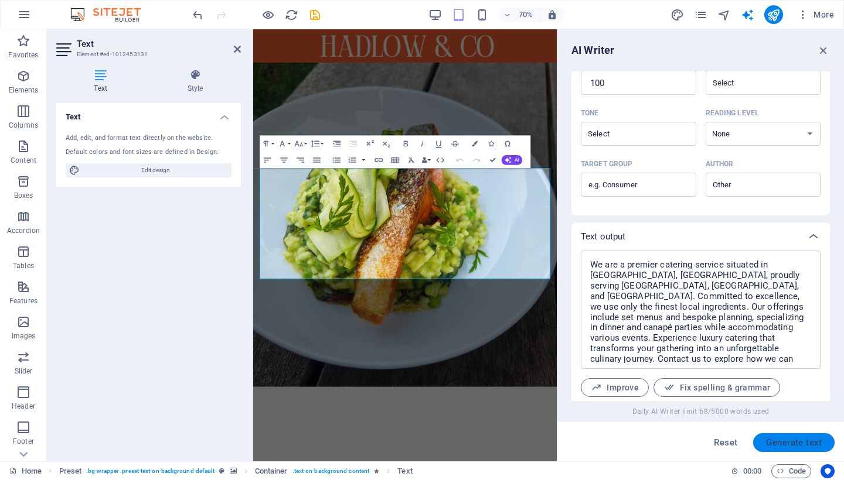
scroll to position [366, 0]
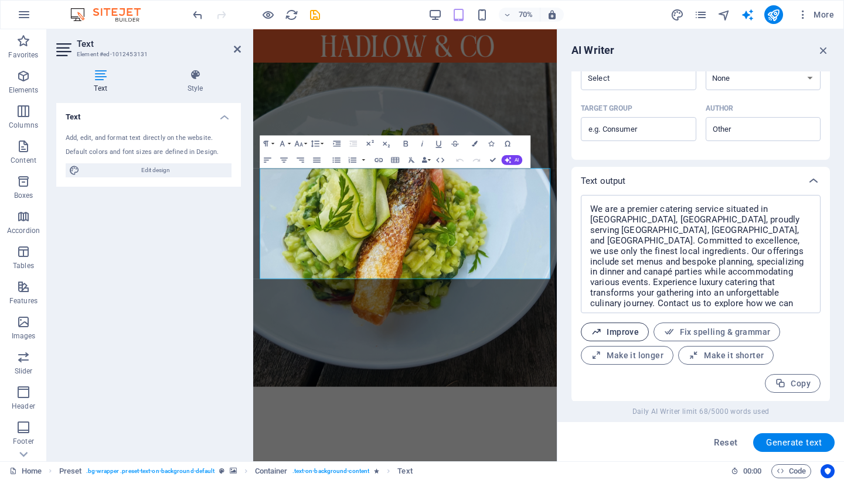
click at [617, 329] on span "Improve" at bounding box center [615, 332] width 48 height 11
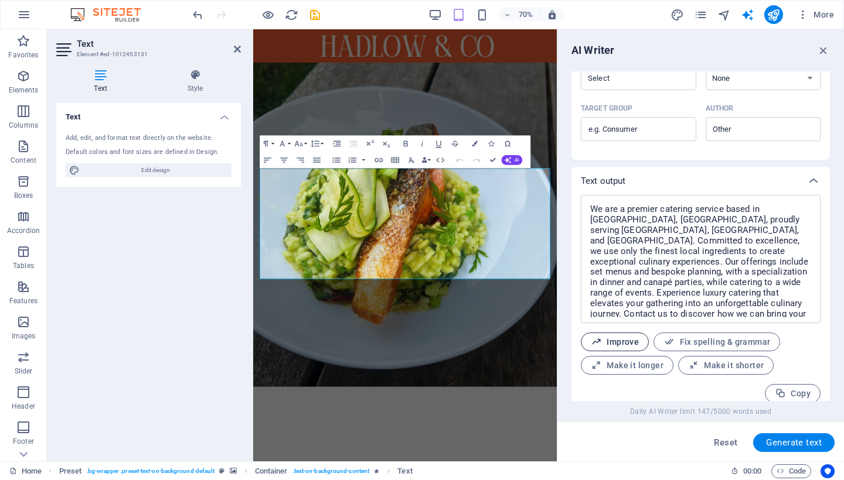
scroll to position [376, 0]
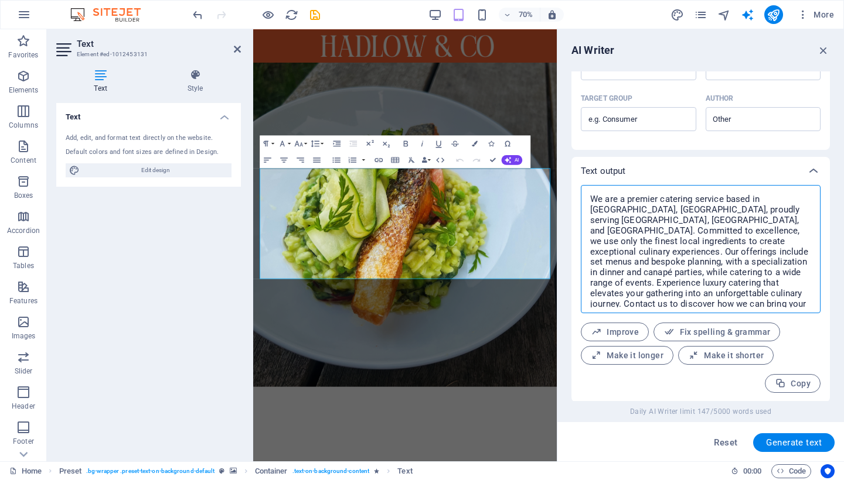
drag, startPoint x: 618, startPoint y: 269, endPoint x: 589, endPoint y: 199, distance: 76.2
click at [589, 199] on textarea "We are a premier catering service based in [GEOGRAPHIC_DATA], [GEOGRAPHIC_DATA]…" at bounding box center [700, 249] width 228 height 117
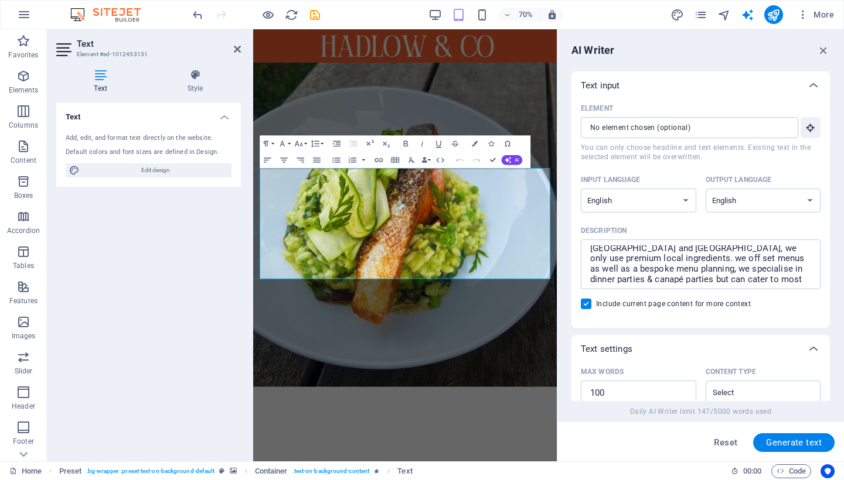
scroll to position [0, 0]
click at [624, 281] on textarea "we are a luxury catering company based in [GEOGRAPHIC_DATA], we cover [GEOGRAPH…" at bounding box center [700, 264] width 228 height 38
click at [805, 47] on icon "button" at bounding box center [823, 50] width 13 height 13
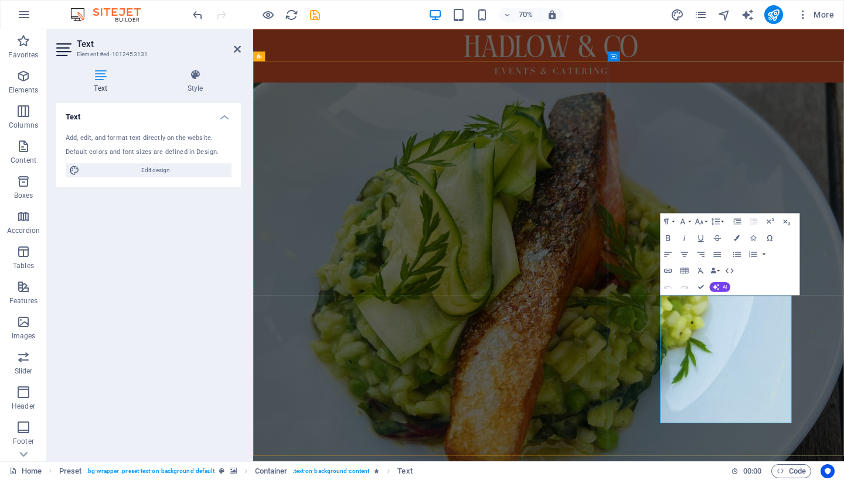
scroll to position [162, 0]
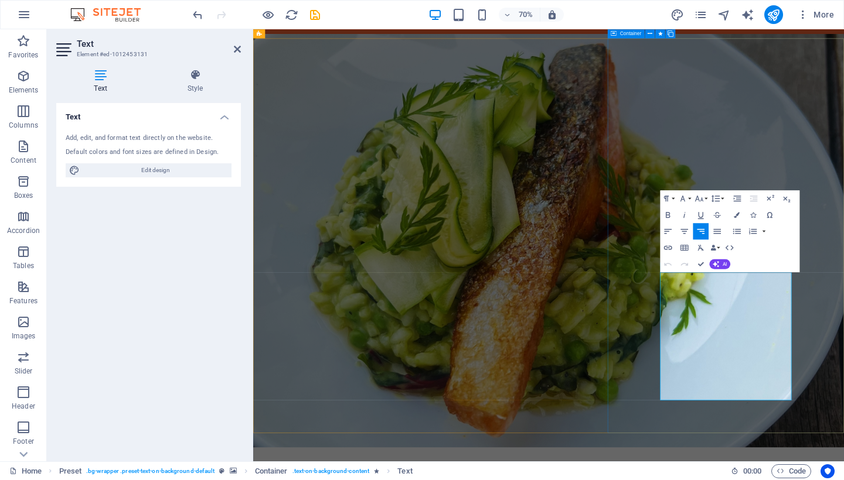
drag, startPoint x: 844, startPoint y: 386, endPoint x: 970, endPoint y: 572, distance: 224.9
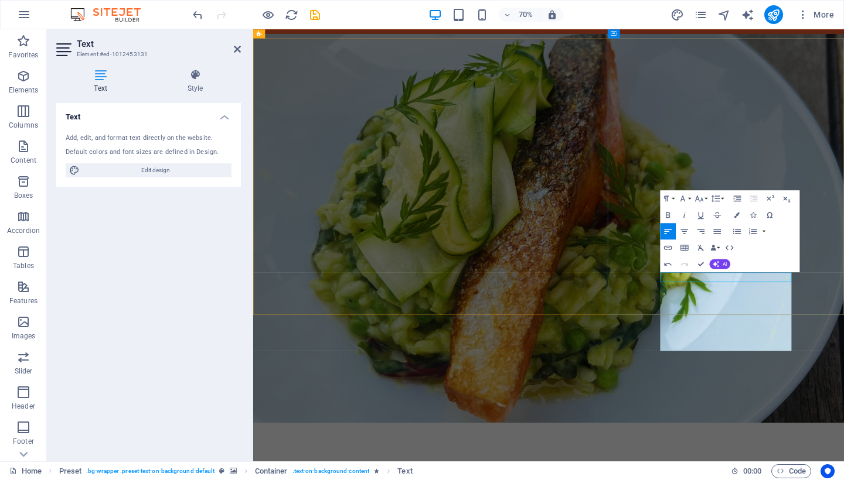
scroll to position [3417, 2]
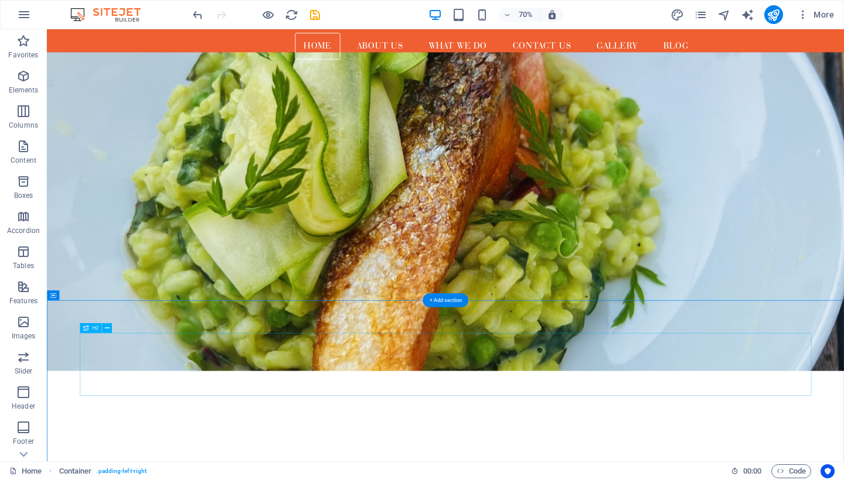
scroll to position [128, 0]
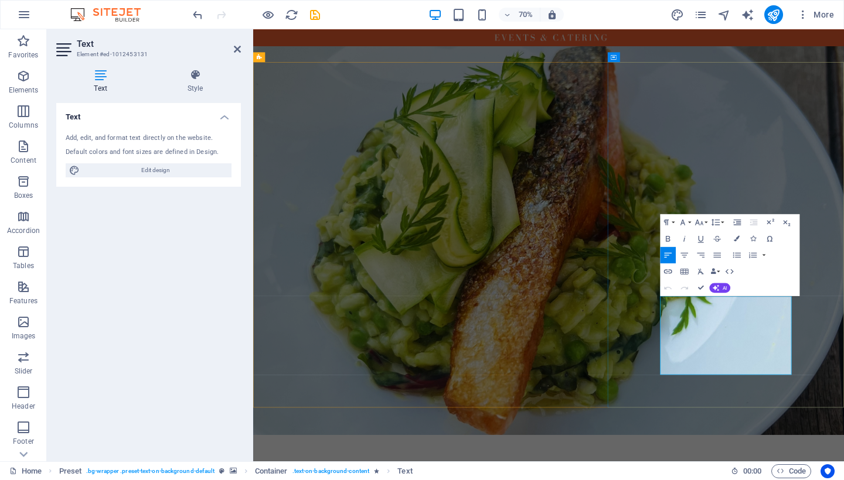
click at [719, 291] on button "AI" at bounding box center [719, 288] width 21 height 10
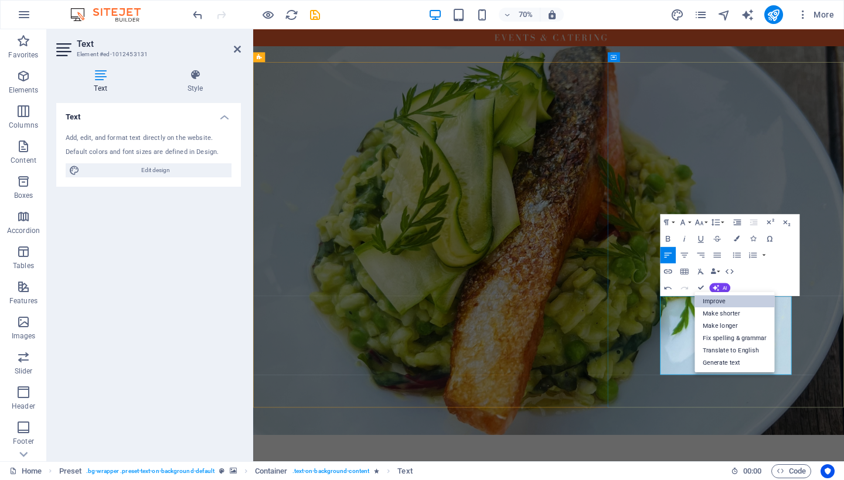
click at [719, 303] on link "Improve" at bounding box center [734, 301] width 80 height 12
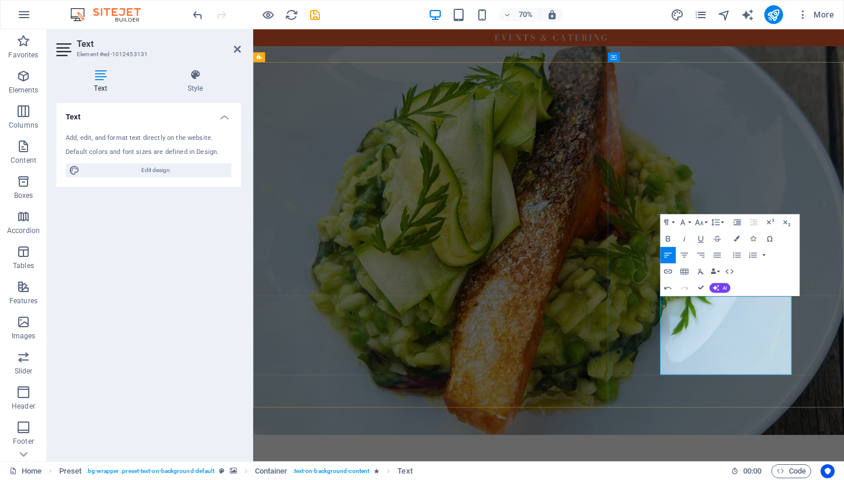
drag, startPoint x: 839, startPoint y: 421, endPoint x: 921, endPoint y: 519, distance: 127.7
copy p "e are Hadlow & Co., a luxury catering service based in [GEOGRAPHIC_DATA], [GEOG…"
click at [750, 16] on icon "text_generator" at bounding box center [746, 14] width 13 height 13
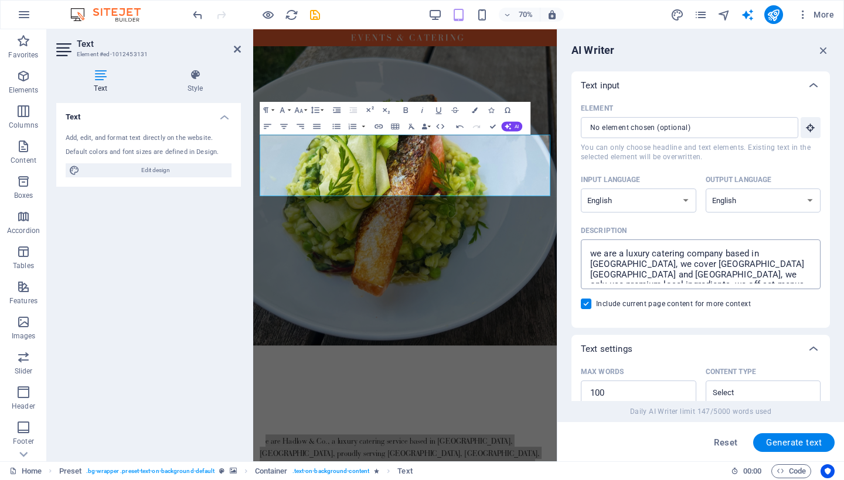
click at [663, 271] on textarea "we are a luxury catering company based in [GEOGRAPHIC_DATA], we cover [GEOGRAPH…" at bounding box center [700, 264] width 228 height 38
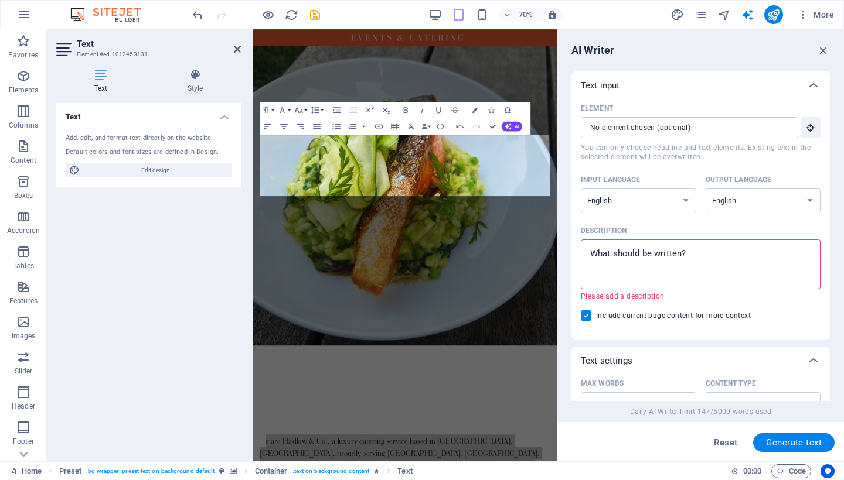
click at [688, 255] on textarea "Description x ​ Please add a description" at bounding box center [700, 264] width 228 height 38
click at [593, 262] on textarea "Description x ​ Please add a description" at bounding box center [700, 264] width 228 height 38
click at [606, 261] on textarea "Description x ​ Please add a description" at bounding box center [700, 264] width 228 height 38
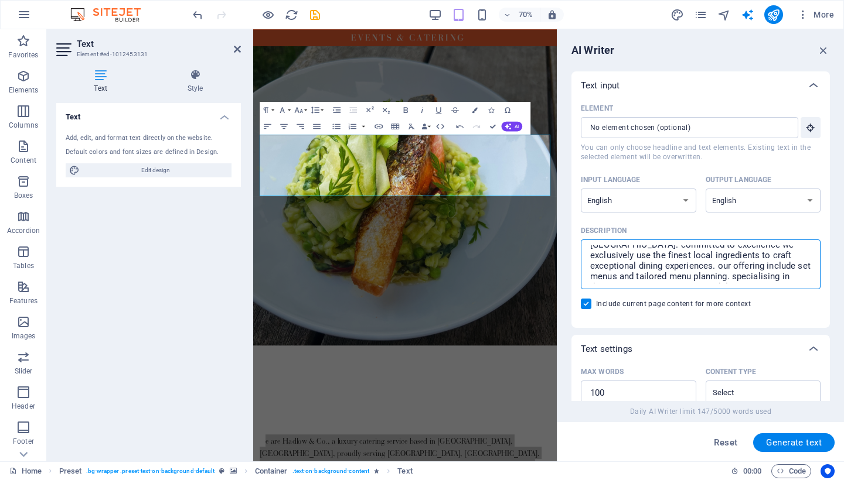
scroll to position [46, 0]
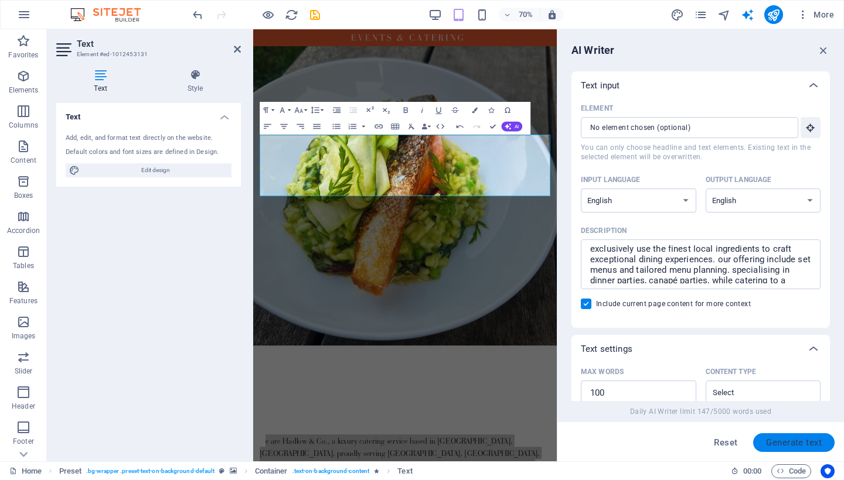
click at [784, 427] on span "Generate text" at bounding box center [794, 442] width 56 height 9
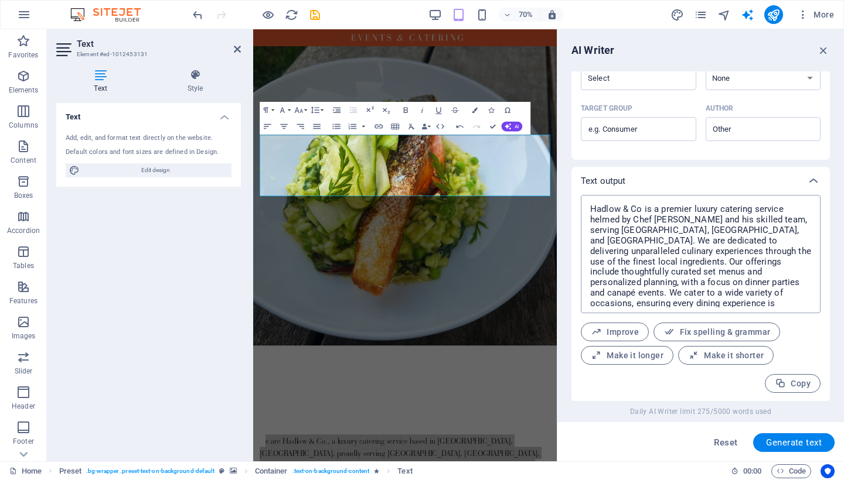
click at [702, 268] on textarea "Hadlow & Co is a premier luxury catering service helmed by Chef [PERSON_NAME] a…" at bounding box center [700, 254] width 228 height 107
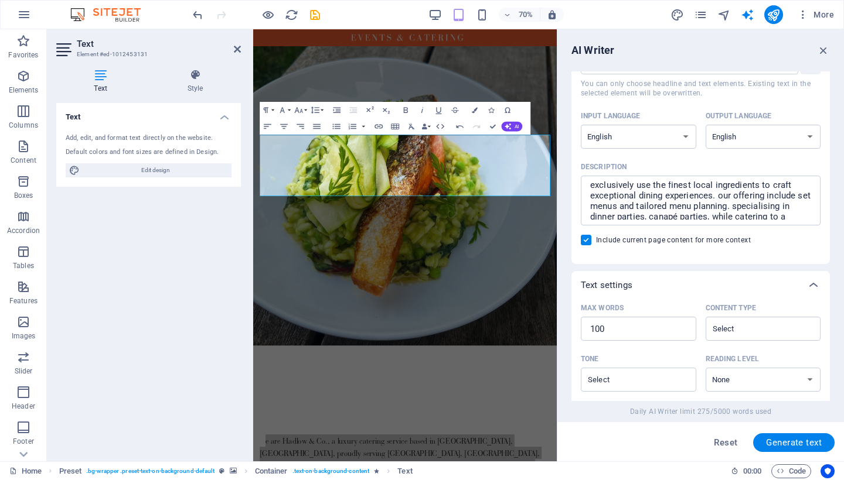
scroll to position [52, 0]
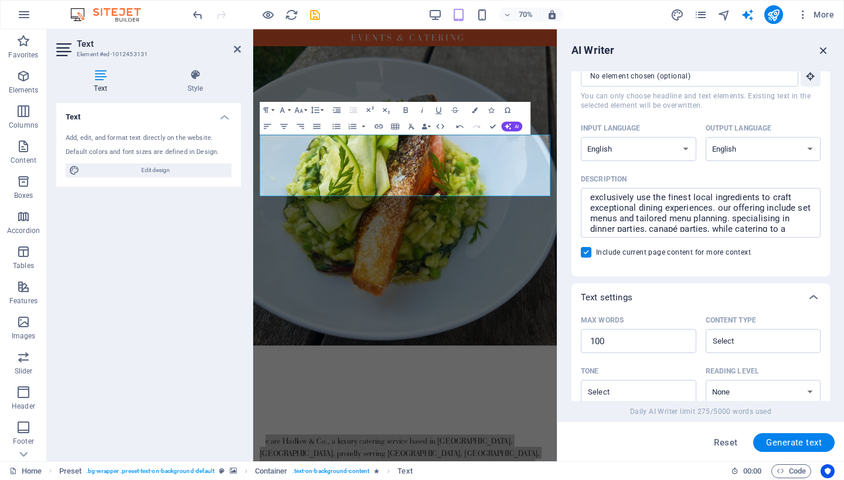
click at [805, 52] on icon "button" at bounding box center [823, 50] width 13 height 13
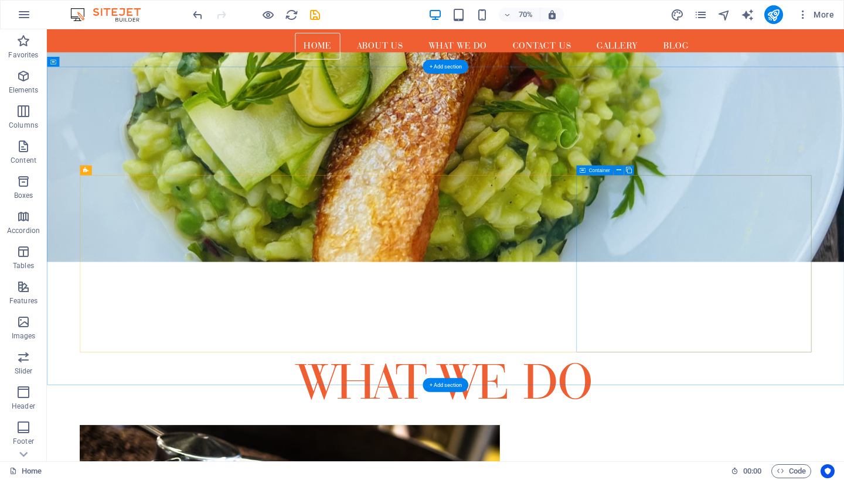
scroll to position [452, 0]
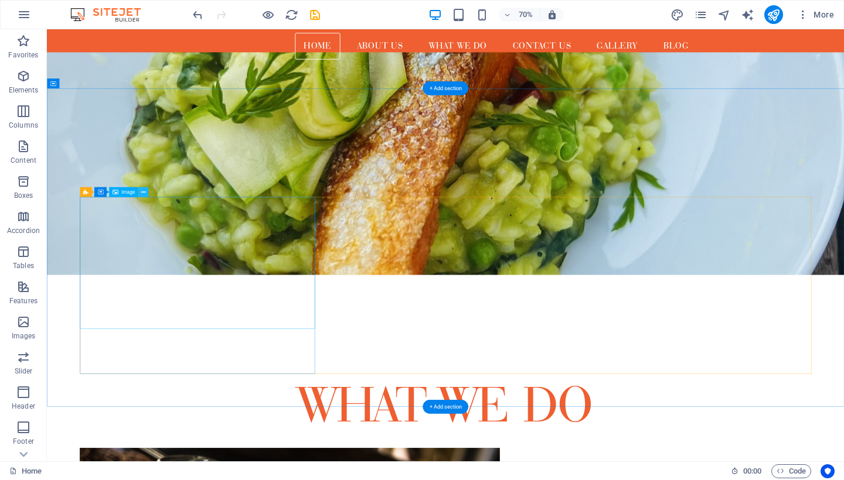
click at [144, 194] on icon at bounding box center [143, 192] width 5 height 9
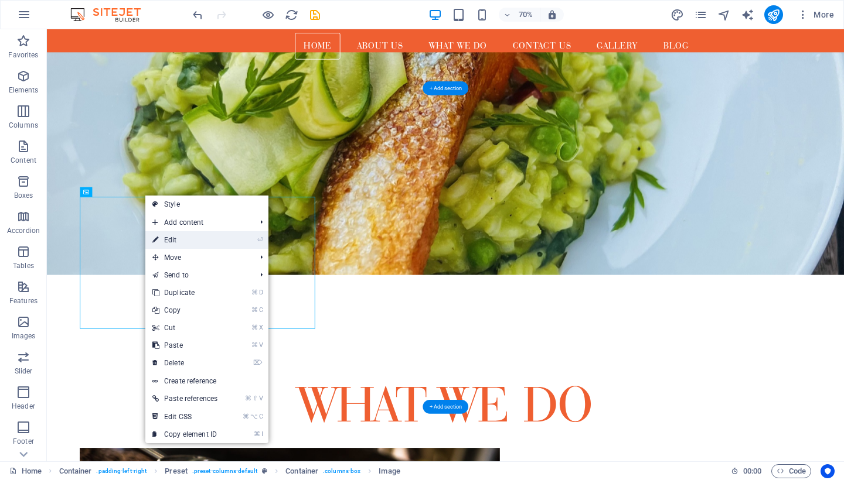
click at [183, 244] on link "⏎ Edit" at bounding box center [184, 240] width 79 height 18
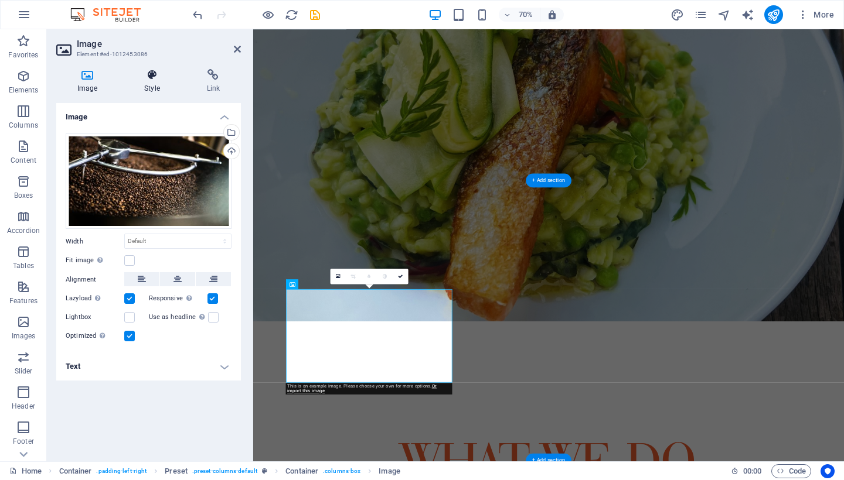
click at [156, 77] on icon at bounding box center [151, 75] width 57 height 12
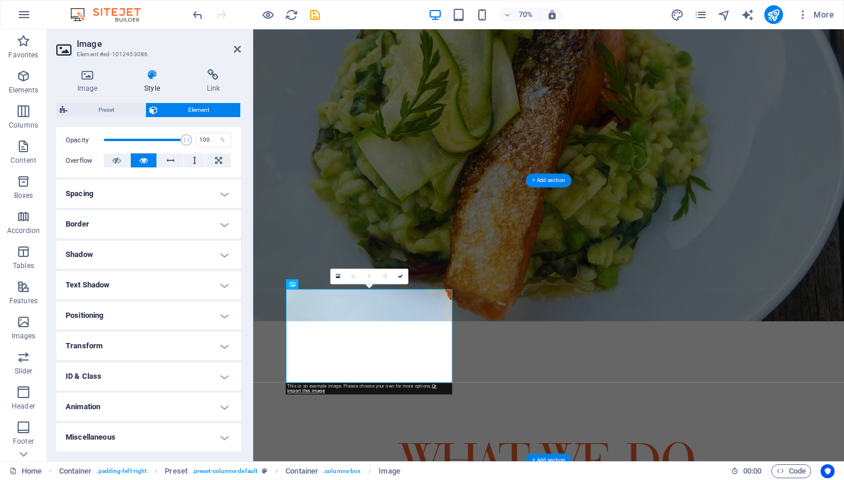
scroll to position [169, 0]
click at [224, 314] on h4 "Positioning" at bounding box center [148, 317] width 185 height 28
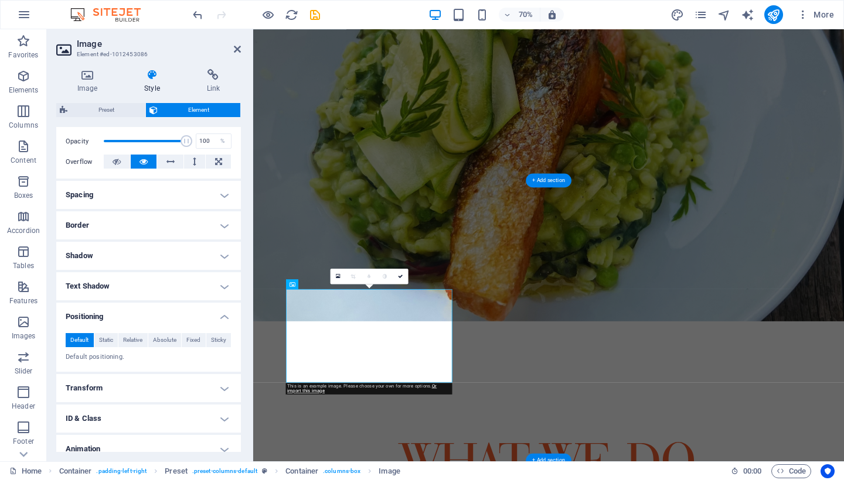
click at [224, 314] on h4 "Positioning" at bounding box center [148, 313] width 185 height 21
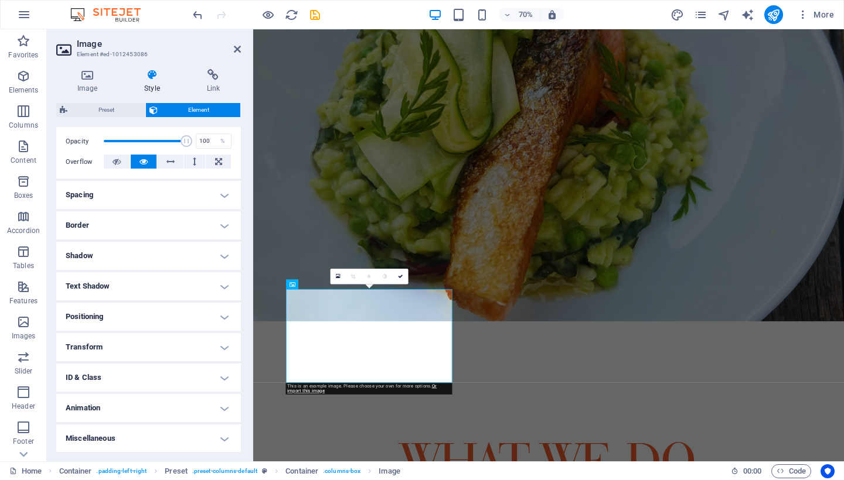
click at [222, 427] on h4 "Miscellaneous" at bounding box center [148, 439] width 185 height 28
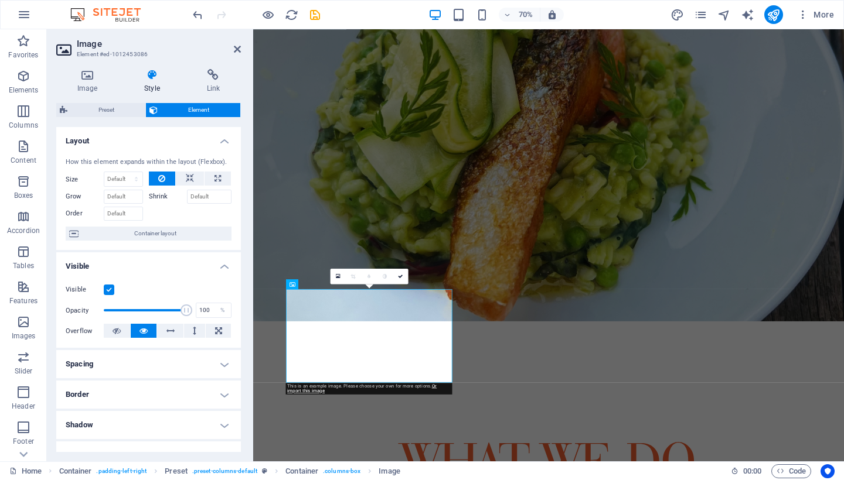
scroll to position [0, 0]
click at [238, 53] on icon at bounding box center [237, 49] width 7 height 9
